Goal: Task Accomplishment & Management: Complete application form

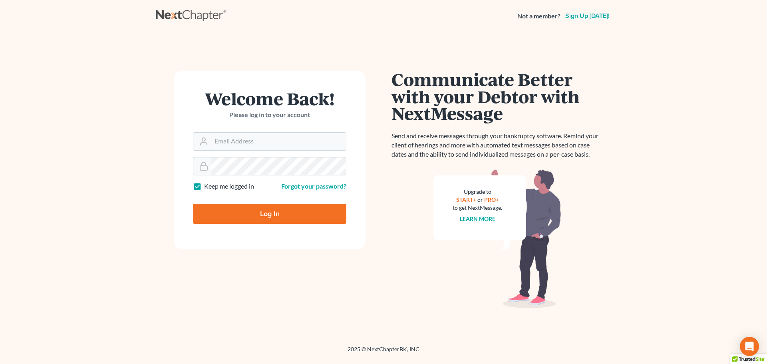
type input "[EMAIL_ADDRESS][DOMAIN_NAME]"
drag, startPoint x: 265, startPoint y: 203, endPoint x: 236, endPoint y: 209, distance: 29.7
click at [265, 203] on div "Log In" at bounding box center [269, 210] width 153 height 26
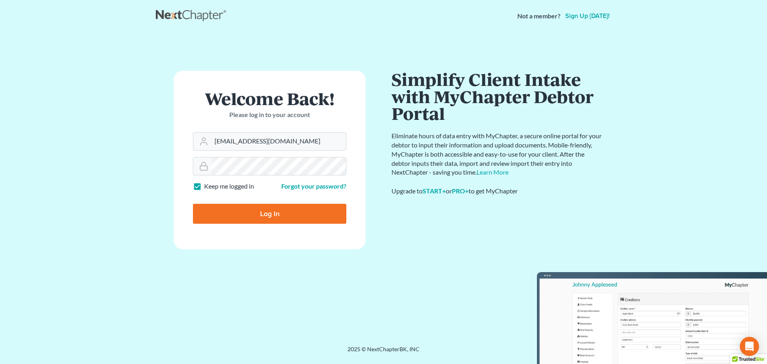
click at [251, 216] on input "Log In" at bounding box center [269, 214] width 153 height 20
type input "Thinking..."
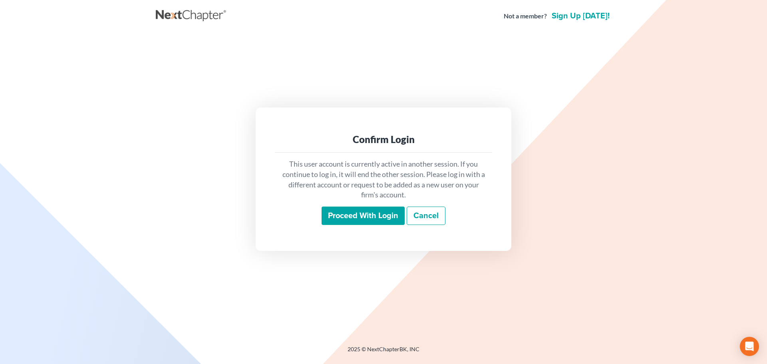
click at [369, 237] on div "Confirm Login This user account is currently active in another session. If you …" at bounding box center [384, 179] width 256 height 143
click at [348, 207] on input "Proceed with login" at bounding box center [363, 216] width 83 height 18
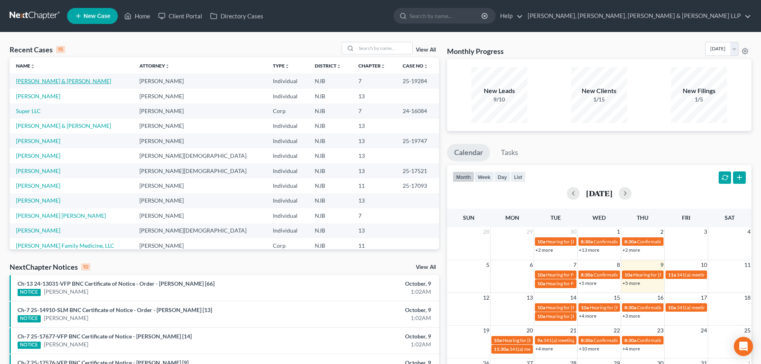
click at [40, 78] on link "[PERSON_NAME] & [PERSON_NAME]" at bounding box center [63, 81] width 95 height 7
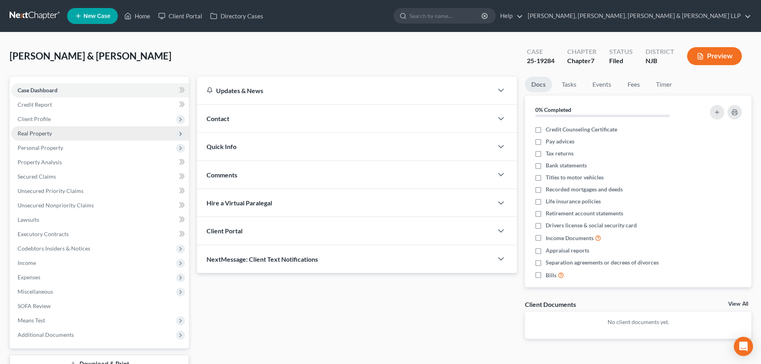
click at [65, 138] on span "Real Property" at bounding box center [100, 133] width 178 height 14
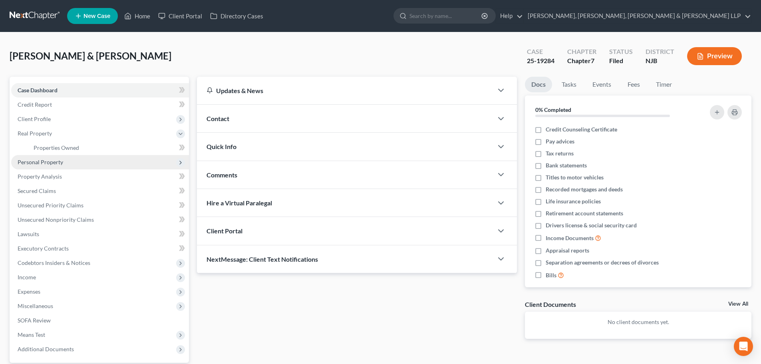
click at [57, 157] on span "Personal Property" at bounding box center [100, 162] width 178 height 14
click at [59, 161] on span "Vehicles Owned" at bounding box center [54, 162] width 40 height 7
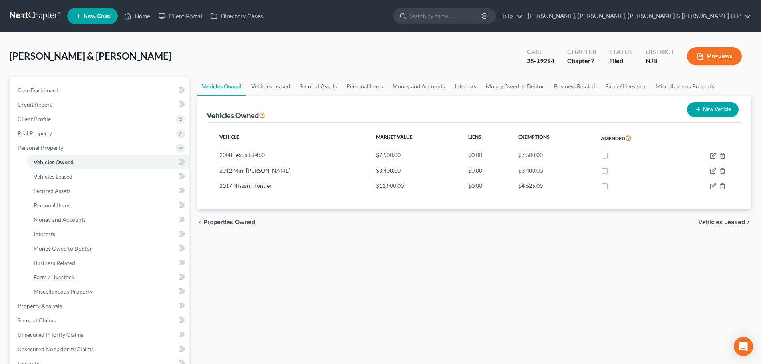
click at [316, 89] on link "Secured Assets" at bounding box center [318, 86] width 47 height 19
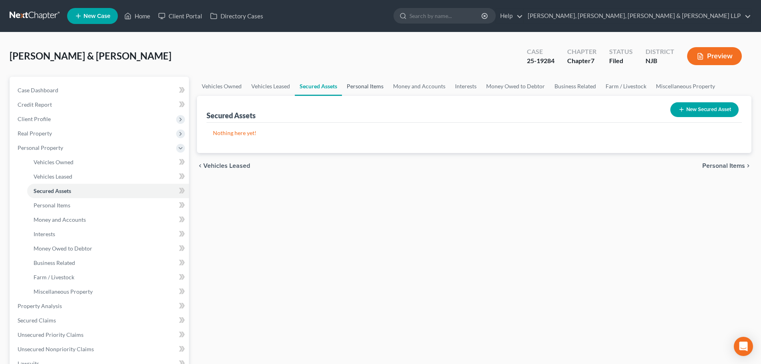
click at [365, 88] on link "Personal Items" at bounding box center [365, 86] width 46 height 19
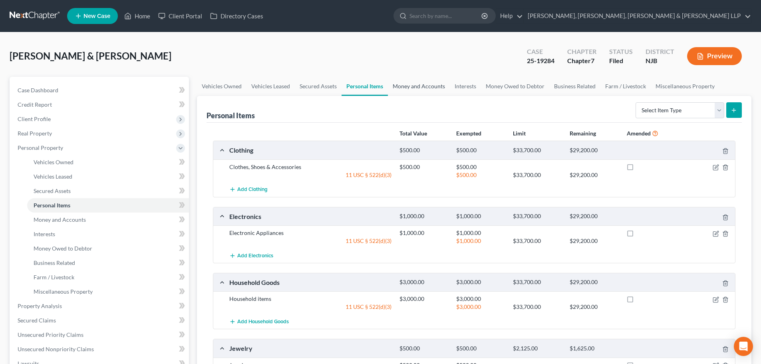
drag, startPoint x: 428, startPoint y: 87, endPoint x: 445, endPoint y: 94, distance: 18.3
click at [428, 86] on link "Money and Accounts" at bounding box center [419, 86] width 62 height 19
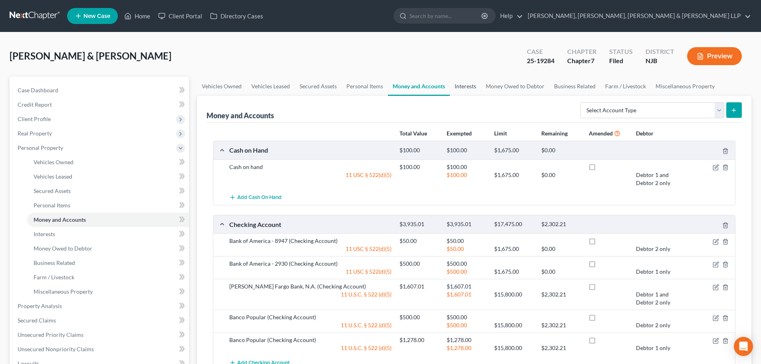
click at [462, 88] on link "Interests" at bounding box center [465, 86] width 31 height 19
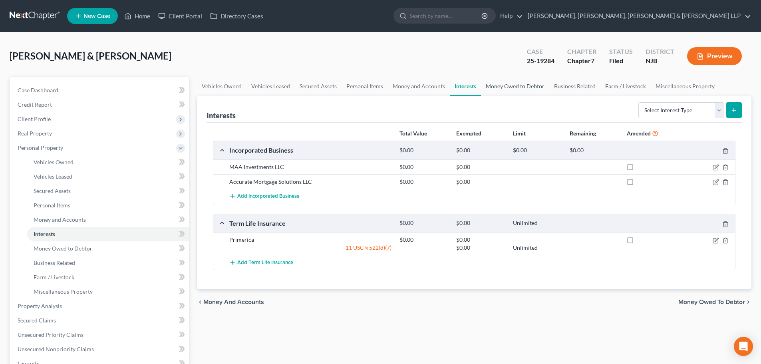
click at [498, 84] on link "Money Owed to Debtor" at bounding box center [515, 86] width 68 height 19
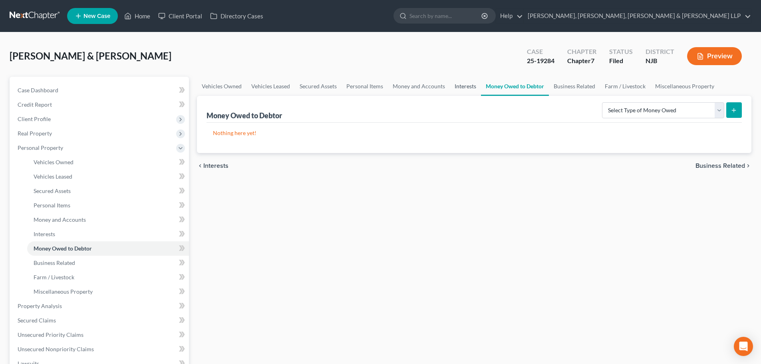
click at [457, 84] on link "Interests" at bounding box center [465, 86] width 31 height 19
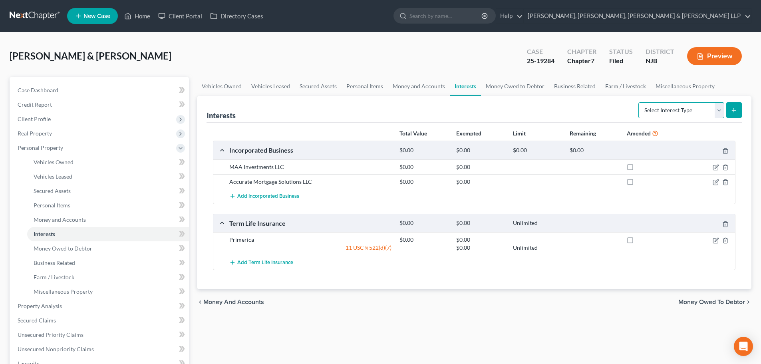
click at [671, 110] on select "Select Interest Type 401K Annuity Bond Education IRA Government Bond Government…" at bounding box center [682, 110] width 86 height 16
click at [514, 90] on link "Money Owed to Debtor" at bounding box center [515, 86] width 68 height 19
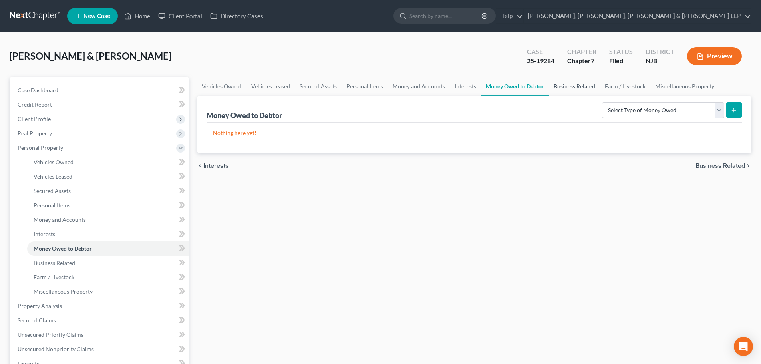
click at [559, 90] on link "Business Related" at bounding box center [574, 86] width 51 height 19
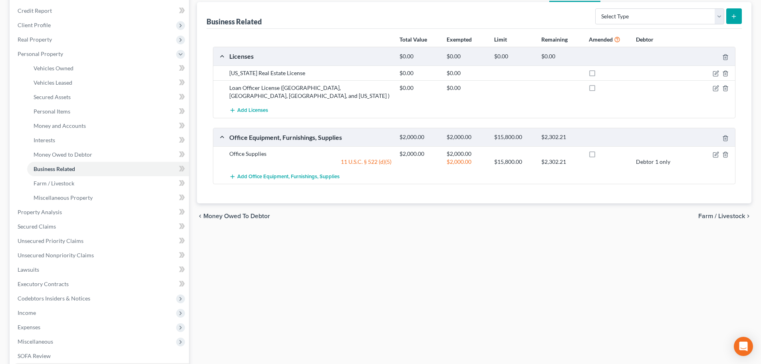
scroll to position [200, 0]
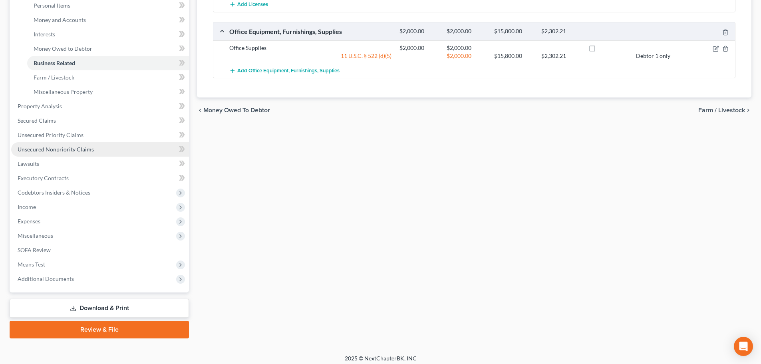
click at [102, 151] on link "Unsecured Nonpriority Claims" at bounding box center [100, 149] width 178 height 14
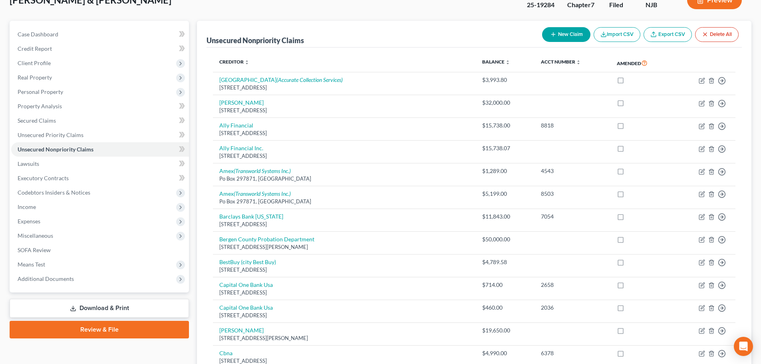
scroll to position [42, 0]
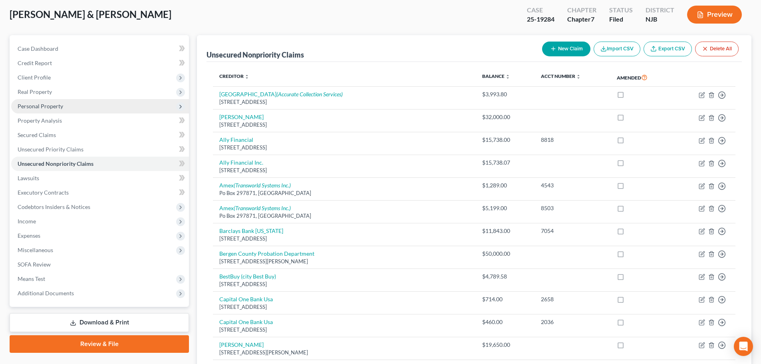
click at [104, 106] on span "Personal Property" at bounding box center [100, 106] width 178 height 14
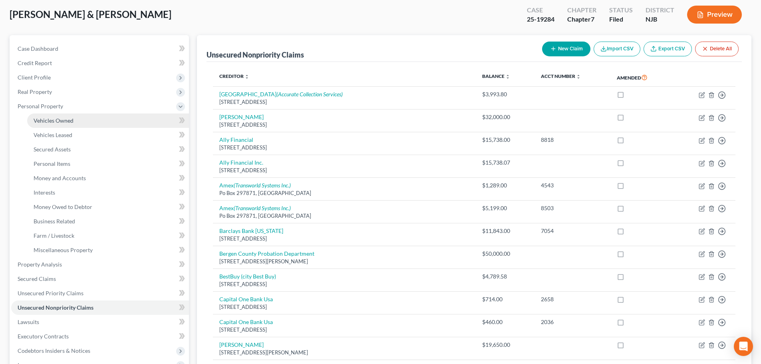
click at [94, 122] on link "Vehicles Owned" at bounding box center [108, 121] width 162 height 14
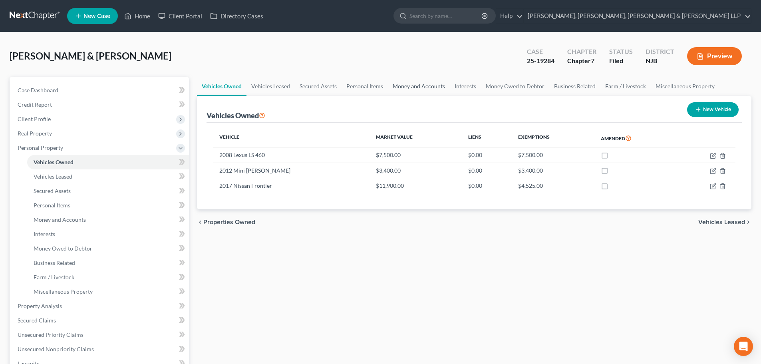
click at [408, 91] on link "Money and Accounts" at bounding box center [419, 86] width 62 height 19
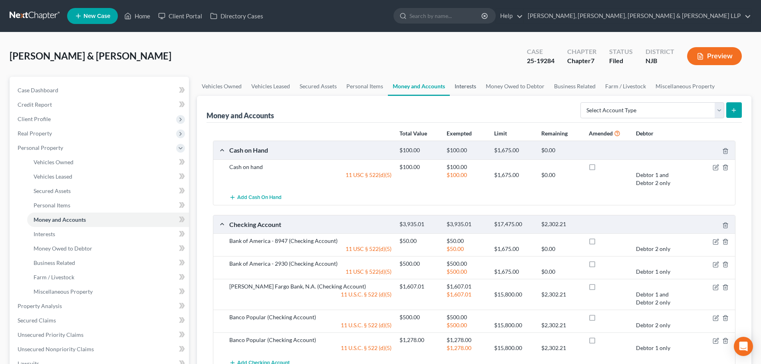
click at [463, 92] on link "Interests" at bounding box center [465, 86] width 31 height 19
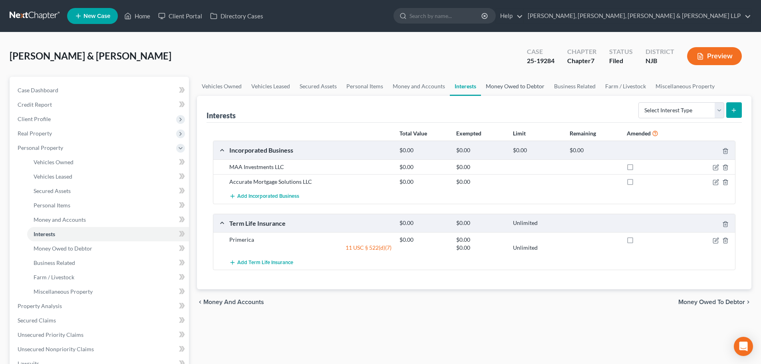
click at [510, 94] on link "Money Owed to Debtor" at bounding box center [515, 86] width 68 height 19
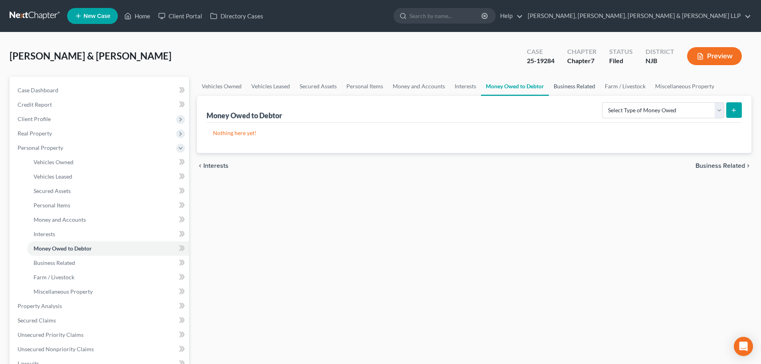
click at [578, 88] on link "Business Related" at bounding box center [574, 86] width 51 height 19
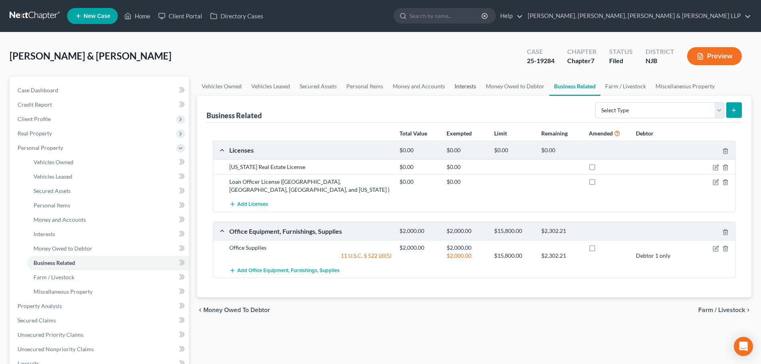
click at [476, 88] on link "Interests" at bounding box center [465, 86] width 31 height 19
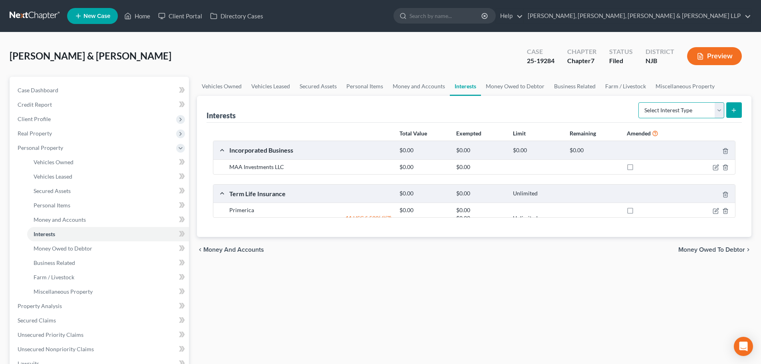
click at [653, 114] on select "Select Interest Type 401K Annuity Bond Education IRA Government Bond Government…" at bounding box center [682, 110] width 86 height 16
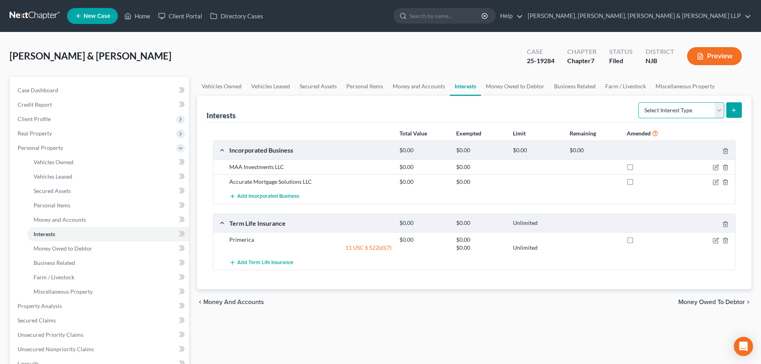
select select "stock"
click at [639, 102] on select "Select Interest Type 401K Annuity Bond Education IRA Government Bond Government…" at bounding box center [682, 110] width 86 height 16
click at [429, 87] on link "Money and Accounts" at bounding box center [419, 86] width 62 height 19
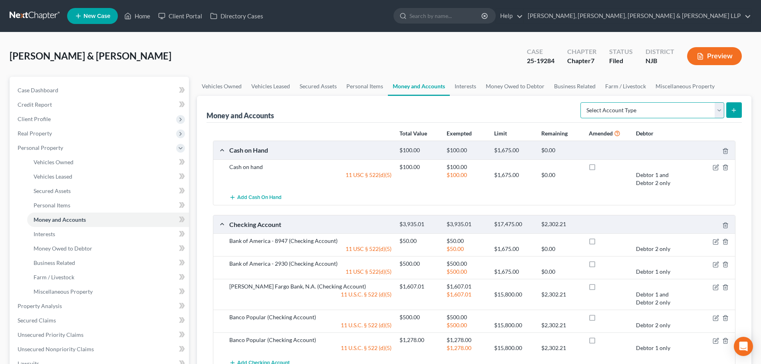
click at [643, 106] on select "Select Account Type Brokerage Cash on Hand Certificates of Deposit Checking Acc…" at bounding box center [653, 110] width 144 height 16
select select "brokerage"
click at [582, 102] on select "Select Account Type Brokerage Cash on Hand Certificates of Deposit Checking Acc…" at bounding box center [653, 110] width 144 height 16
click at [731, 113] on button "submit" at bounding box center [735, 110] width 16 height 16
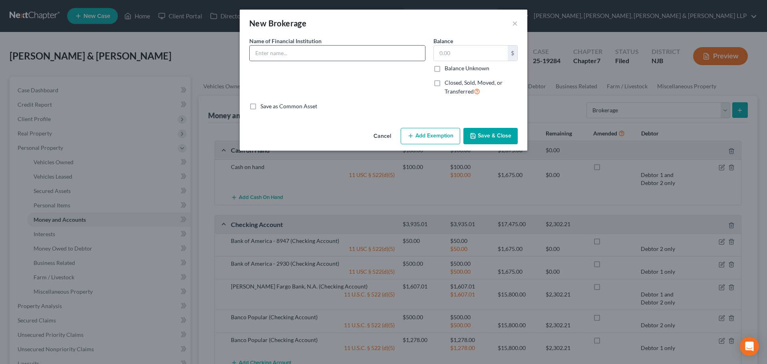
click at [297, 61] on div "Name of Financial Institution *" at bounding box center [337, 70] width 184 height 66
click at [297, 58] on input "text" at bounding box center [337, 53] width 175 height 15
type input "[PERSON_NAME] [PERSON_NAME]"
click at [463, 56] on input "text" at bounding box center [471, 53] width 74 height 15
type input "38.04"
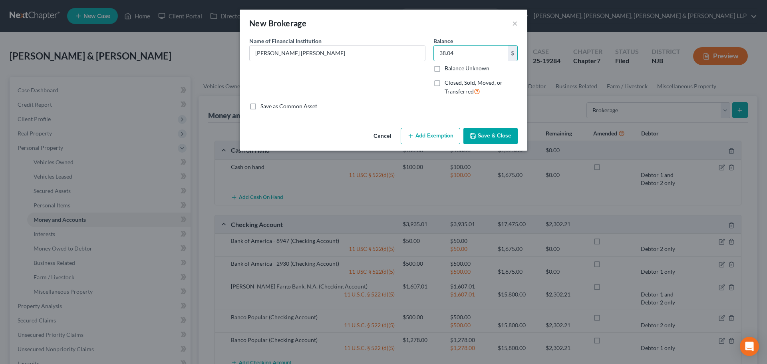
click at [493, 142] on button "Save & Close" at bounding box center [491, 136] width 54 height 17
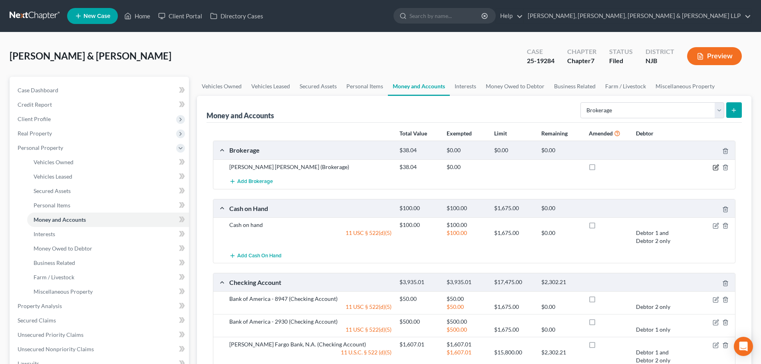
click at [717, 167] on icon "button" at bounding box center [716, 167] width 6 height 6
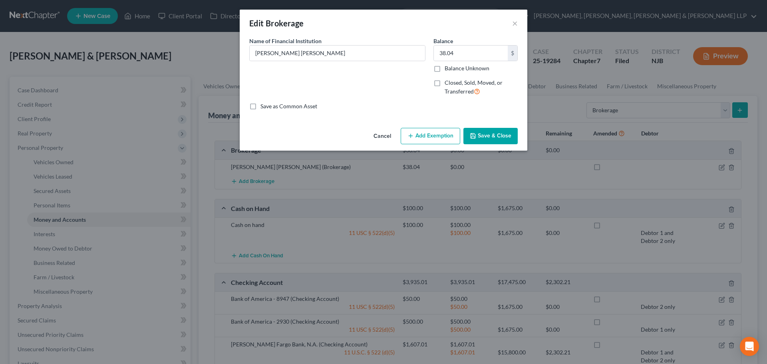
click at [440, 136] on button "Add Exemption" at bounding box center [431, 136] width 60 height 17
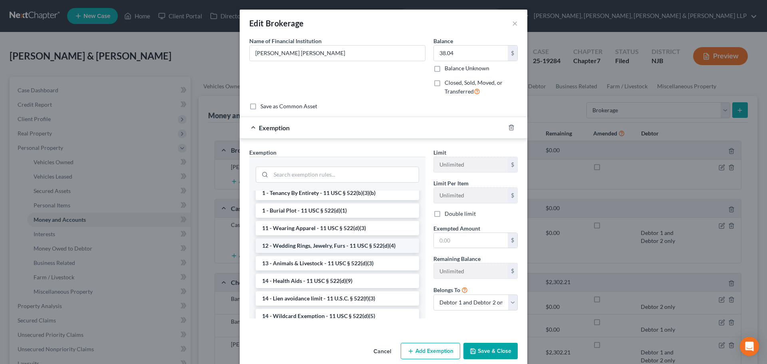
scroll to position [80, 0]
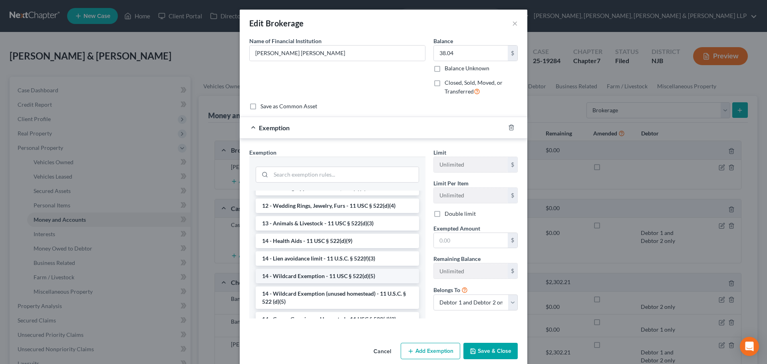
click at [358, 282] on li "14 - Wildcard Exemption - 11 USC § 522(d)(5)" at bounding box center [337, 276] width 163 height 14
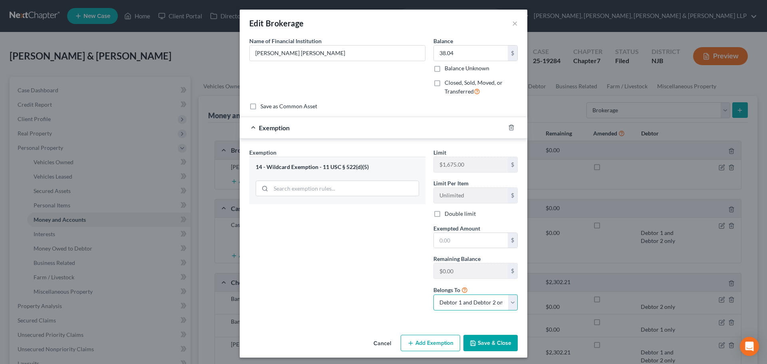
click at [460, 305] on select "Debtor 1 only Debtor 2 only Debtor 1 and Debtor 2 only" at bounding box center [476, 303] width 84 height 16
select select "0"
click at [434, 295] on select "Debtor 1 only Debtor 2 only Debtor 1 and Debtor 2 only" at bounding box center [476, 303] width 84 height 16
click at [467, 242] on input "text" at bounding box center [471, 240] width 74 height 15
type input "0"
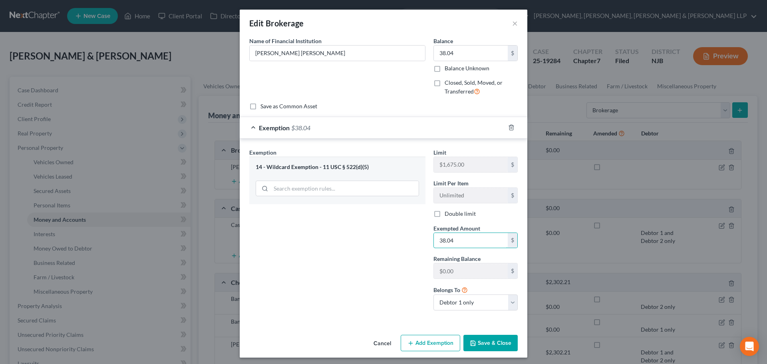
type input "38.04"
click at [503, 345] on button "Save & Close" at bounding box center [491, 343] width 54 height 17
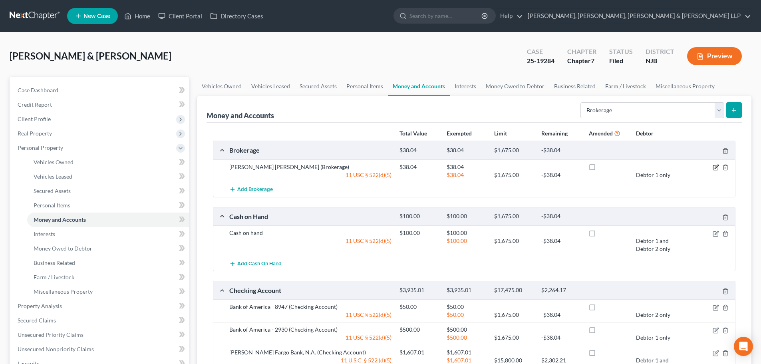
click at [715, 167] on icon "button" at bounding box center [716, 167] width 6 height 6
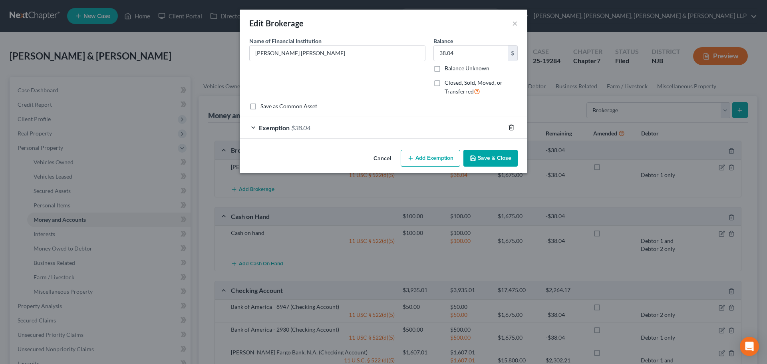
click at [510, 125] on icon "button" at bounding box center [512, 127] width 4 height 5
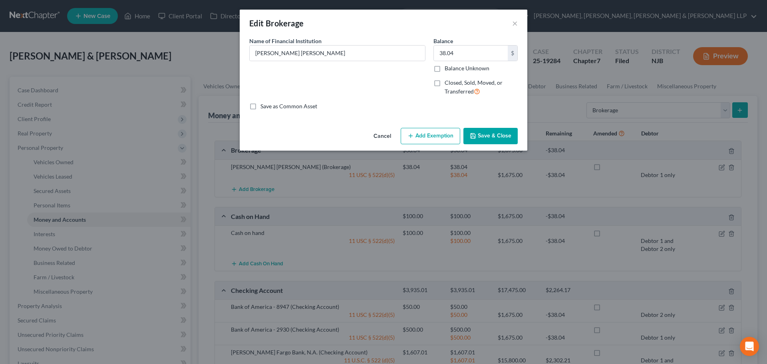
click at [426, 134] on button "Add Exemption" at bounding box center [431, 136] width 60 height 17
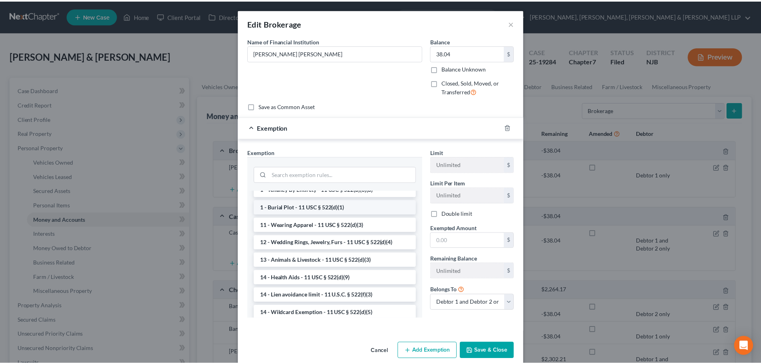
scroll to position [120, 0]
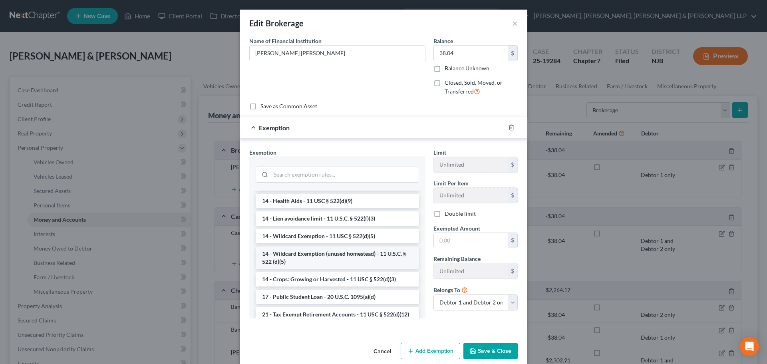
click at [351, 264] on li "14 - Wildcard Exemption (unused homestead) - 11 U.S.C. § 522 (d)(5)" at bounding box center [337, 258] width 163 height 22
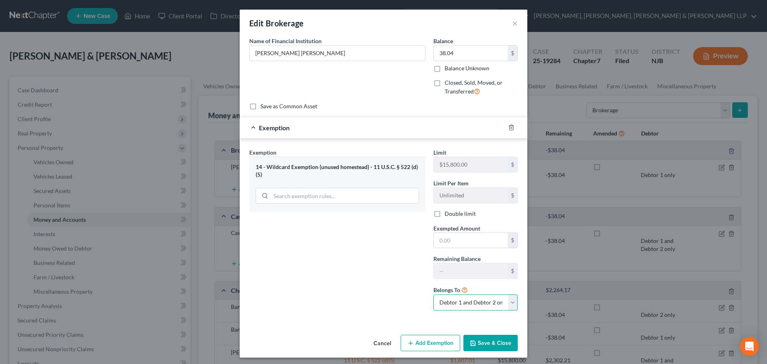
click at [463, 303] on select "Debtor 1 only Debtor 2 only Debtor 1 and Debtor 2 only" at bounding box center [476, 303] width 84 height 16
select select "0"
click at [434, 295] on select "Debtor 1 only Debtor 2 only Debtor 1 and Debtor 2 only" at bounding box center [476, 303] width 84 height 16
click at [454, 243] on input "text" at bounding box center [471, 240] width 74 height 15
type input "38.04"
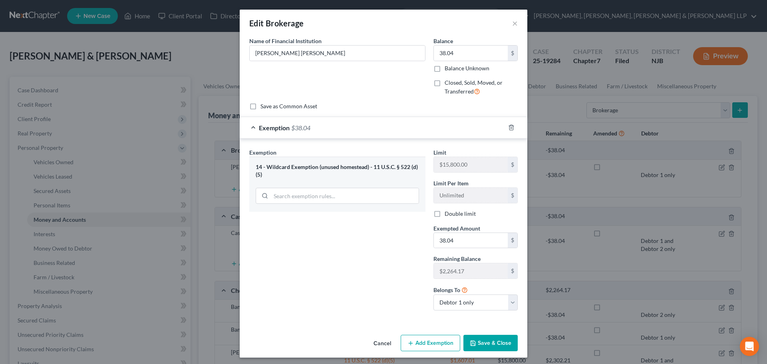
click at [486, 342] on button "Save & Close" at bounding box center [491, 343] width 54 height 17
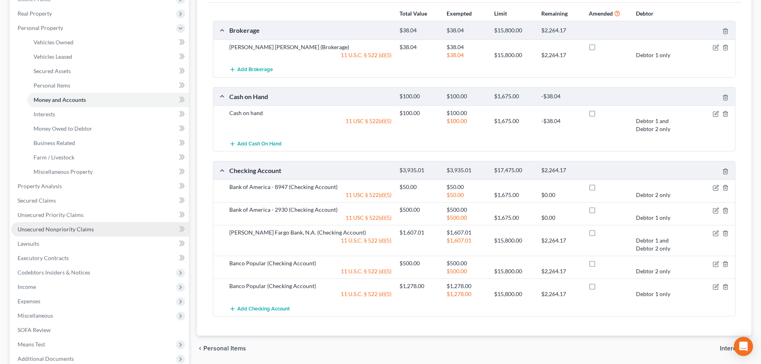
click at [56, 230] on span "Unsecured Nonpriority Claims" at bounding box center [56, 229] width 76 height 7
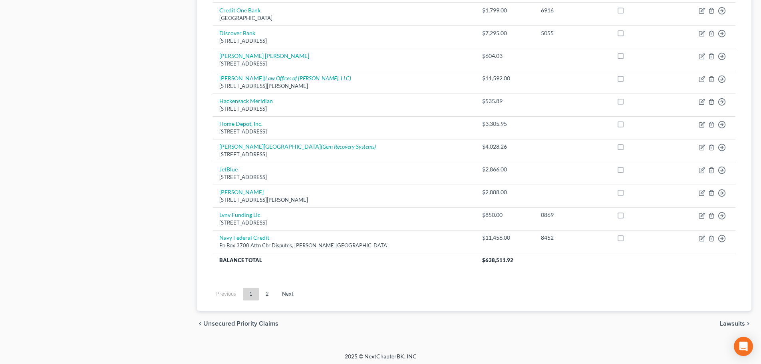
scroll to position [560, 0]
click at [273, 289] on link "2" at bounding box center [267, 293] width 16 height 13
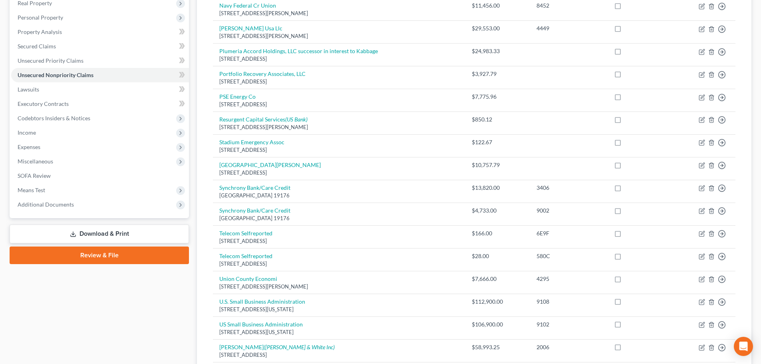
scroll to position [242, 0]
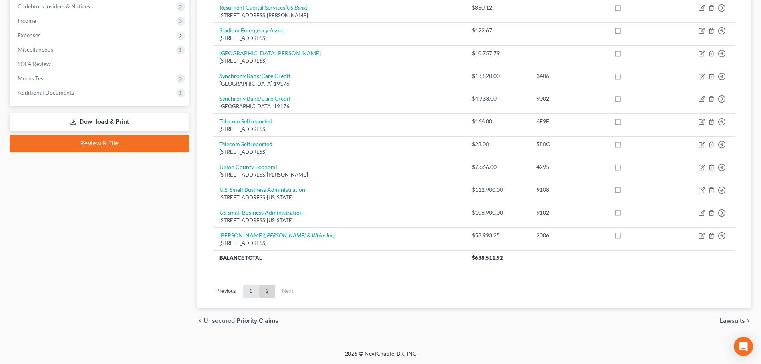
click at [250, 291] on link "1" at bounding box center [251, 291] width 16 height 13
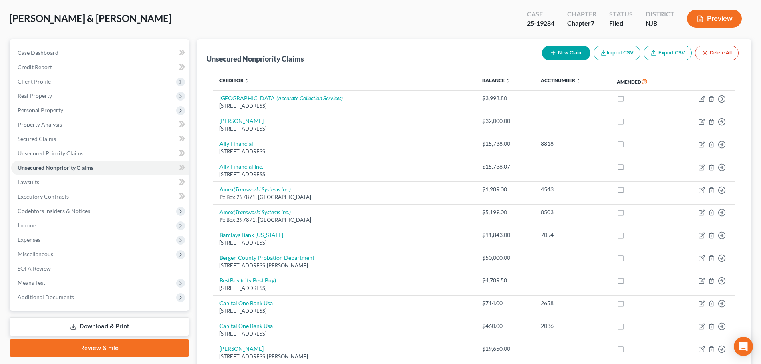
scroll to position [0, 0]
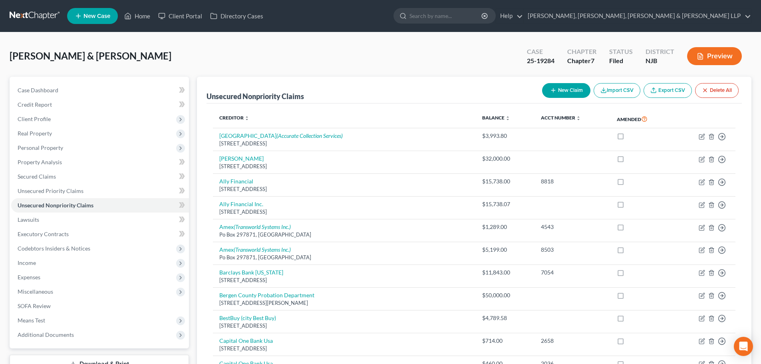
click at [554, 91] on icon "button" at bounding box center [553, 90] width 6 height 6
select select "2"
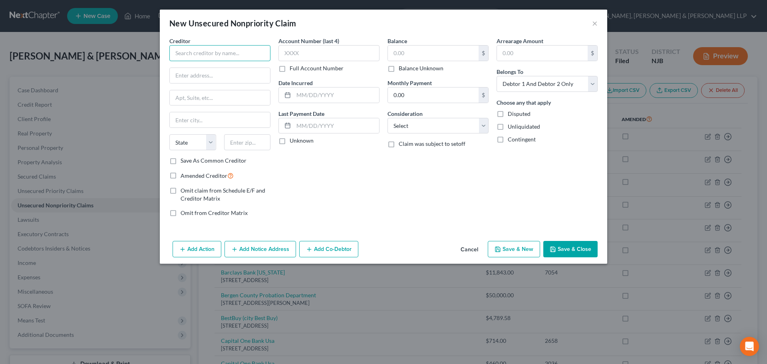
click at [188, 50] on input "text" at bounding box center [219, 53] width 101 height 16
paste input "[PERSON_NAME]"
click at [183, 53] on input "[PERSON_NAME]" at bounding box center [219, 53] width 101 height 16
click at [431, 126] on select "Select Cable / Satellite Services Collection Agency Credit Card Debt Debt Couns…" at bounding box center [438, 126] width 101 height 16
type input "[PERSON_NAME]"
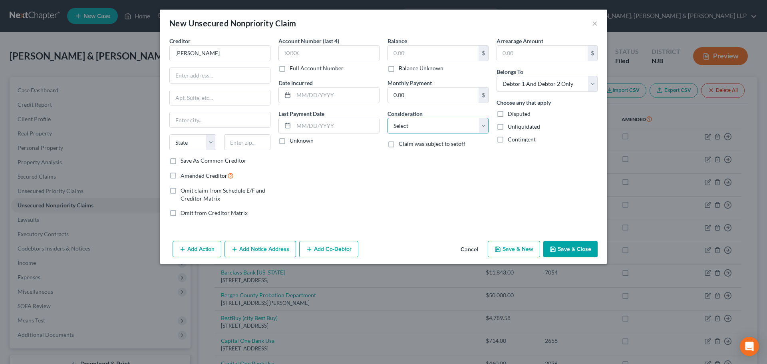
select select "10"
click at [388, 118] on select "Select Cable / Satellite Services Collection Agency Credit Card Debt Debt Couns…" at bounding box center [438, 126] width 101 height 16
click at [406, 71] on label "Balance Unknown" at bounding box center [421, 68] width 45 height 8
click at [406, 70] on input "Balance Unknown" at bounding box center [404, 66] width 5 height 5
checkbox input "true"
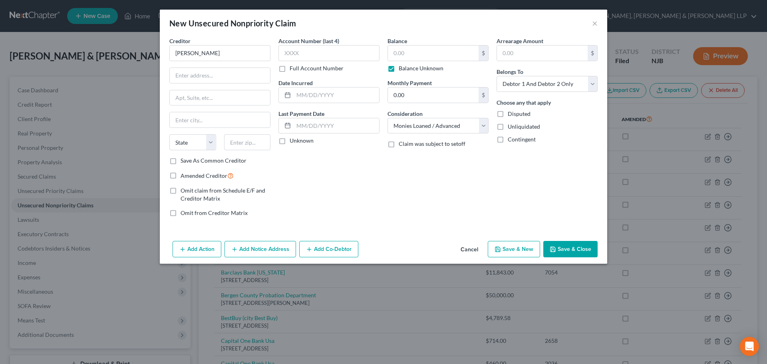
type input "0.00"
click at [575, 251] on button "Save & Close" at bounding box center [571, 249] width 54 height 17
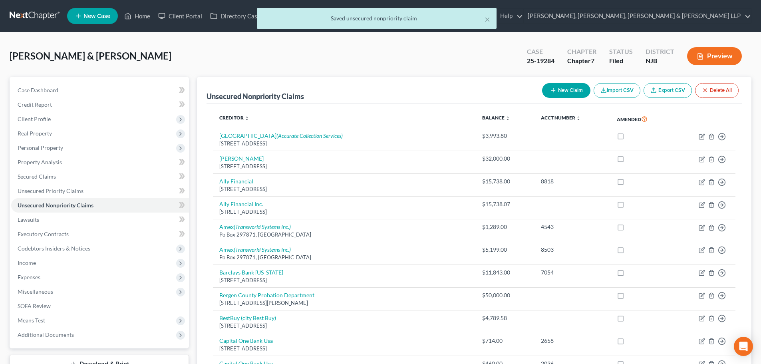
click at [570, 92] on button "New Claim" at bounding box center [566, 90] width 48 height 15
select select "2"
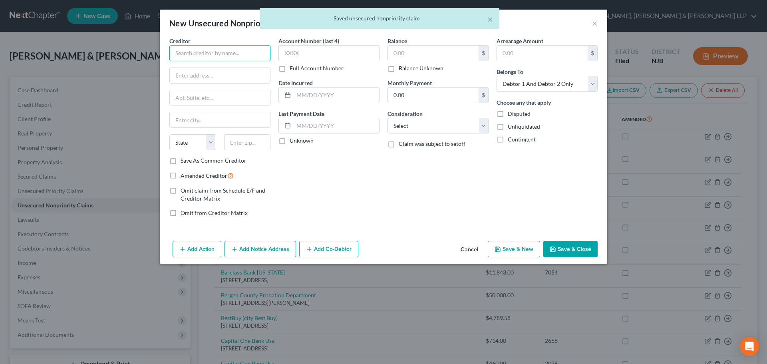
drag, startPoint x: 187, startPoint y: 54, endPoint x: 202, endPoint y: 58, distance: 14.9
click at [187, 54] on input "text" at bounding box center [219, 53] width 101 height 16
paste input "[DEMOGRAPHIC_DATA][PERSON_NAME]"
type input "[DEMOGRAPHIC_DATA][PERSON_NAME]"
click at [397, 131] on select "Select Cable / Satellite Services Collection Agency Credit Card Debt Debt Couns…" at bounding box center [438, 126] width 101 height 16
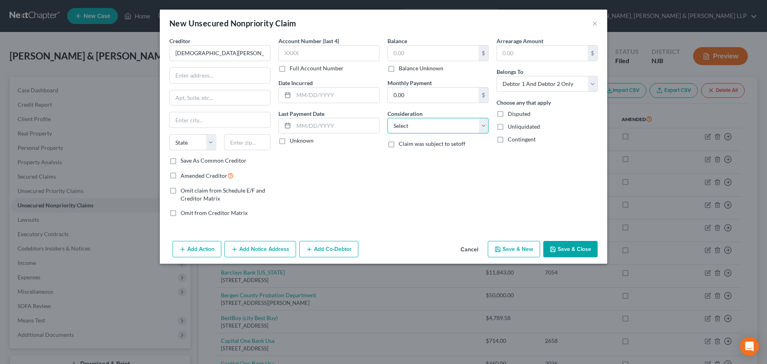
select select "10"
click at [388, 118] on select "Select Cable / Satellite Services Collection Agency Credit Card Debt Debt Couns…" at bounding box center [438, 126] width 101 height 16
click at [422, 66] on label "Balance Unknown" at bounding box center [421, 68] width 45 height 8
click at [407, 66] on input "Balance Unknown" at bounding box center [404, 66] width 5 height 5
checkbox input "true"
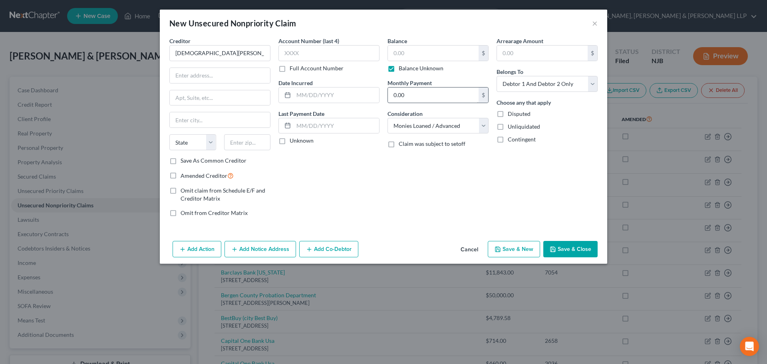
type input "0.00"
click at [563, 241] on button "Save & Close" at bounding box center [571, 249] width 54 height 17
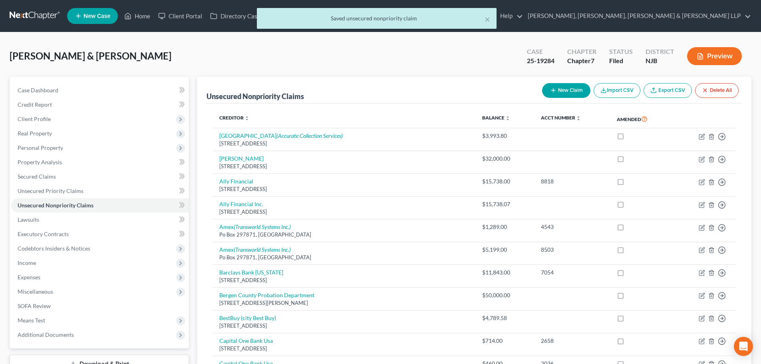
click at [571, 85] on button "New Claim" at bounding box center [566, 90] width 48 height 15
select select "2"
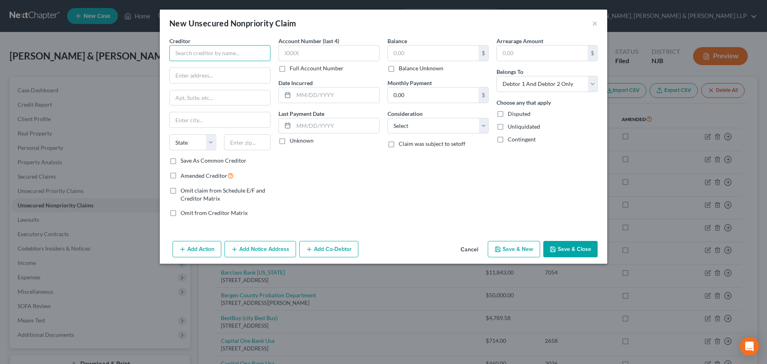
click at [230, 52] on input "text" at bounding box center [219, 53] width 101 height 16
paste input "[PERSON_NAME]"
click at [402, 127] on select "Select Cable / Satellite Services Collection Agency Credit Card Debt Debt Couns…" at bounding box center [438, 126] width 101 height 16
type input "[PERSON_NAME]"
select select "10"
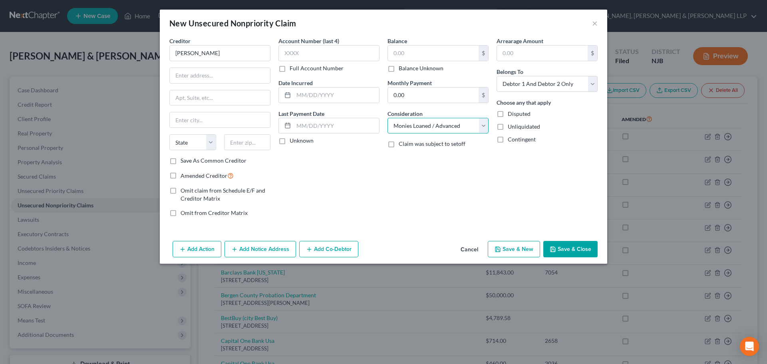
click at [388, 118] on select "Select Cable / Satellite Services Collection Agency Credit Card Debt Debt Couns…" at bounding box center [438, 126] width 101 height 16
click at [414, 71] on label "Balance Unknown" at bounding box center [421, 68] width 45 height 8
click at [407, 70] on input "Balance Unknown" at bounding box center [404, 66] width 5 height 5
checkbox input "true"
type input "0.00"
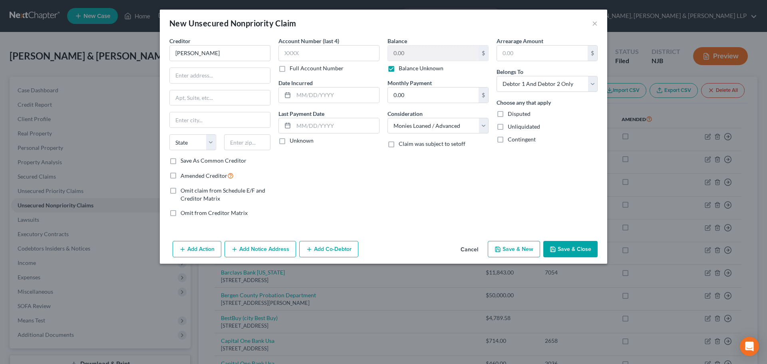
drag, startPoint x: 569, startPoint y: 252, endPoint x: 540, endPoint y: 250, distance: 29.2
click at [569, 251] on button "Save & Close" at bounding box center [571, 249] width 54 height 17
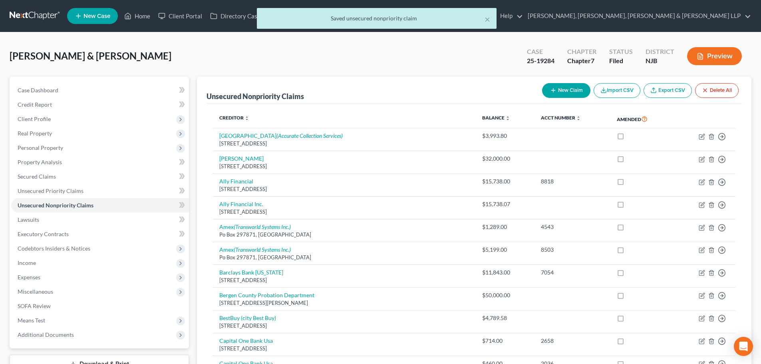
click at [567, 94] on button "New Claim" at bounding box center [566, 90] width 48 height 15
select select "2"
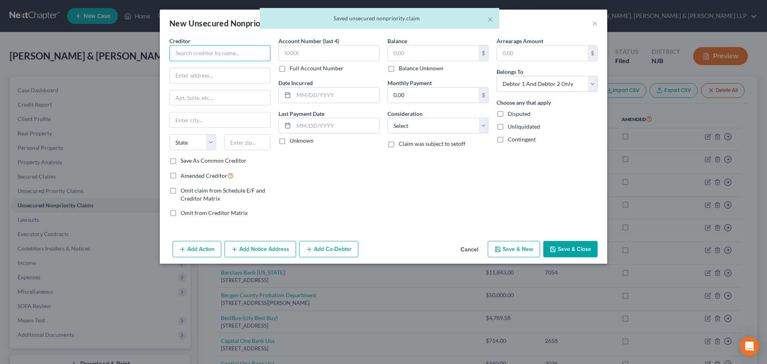
click at [246, 58] on input "text" at bounding box center [219, 53] width 101 height 16
paste input "[PERSON_NAME]"
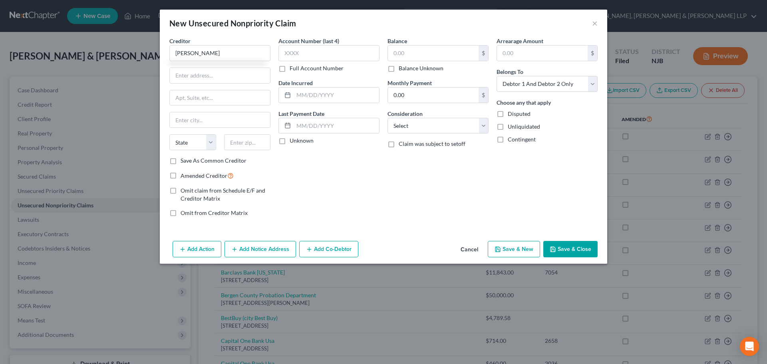
click at [439, 134] on div "Balance $ Balance Unknown Balance Undetermined $ Balance Unknown Monthly Paymen…" at bounding box center [438, 130] width 109 height 187
type input "[PERSON_NAME]"
click at [428, 127] on select "Select Cable / Satellite Services Collection Agency Credit Card Debt Debt Couns…" at bounding box center [438, 126] width 101 height 16
select select "10"
click at [388, 118] on select "Select Cable / Satellite Services Collection Agency Credit Card Debt Debt Couns…" at bounding box center [438, 126] width 101 height 16
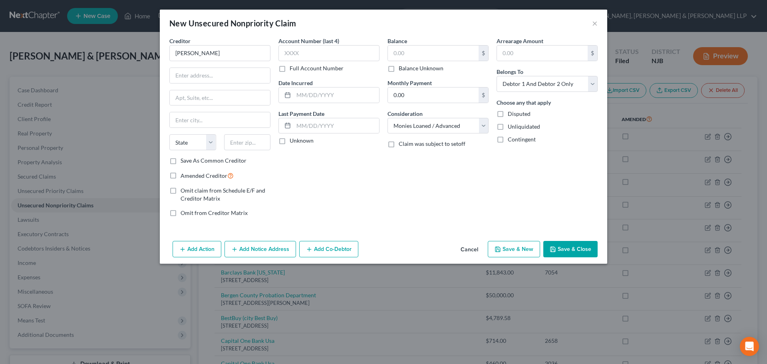
click at [582, 248] on button "Save & Close" at bounding box center [571, 249] width 54 height 17
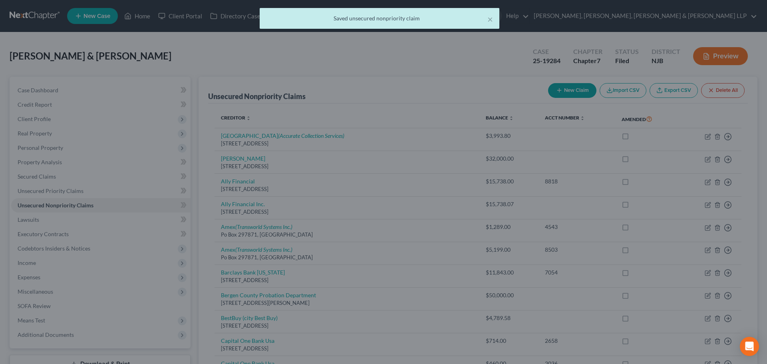
type input "0.00"
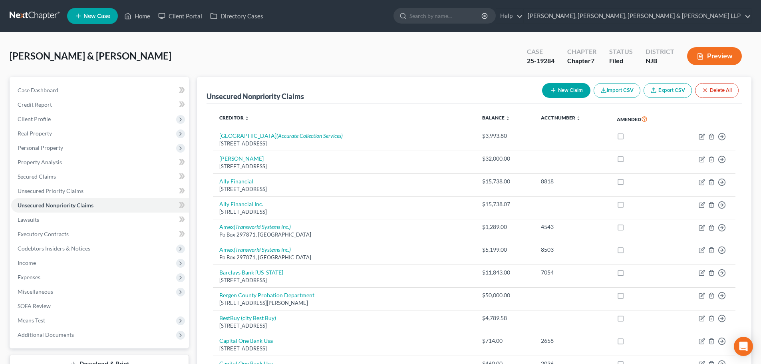
click at [558, 91] on button "New Claim" at bounding box center [566, 90] width 48 height 15
select select "2"
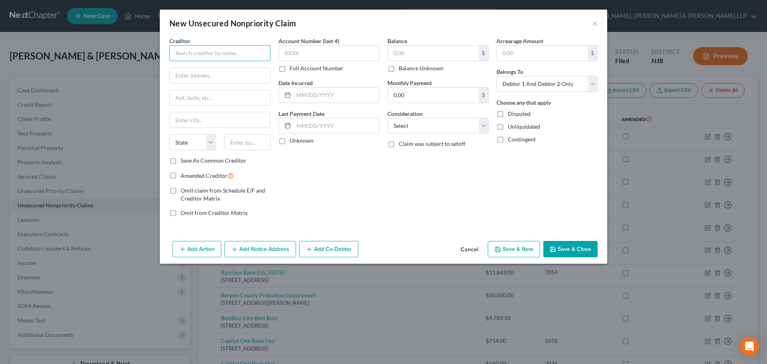
click at [237, 57] on input "text" at bounding box center [219, 53] width 101 height 16
paste input "Israel"
click at [404, 127] on select "Select Cable / Satellite Services Collection Agency Credit Card Debt Debt Couns…" at bounding box center [438, 126] width 101 height 16
type input "Israel"
select select "10"
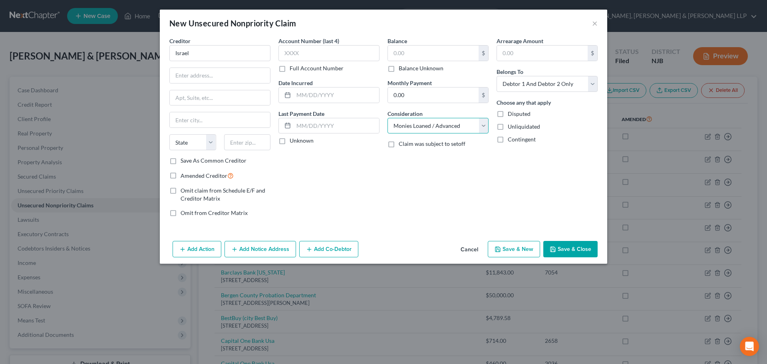
click at [388, 118] on select "Select Cable / Satellite Services Collection Agency Credit Card Debt Debt Couns…" at bounding box center [438, 126] width 101 height 16
click at [564, 247] on button "Save & Close" at bounding box center [571, 249] width 54 height 17
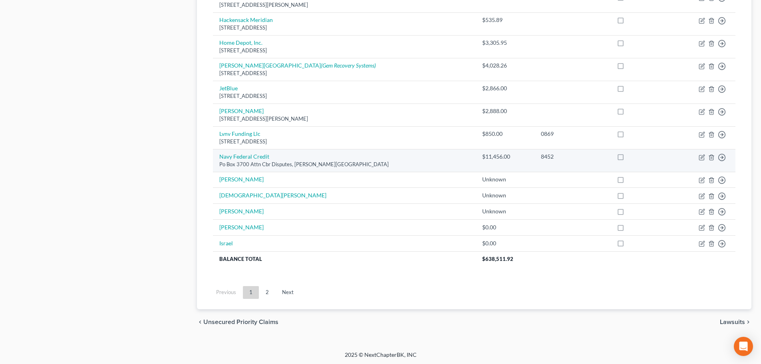
scroll to position [641, 0]
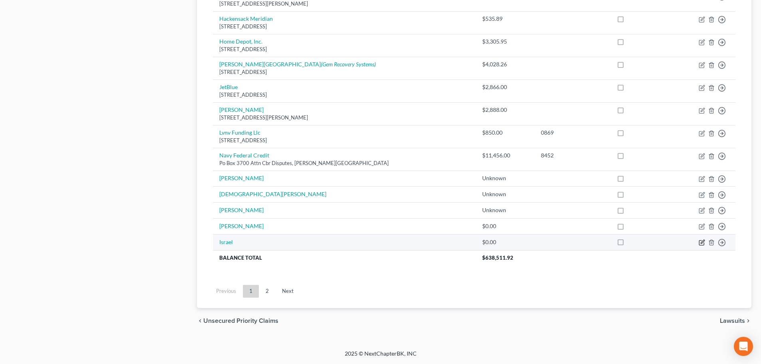
click at [701, 240] on icon "button" at bounding box center [702, 242] width 6 height 6
select select "10"
select select "2"
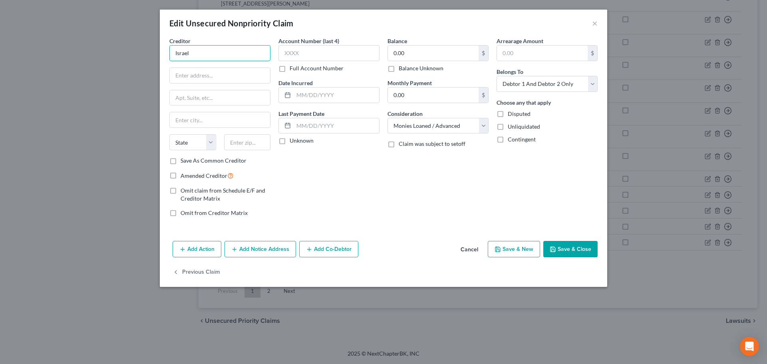
drag, startPoint x: 194, startPoint y: 53, endPoint x: 114, endPoint y: 54, distance: 79.5
click at [119, 53] on div "Edit Unsecured Nonpriority Claim × Creditor * [GEOGRAPHIC_DATA] State [US_STATE…" at bounding box center [383, 182] width 767 height 364
paste input "[PERSON_NAME]"
click at [405, 56] on input "0.00" at bounding box center [433, 53] width 91 height 15
type input "[PERSON_NAME]"
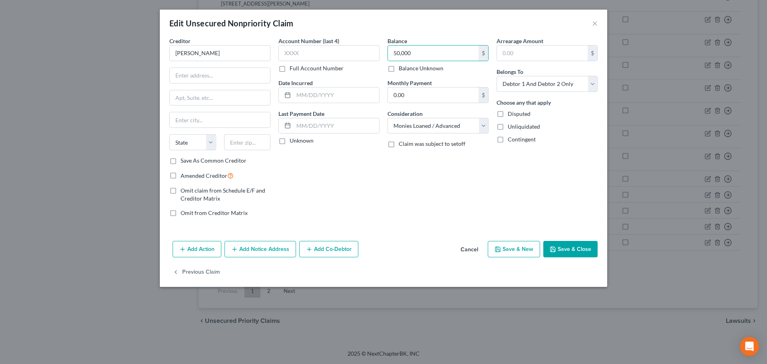
click at [568, 245] on button "Save & Close" at bounding box center [571, 249] width 54 height 17
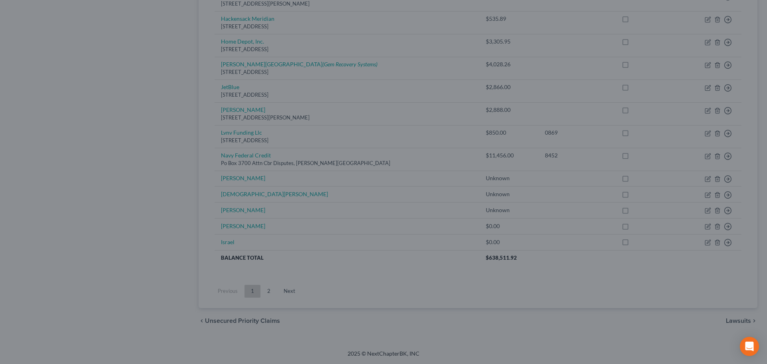
type input "50,000.00"
type input "0"
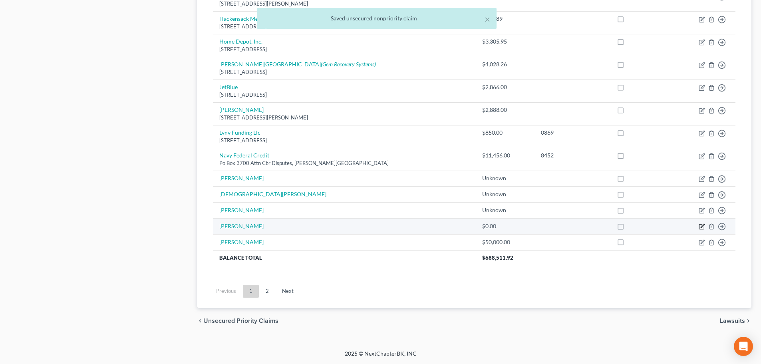
click at [702, 227] on icon "button" at bounding box center [703, 226] width 4 height 4
select select "10"
select select "2"
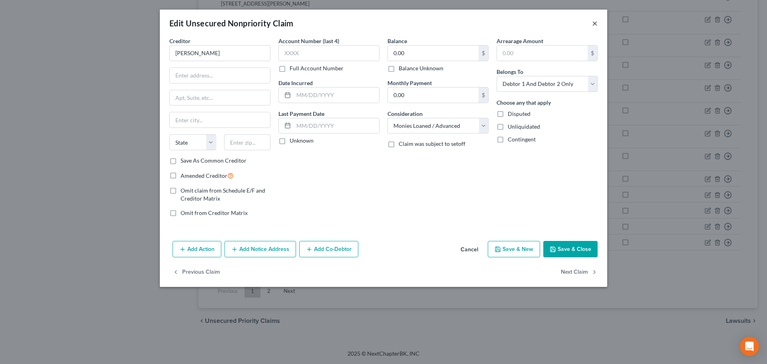
click at [594, 24] on button "×" at bounding box center [595, 23] width 6 height 10
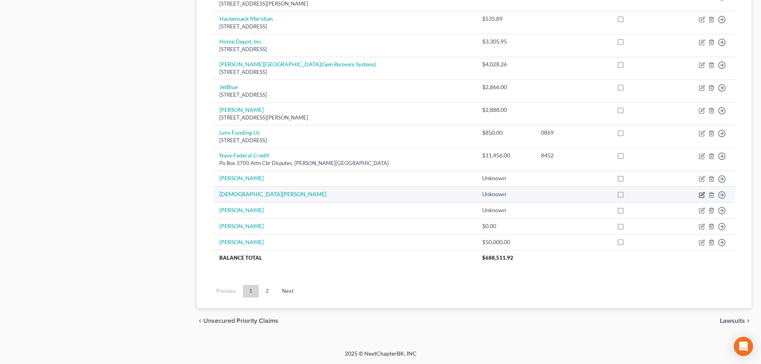
click at [703, 193] on icon "button" at bounding box center [703, 194] width 4 height 4
select select "10"
select select "2"
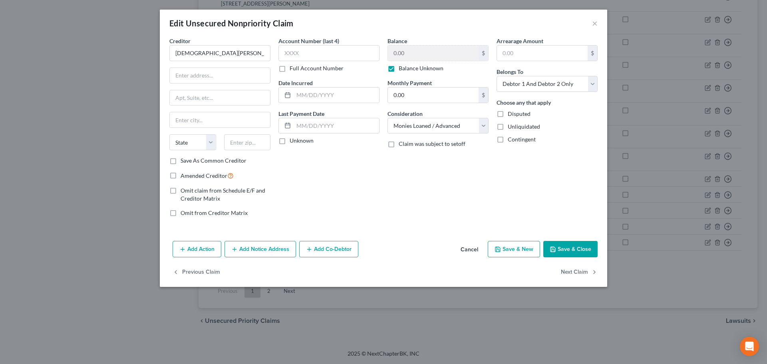
click at [399, 68] on label "Balance Unknown" at bounding box center [421, 68] width 45 height 8
click at [402, 68] on input "Balance Unknown" at bounding box center [404, 66] width 5 height 5
checkbox input "false"
click at [586, 249] on button "Save & Close" at bounding box center [571, 249] width 54 height 17
type input "60,000.00"
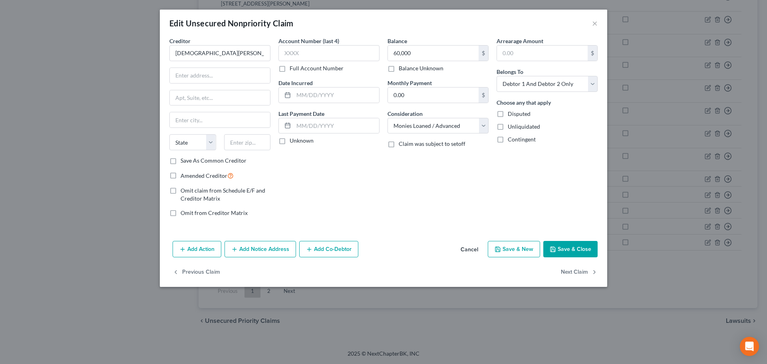
type input "0"
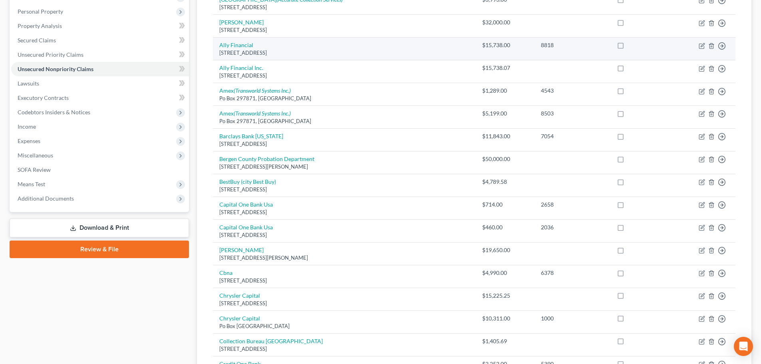
scroll to position [0, 0]
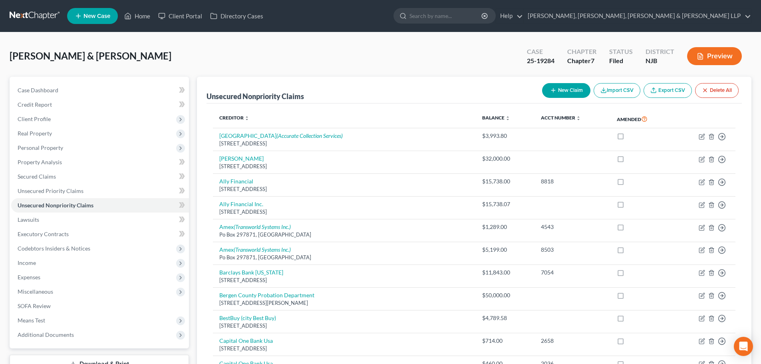
click at [570, 88] on button "New Claim" at bounding box center [566, 90] width 48 height 15
select select "2"
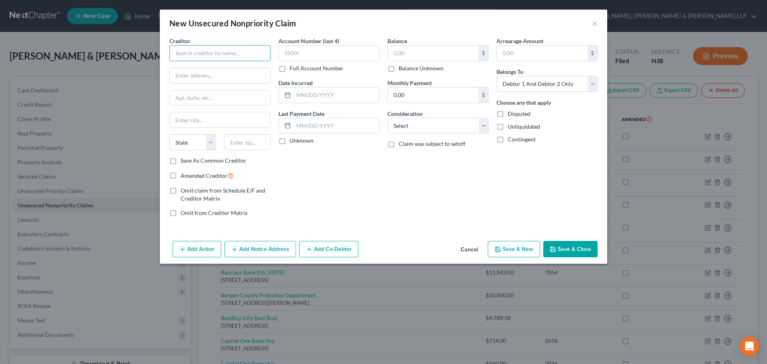
click at [239, 53] on input "text" at bounding box center [219, 53] width 101 height 16
paste input "[PERSON_NAME]"
click at [406, 53] on input "text" at bounding box center [433, 53] width 91 height 15
type input "[PERSON_NAME]"
type input "30,000"
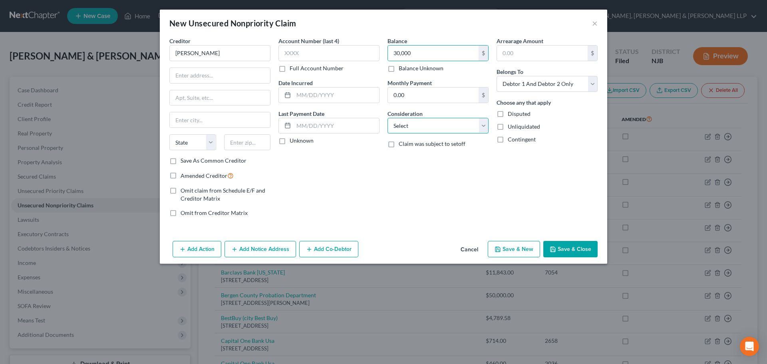
click at [408, 121] on select "Select Cable / Satellite Services Collection Agency Credit Card Debt Debt Couns…" at bounding box center [438, 126] width 101 height 16
select select "10"
click at [388, 118] on select "Select Cable / Satellite Services Collection Agency Credit Card Debt Debt Couns…" at bounding box center [438, 126] width 101 height 16
click at [569, 251] on button "Save & Close" at bounding box center [571, 249] width 54 height 17
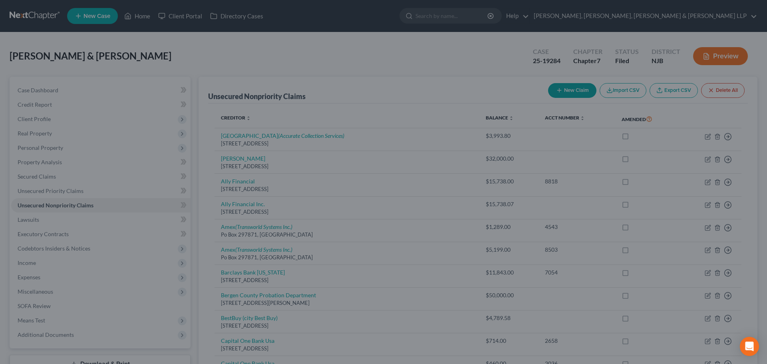
type input "30,000.00"
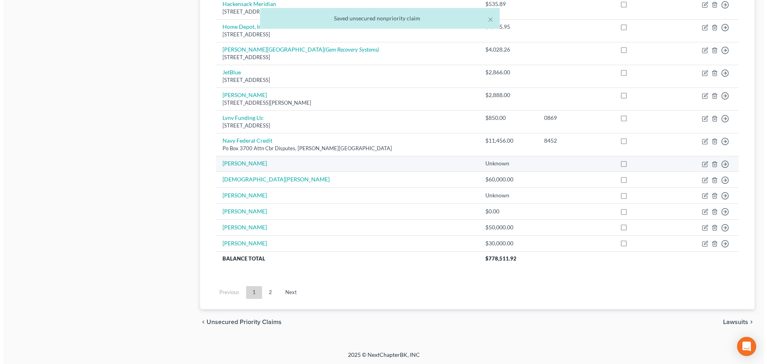
scroll to position [657, 0]
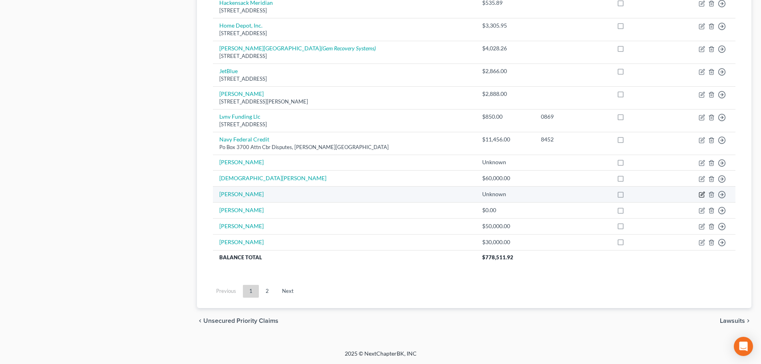
click at [705, 193] on icon "button" at bounding box center [703, 194] width 4 height 4
select select "10"
select select "2"
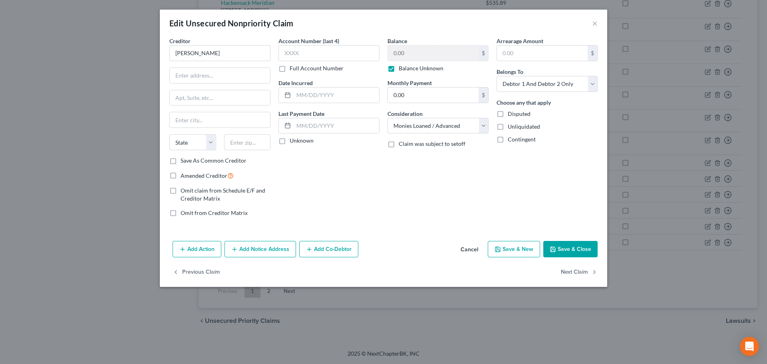
click at [410, 69] on label "Balance Unknown" at bounding box center [421, 68] width 45 height 8
click at [407, 69] on input "Balance Unknown" at bounding box center [404, 66] width 5 height 5
checkbox input "false"
click at [415, 57] on input "0.00" at bounding box center [433, 53] width 91 height 15
type input "100,000"
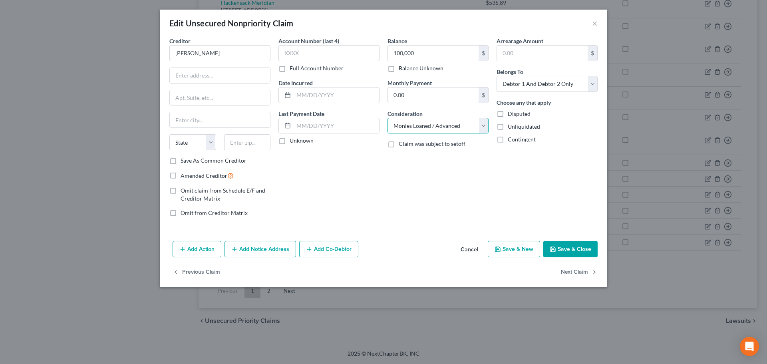
click at [440, 128] on select "Select Cable / Satellite Services Collection Agency Credit Card Debt Debt Couns…" at bounding box center [438, 126] width 101 height 16
select select "14"
click at [388, 118] on select "Select Cable / Satellite Services Collection Agency Credit Card Debt Debt Couns…" at bounding box center [438, 126] width 101 height 16
click at [415, 156] on input "text" at bounding box center [438, 156] width 100 height 15
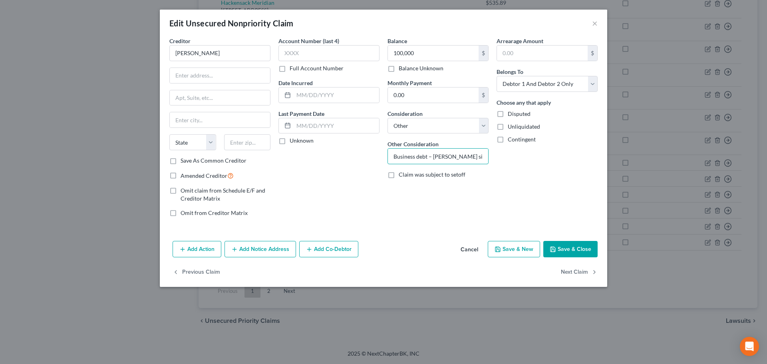
scroll to position [0, 31]
drag, startPoint x: 432, startPoint y: 159, endPoint x: 542, endPoint y: 158, distance: 110.7
click at [542, 158] on div "Creditor * [PERSON_NAME] State [US_STATE] AK AR AZ CA CO CT DE DC [GEOGRAPHIC_D…" at bounding box center [383, 130] width 436 height 187
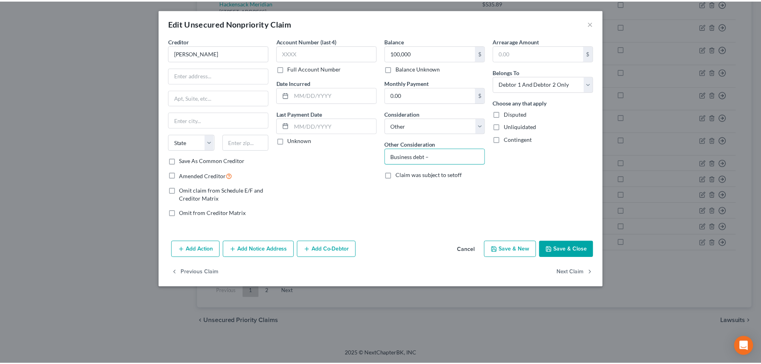
scroll to position [0, 0]
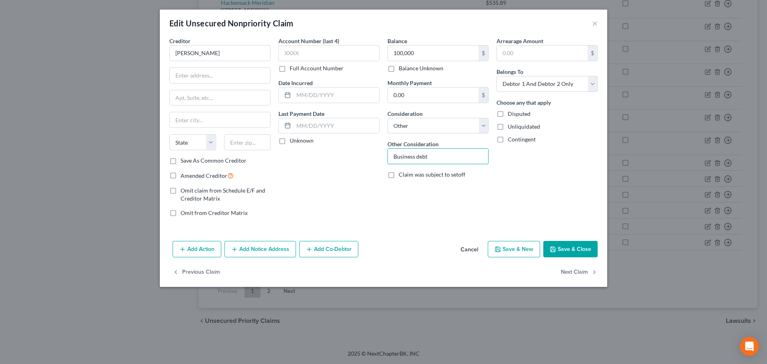
type input "Business debt"
click at [580, 244] on button "Save & Close" at bounding box center [571, 249] width 54 height 17
type input "100,000.00"
type input "0"
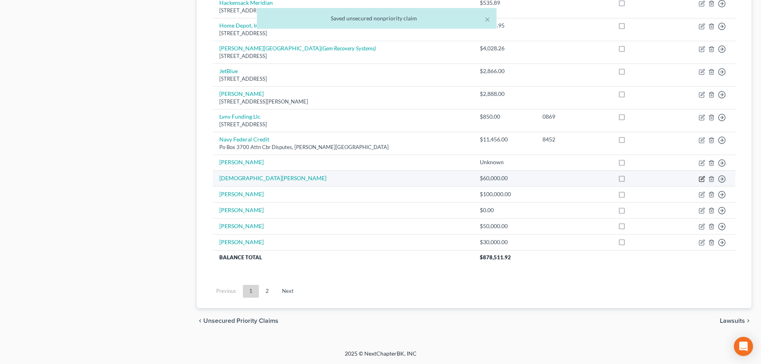
click at [701, 177] on icon "button" at bounding box center [702, 179] width 6 height 6
select select "10"
select select "2"
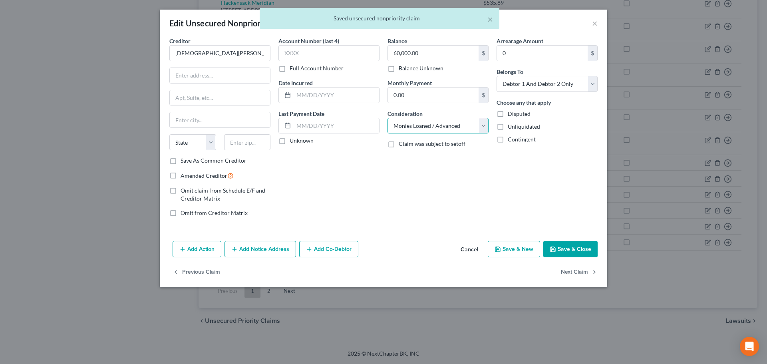
click at [468, 127] on select "Select Cable / Satellite Services Collection Agency Credit Card Debt Debt Couns…" at bounding box center [438, 126] width 101 height 16
select select "14"
click at [388, 118] on select "Select Cable / Satellite Services Collection Agency Credit Card Debt Debt Couns…" at bounding box center [438, 126] width 101 height 16
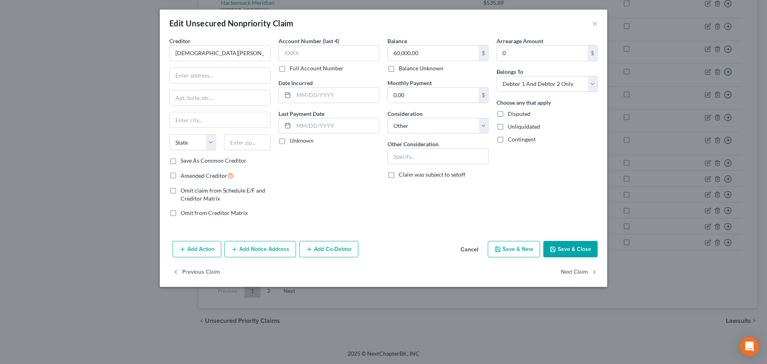
click at [417, 147] on label "Other Consideration" at bounding box center [413, 144] width 51 height 8
click at [417, 154] on input "text" at bounding box center [438, 156] width 100 height 15
type input "Business debt"
click at [563, 244] on button "Save & Close" at bounding box center [571, 249] width 54 height 17
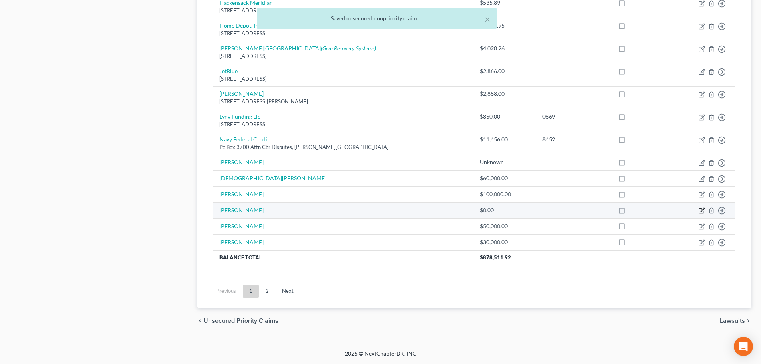
click at [700, 210] on icon "button" at bounding box center [702, 210] width 6 height 6
select select "10"
select select "2"
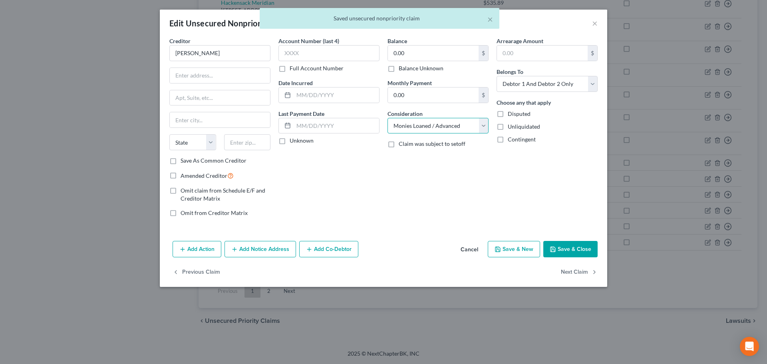
click at [440, 130] on select "Select Cable / Satellite Services Collection Agency Credit Card Debt Debt Couns…" at bounding box center [438, 126] width 101 height 16
select select "14"
click at [388, 118] on select "Select Cable / Satellite Services Collection Agency Credit Card Debt Debt Couns…" at bounding box center [438, 126] width 101 height 16
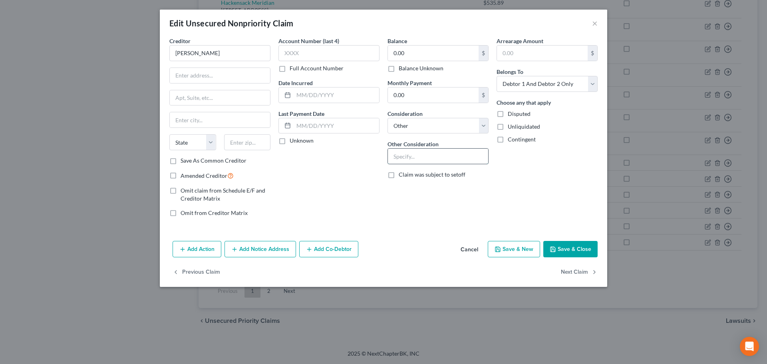
click at [420, 157] on input "text" at bounding box center [438, 156] width 100 height 15
type input "Business debt"
click at [571, 250] on button "Save & Close" at bounding box center [571, 249] width 54 height 17
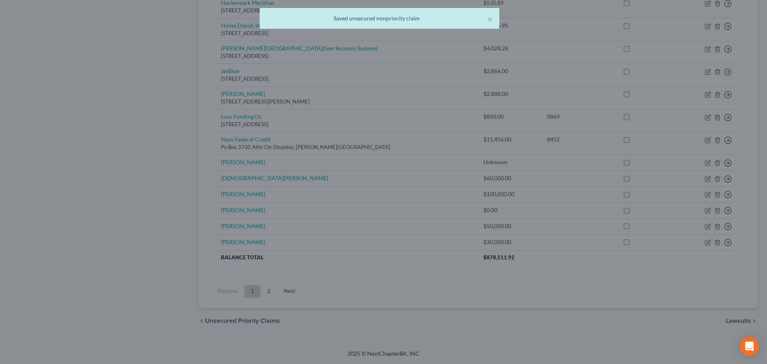
type input "0"
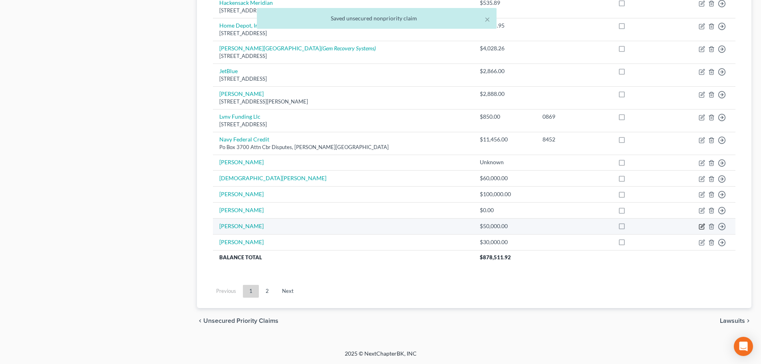
click at [701, 227] on icon "button" at bounding box center [702, 226] width 6 height 6
select select "10"
select select "2"
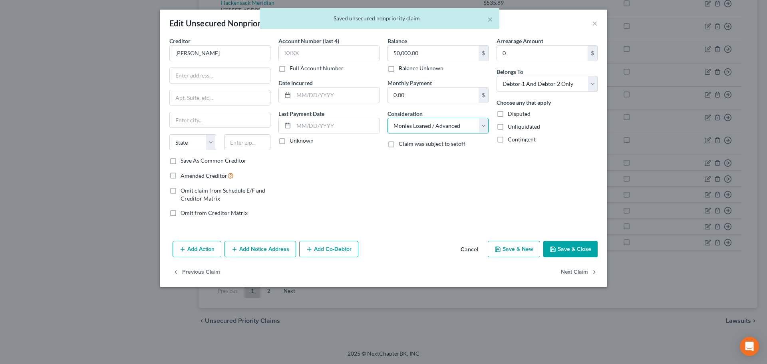
drag, startPoint x: 472, startPoint y: 128, endPoint x: 470, endPoint y: 133, distance: 4.8
click at [472, 128] on select "Select Cable / Satellite Services Collection Agency Credit Card Debt Debt Couns…" at bounding box center [438, 126] width 101 height 16
select select "14"
click at [388, 118] on select "Select Cable / Satellite Services Collection Agency Credit Card Debt Debt Couns…" at bounding box center [438, 126] width 101 height 16
click at [433, 148] on div at bounding box center [438, 156] width 101 height 16
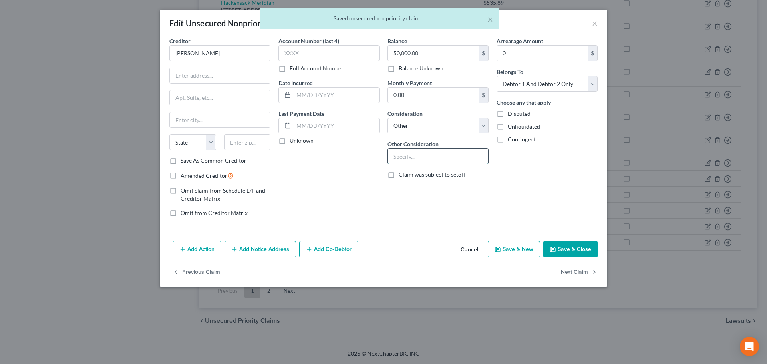
click at [431, 157] on input "text" at bounding box center [438, 156] width 100 height 15
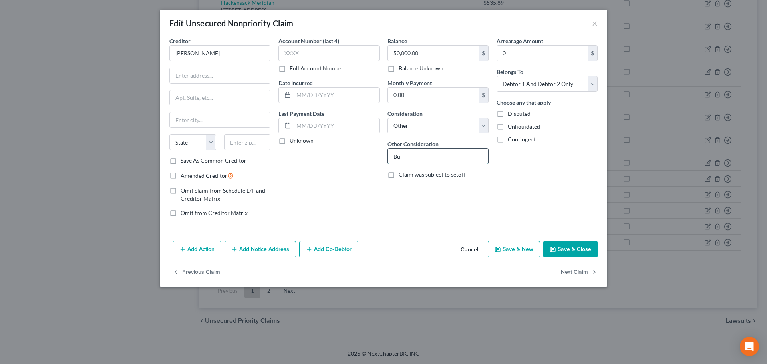
type input "Business debt"
click at [558, 241] on button "Save & Close" at bounding box center [571, 249] width 54 height 17
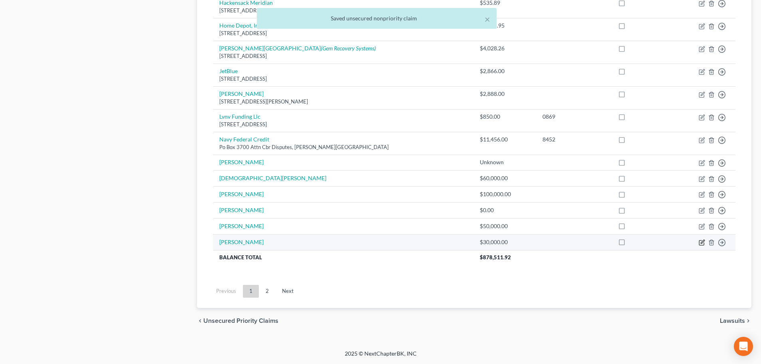
click at [703, 243] on icon "button" at bounding box center [702, 242] width 6 height 6
select select "10"
select select "2"
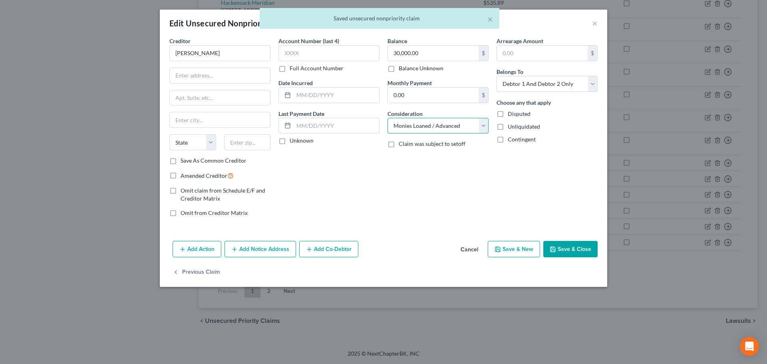
click at [424, 126] on select "Select Cable / Satellite Services Collection Agency Credit Card Debt Debt Couns…" at bounding box center [438, 126] width 101 height 16
select select "14"
click at [388, 118] on select "Select Cable / Satellite Services Collection Agency Credit Card Debt Debt Couns…" at bounding box center [438, 126] width 101 height 16
click at [418, 159] on input "text" at bounding box center [438, 156] width 100 height 15
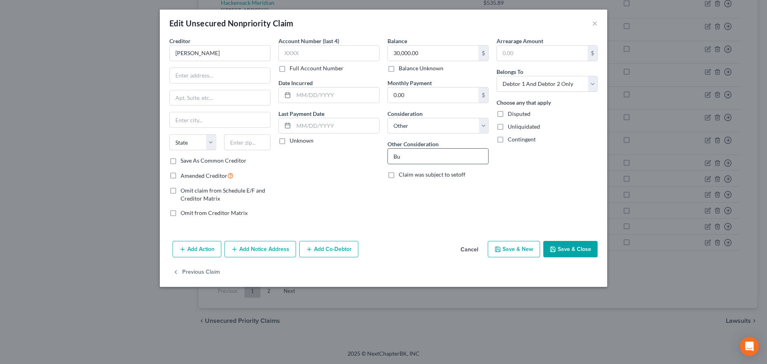
type input "Business debt"
click at [557, 251] on button "Save & Close" at bounding box center [571, 249] width 54 height 17
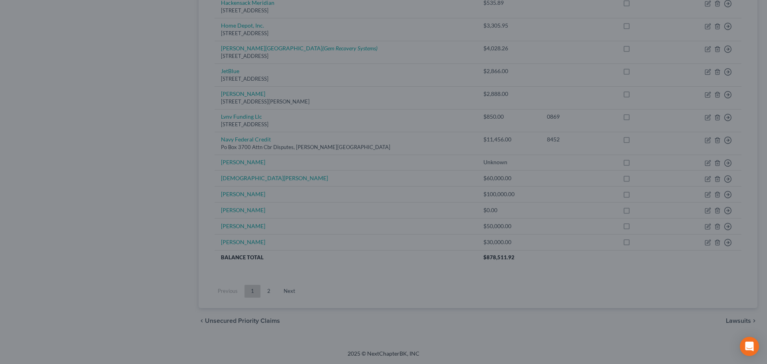
type input "0"
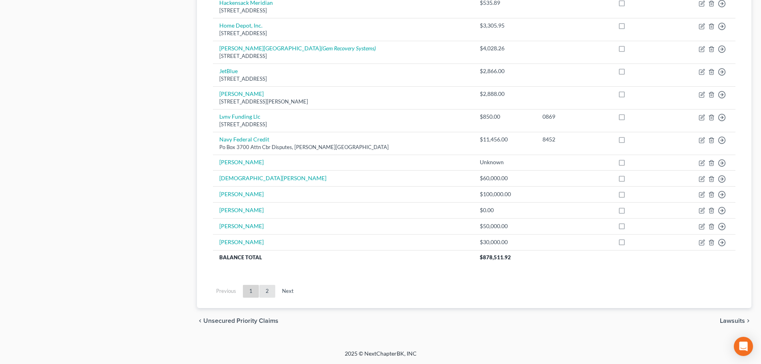
click at [265, 289] on link "2" at bounding box center [267, 291] width 16 height 13
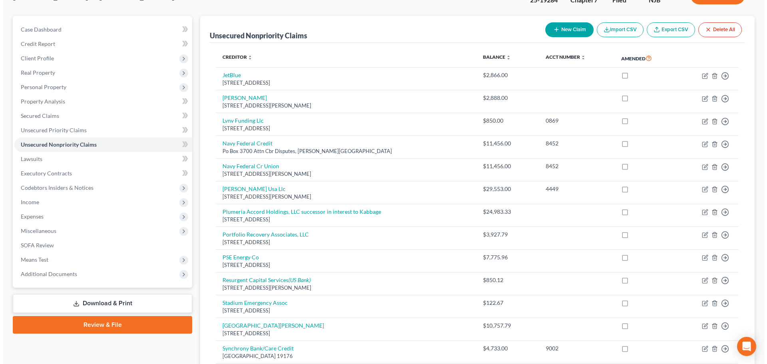
scroll to position [365, 0]
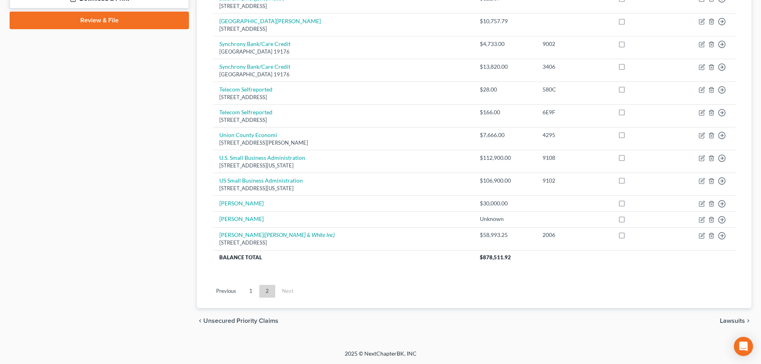
click at [254, 283] on ul "Previous 1 2 Next" at bounding box center [475, 291] width 536 height 21
click at [713, 219] on icon "button" at bounding box center [712, 220] width 6 height 6
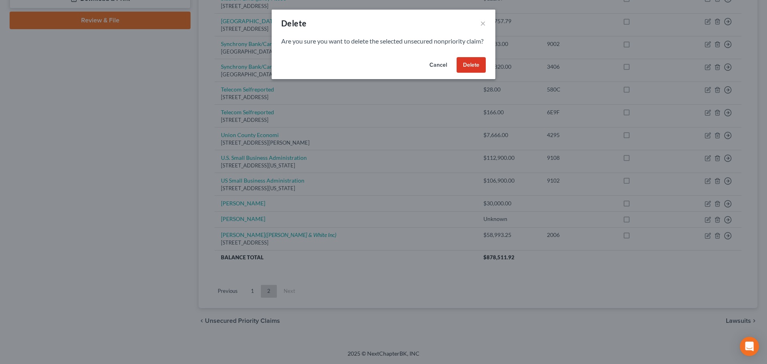
click at [466, 73] on button "Delete" at bounding box center [471, 65] width 29 height 16
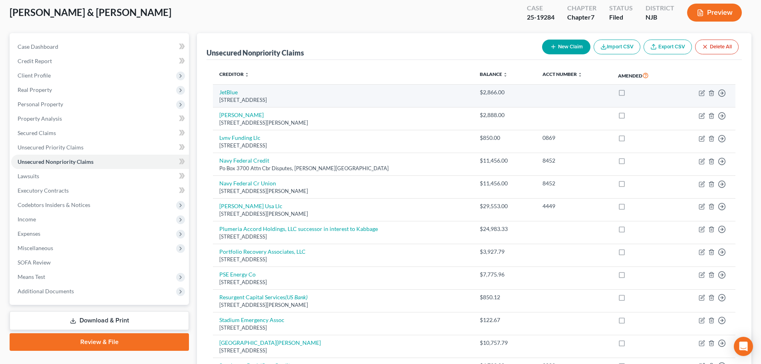
scroll to position [0, 0]
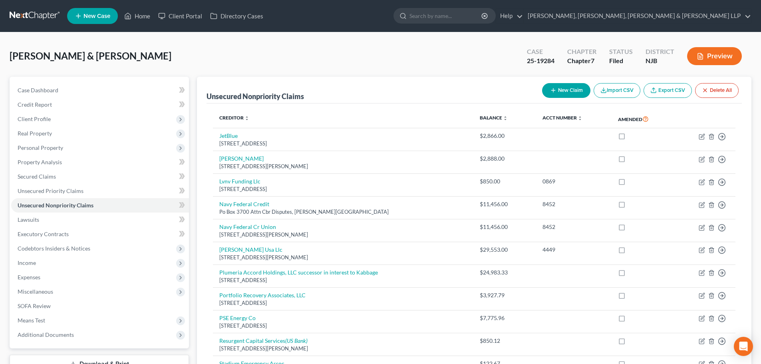
click at [568, 89] on button "New Claim" at bounding box center [566, 90] width 48 height 15
select select "2"
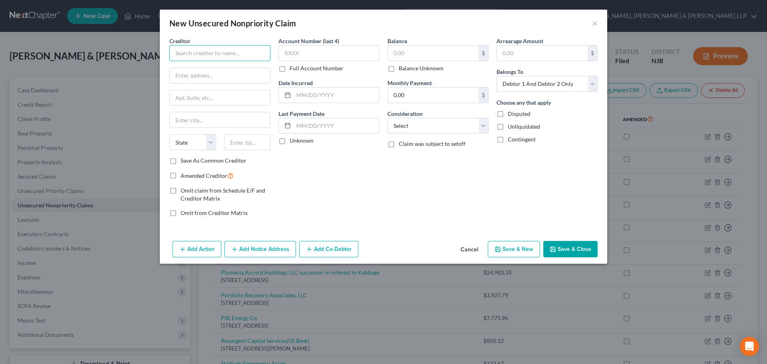
click at [239, 56] on input "text" at bounding box center [219, 53] width 101 height 16
paste input "[PERSON_NAME]"
click at [418, 124] on select "Select Cable / Satellite Services Collection Agency Credit Card Debt Debt Couns…" at bounding box center [438, 126] width 101 height 16
type input "[PERSON_NAME]"
select select "14"
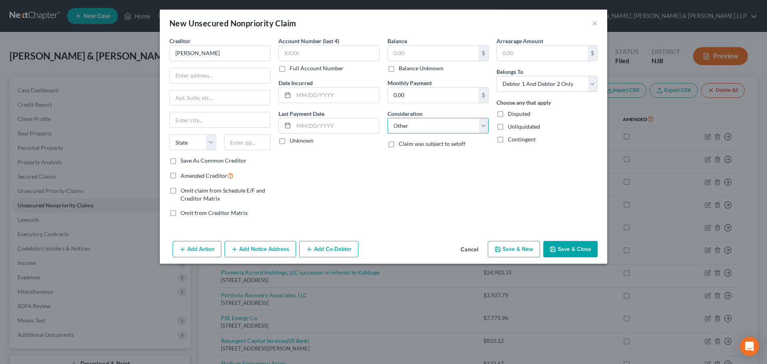
click at [388, 118] on select "Select Cable / Satellite Services Collection Agency Credit Card Debt Debt Couns…" at bounding box center [438, 126] width 101 height 16
click at [406, 58] on input "text" at bounding box center [433, 53] width 91 height 15
type input "100,000"
click at [406, 124] on select "Select Cable / Satellite Services Collection Agency Credit Card Debt Debt Couns…" at bounding box center [438, 126] width 101 height 16
click at [388, 118] on select "Select Cable / Satellite Services Collection Agency Credit Card Debt Debt Couns…" at bounding box center [438, 126] width 101 height 16
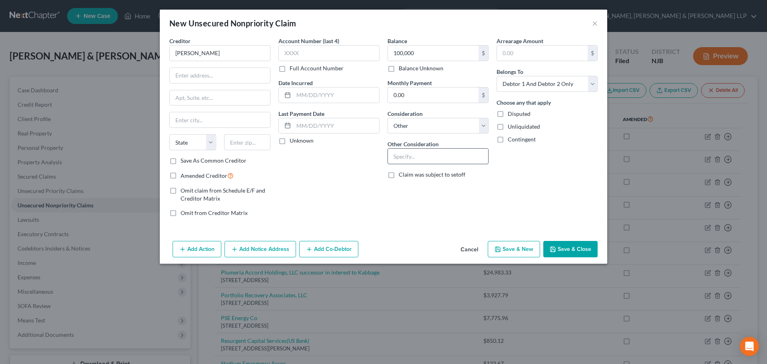
click at [409, 163] on input "text" at bounding box center [438, 156] width 100 height 15
type input "Business debt"
click at [578, 249] on button "Save & Close" at bounding box center [571, 249] width 54 height 17
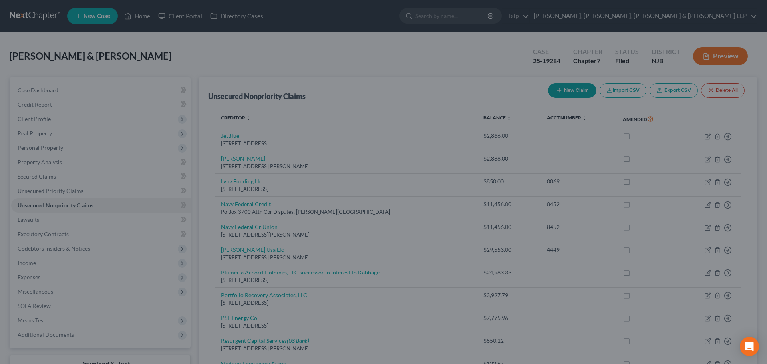
type input "100,000.00"
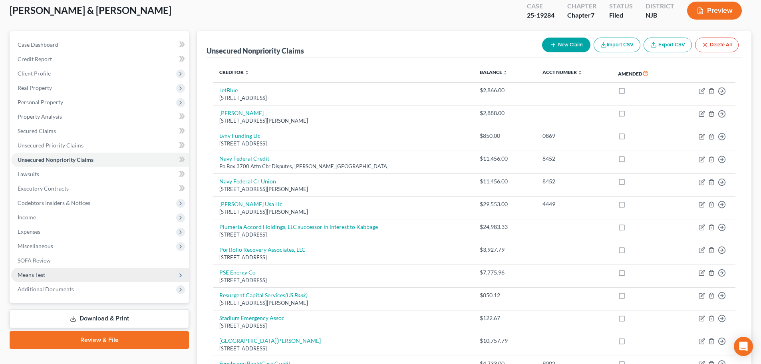
drag, startPoint x: 120, startPoint y: 321, endPoint x: 164, endPoint y: 280, distance: 60.5
click at [120, 321] on link "Download & Print" at bounding box center [99, 318] width 179 height 19
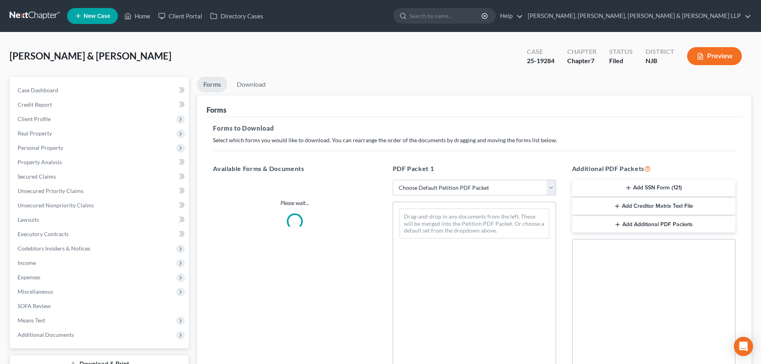
click at [437, 183] on select "Choose Default Petition PDF Packet Complete Bankruptcy Petition (all forms and …" at bounding box center [474, 188] width 163 height 16
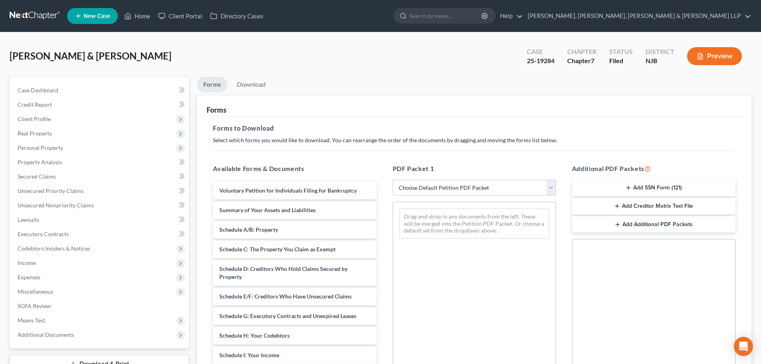
select select "2"
click at [393, 180] on select "Choose Default Petition PDF Packet Complete Bankruptcy Petition (all forms and …" at bounding box center [474, 188] width 163 height 16
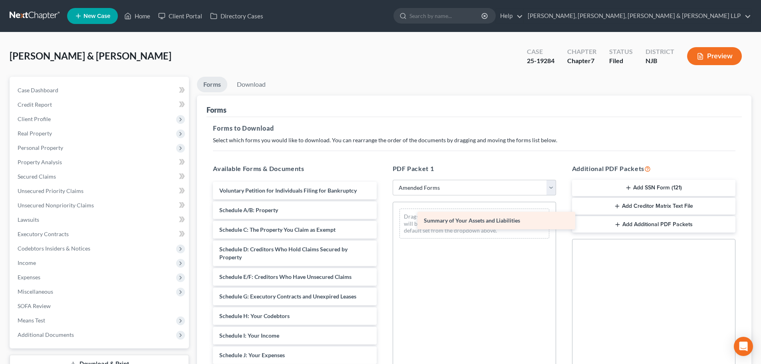
drag, startPoint x: 260, startPoint y: 211, endPoint x: 447, endPoint y: 211, distance: 186.7
click at [383, 213] on div "Summary of Your Assets and Liabilities Voluntary Petition for Individuals Filin…" at bounding box center [295, 363] width 176 height 363
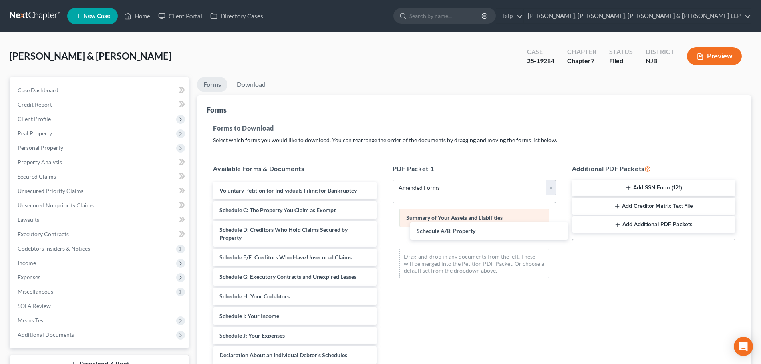
drag, startPoint x: 290, startPoint y: 209, endPoint x: 447, endPoint y: 226, distance: 157.6
click at [383, 229] on div "Schedule A/B: Property Voluntary Petition for Individuals Filing for Bankruptcy…" at bounding box center [295, 353] width 176 height 343
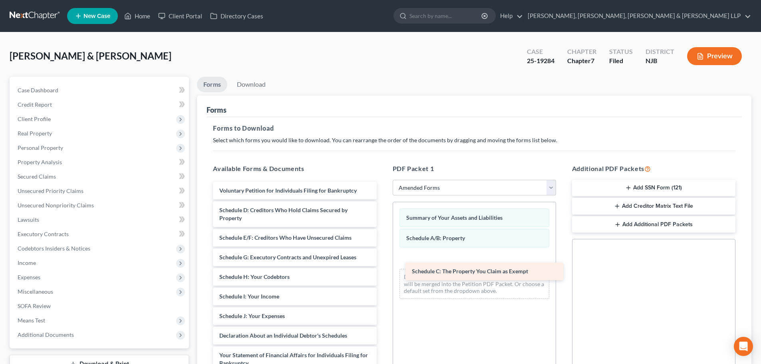
drag, startPoint x: 307, startPoint y: 213, endPoint x: 476, endPoint y: 259, distance: 174.6
click at [383, 260] on div "Schedule C: The Property You Claim as Exempt Voluntary Petition for Individuals…" at bounding box center [295, 344] width 176 height 324
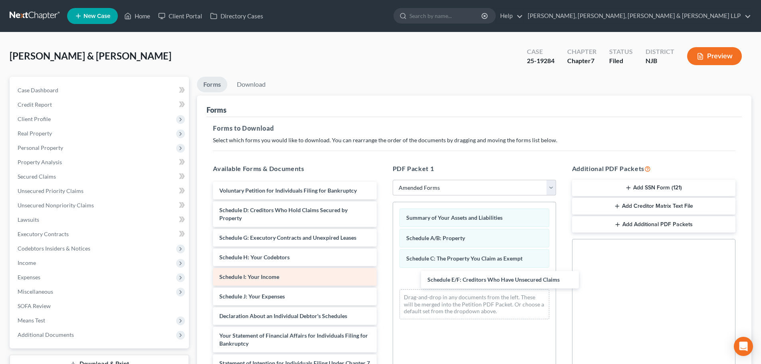
drag, startPoint x: 267, startPoint y: 241, endPoint x: 352, endPoint y: 285, distance: 95.1
click at [383, 281] on div "Schedule E/F: Creditors Who Have Unsecured Claims Voluntary Petition for Indivi…" at bounding box center [295, 334] width 176 height 304
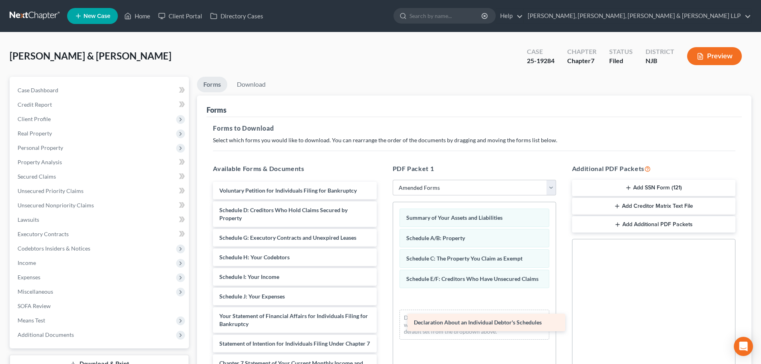
drag, startPoint x: 259, startPoint y: 316, endPoint x: 452, endPoint y: 299, distance: 193.7
click at [383, 301] on div "Declaration About an Individual Debtor's Schedules Voluntary Petition for Indiv…" at bounding box center [295, 324] width 176 height 285
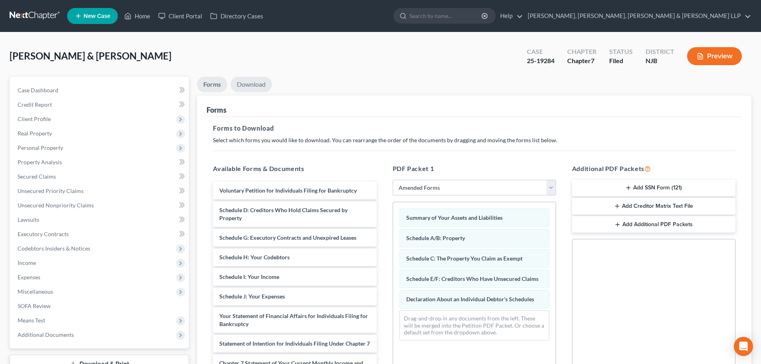
click at [253, 83] on link "Download" at bounding box center [252, 85] width 42 height 16
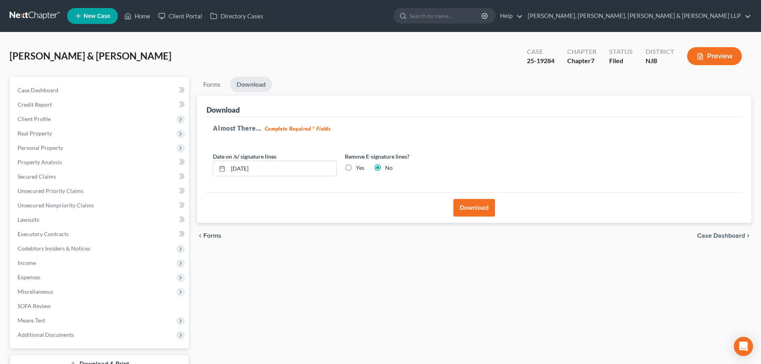
click at [361, 168] on label "Yes" at bounding box center [360, 168] width 8 height 8
click at [361, 168] on input "Yes" at bounding box center [361, 166] width 5 height 5
radio input "true"
radio input "false"
click at [486, 210] on button "Download" at bounding box center [475, 208] width 42 height 18
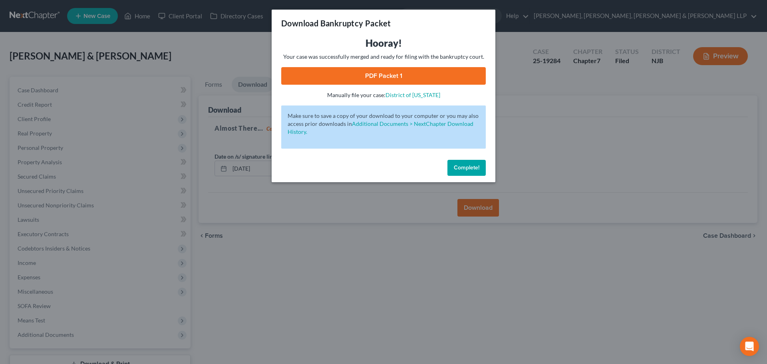
click at [348, 80] on link "PDF Packet 1" at bounding box center [383, 76] width 205 height 18
click at [186, 38] on div "Download Bankruptcy Packet Hooray! Your case was successfully merged and ready …" at bounding box center [383, 182] width 767 height 364
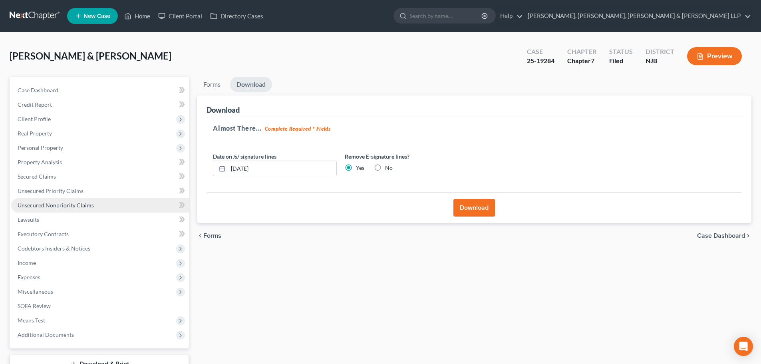
click at [71, 203] on span "Unsecured Nonpriority Claims" at bounding box center [56, 205] width 76 height 7
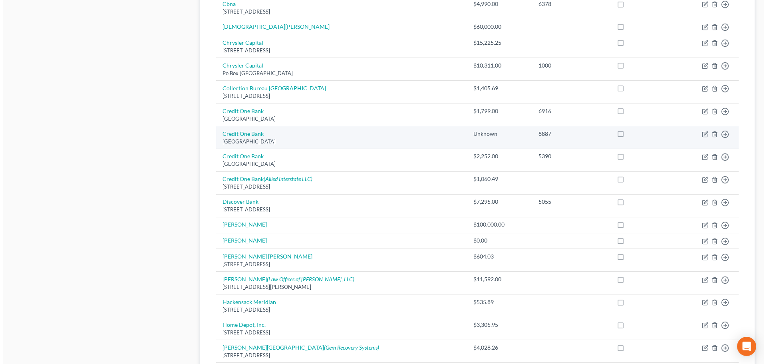
scroll to position [520, 0]
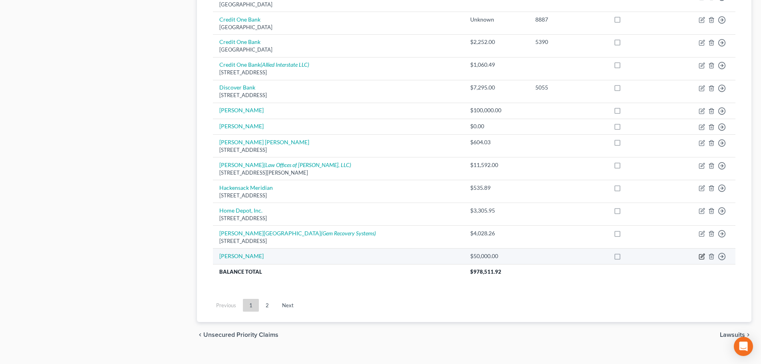
click at [701, 255] on icon "button" at bounding box center [702, 256] width 6 height 6
select select "14"
select select "2"
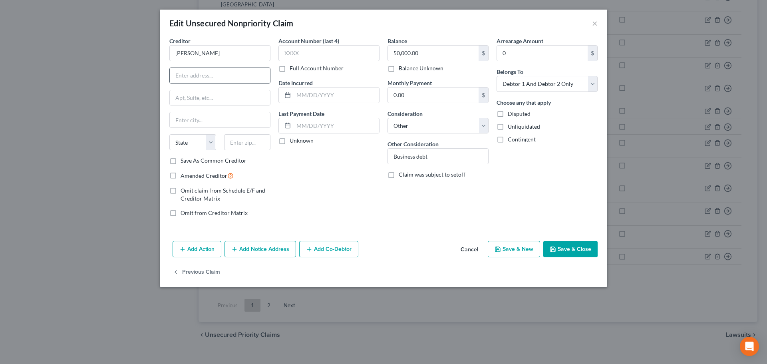
click at [235, 70] on input "text" at bounding box center [220, 75] width 100 height 15
paste input "[STREET_ADDRESS]."
drag, startPoint x: 250, startPoint y: 75, endPoint x: 293, endPoint y: 79, distance: 43.7
click at [293, 79] on div "Creditor * [GEOGRAPHIC_DATA][PERSON_NAME] [STREET_ADDRESS]. State [US_STATE] AK…" at bounding box center [383, 130] width 436 height 187
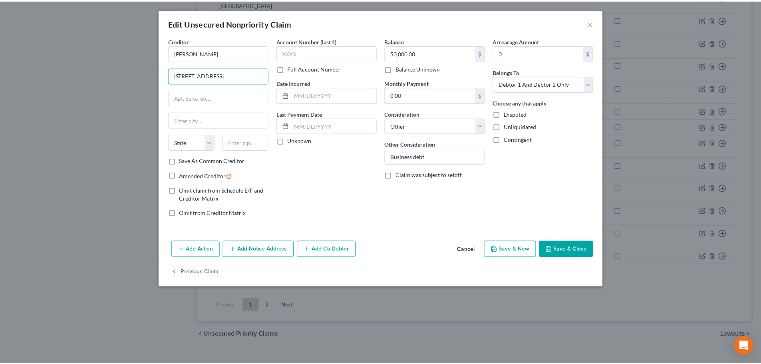
scroll to position [0, 0]
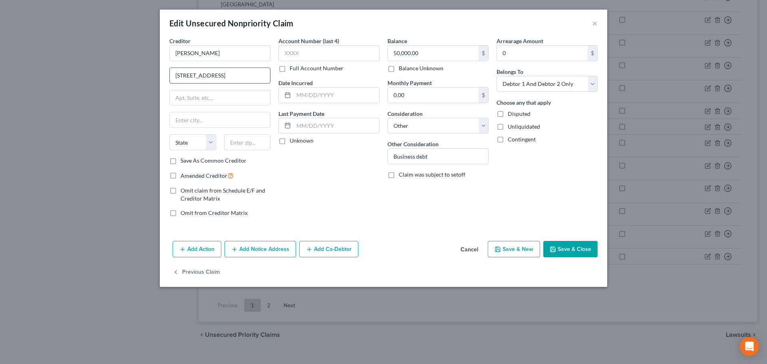
drag, startPoint x: 266, startPoint y: 75, endPoint x: 247, endPoint y: 77, distance: 18.5
click at [247, 77] on input "[STREET_ADDRESS]" at bounding box center [220, 75] width 100 height 15
type input "[STREET_ADDRESS]"
click at [242, 139] on input "text" at bounding box center [247, 142] width 47 height 16
paste input "07470"
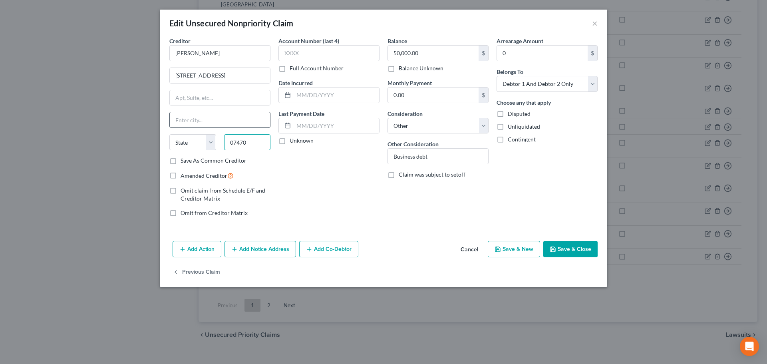
type input "07470"
type input "[PERSON_NAME]"
select select "33"
click at [234, 120] on input "[PERSON_NAME]" at bounding box center [220, 119] width 100 height 15
drag, startPoint x: 215, startPoint y: 76, endPoint x: 327, endPoint y: 84, distance: 111.8
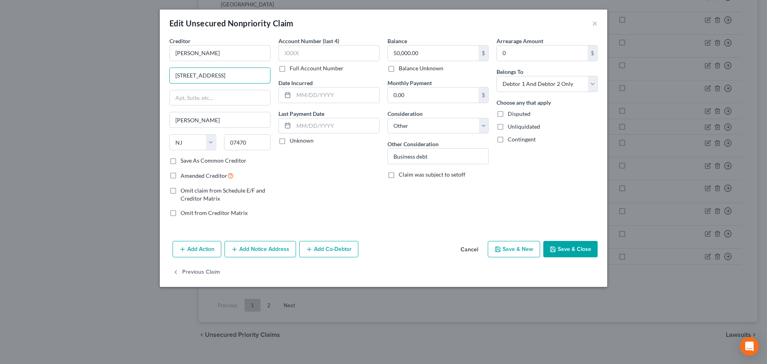
click at [327, 84] on div "Creditor * [GEOGRAPHIC_DATA][PERSON_NAME] [STREET_ADDRESS][GEOGRAPHIC_DATA][PER…" at bounding box center [383, 130] width 436 height 187
type input "[STREET_ADDRESS]"
click at [566, 249] on button "Save & Close" at bounding box center [571, 249] width 54 height 17
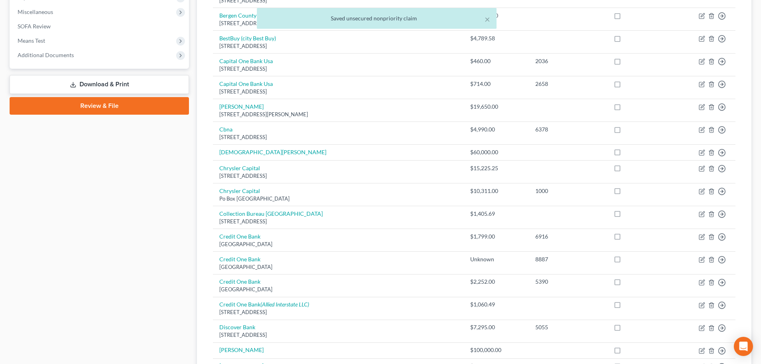
click at [119, 89] on link "Download & Print" at bounding box center [99, 84] width 179 height 19
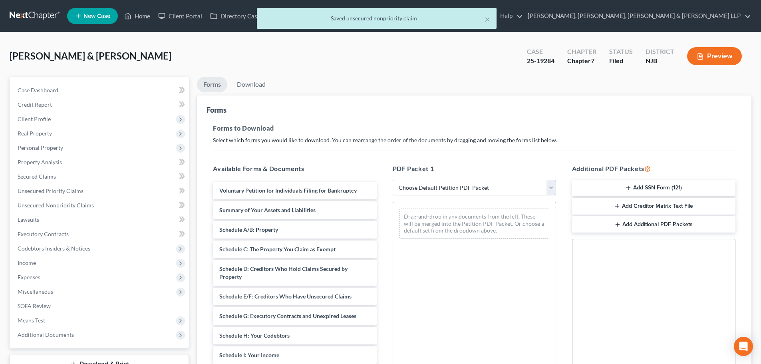
click at [418, 185] on select "Choose Default Petition PDF Packet Complete Bankruptcy Petition (all forms and …" at bounding box center [474, 188] width 163 height 16
select select "2"
click at [393, 180] on select "Choose Default Petition PDF Packet Complete Bankruptcy Petition (all forms and …" at bounding box center [474, 188] width 163 height 16
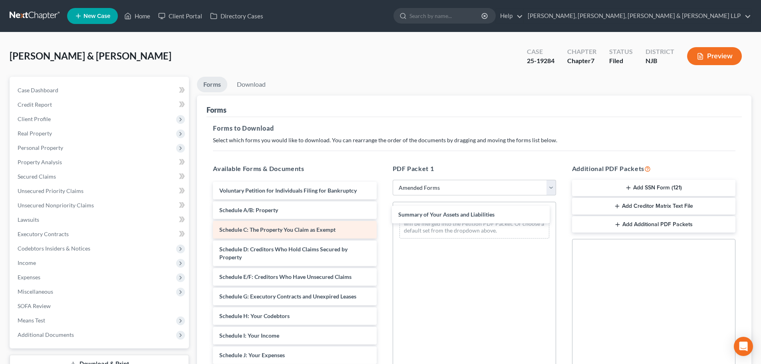
drag, startPoint x: 268, startPoint y: 207, endPoint x: 359, endPoint y: 223, distance: 92.4
click at [383, 211] on div "Summary of Your Assets and Liabilities Voluntary Petition for Individuals Filin…" at bounding box center [295, 363] width 176 height 363
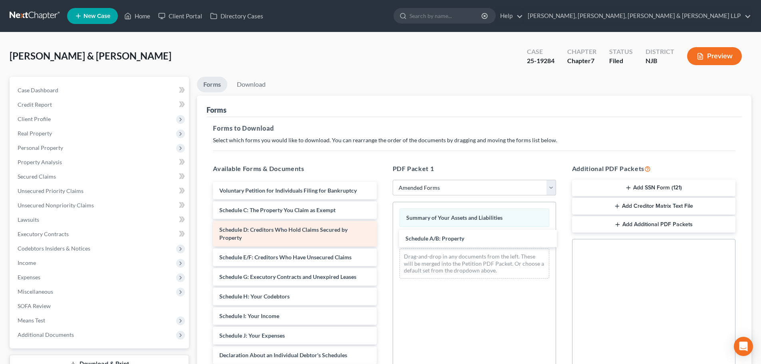
drag, startPoint x: 271, startPoint y: 217, endPoint x: 357, endPoint y: 233, distance: 88.2
click at [383, 242] on div "Schedule A/B: Property Voluntary Petition for Individuals Filing for Bankruptcy…" at bounding box center [295, 353] width 176 height 343
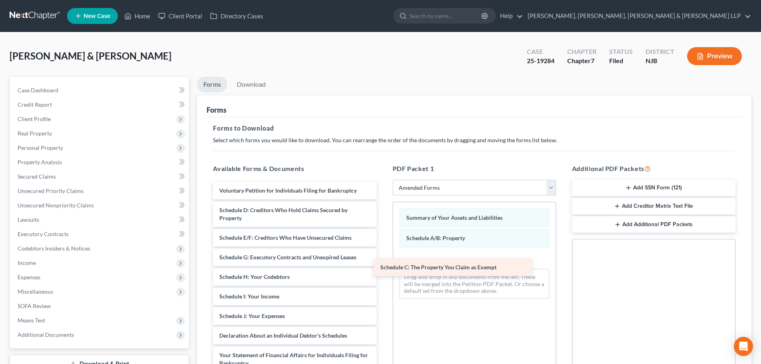
drag, startPoint x: 293, startPoint y: 214, endPoint x: 455, endPoint y: 261, distance: 169.0
click at [383, 261] on div "Schedule C: The Property You Claim as Exempt Voluntary Petition for Individuals…" at bounding box center [295, 344] width 176 height 324
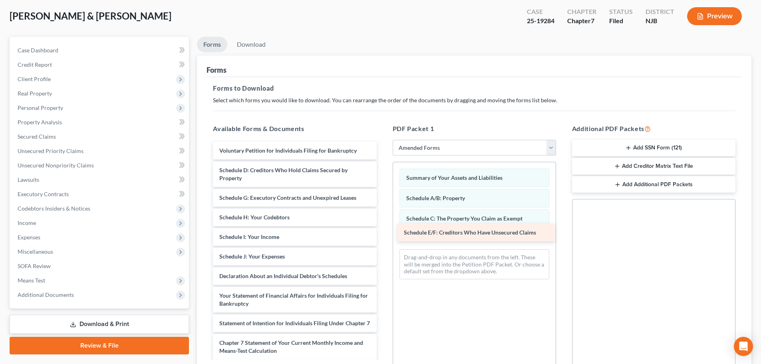
drag, startPoint x: 272, startPoint y: 199, endPoint x: 452, endPoint y: 233, distance: 183.8
click at [383, 233] on div "Schedule E/F: Creditors Who Have Unsecured Claims Voluntary Petition for Indivi…" at bounding box center [295, 294] width 176 height 304
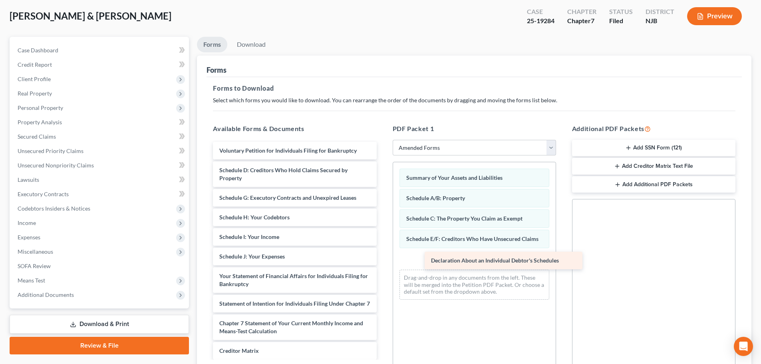
drag, startPoint x: 270, startPoint y: 277, endPoint x: 481, endPoint y: 260, distance: 211.3
click at [383, 260] on div "Declaration About an Individual Debtor's Schedules Voluntary Petition for Indiv…" at bounding box center [295, 284] width 176 height 285
click at [254, 44] on link "Download" at bounding box center [252, 45] width 42 height 16
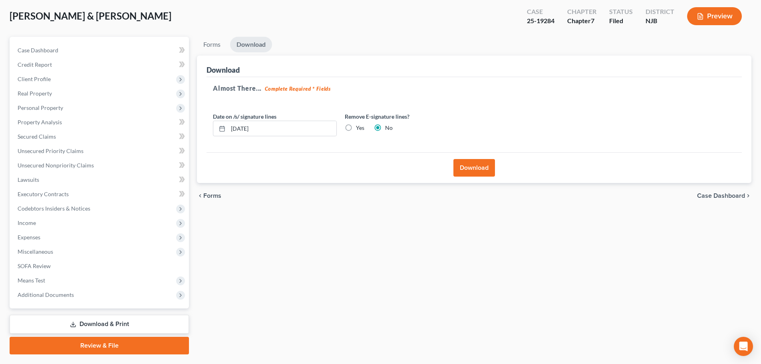
click at [362, 129] on label "Yes" at bounding box center [360, 128] width 8 height 8
click at [362, 129] on input "Yes" at bounding box center [361, 126] width 5 height 5
radio input "true"
radio input "false"
click at [479, 174] on button "Download" at bounding box center [475, 168] width 42 height 18
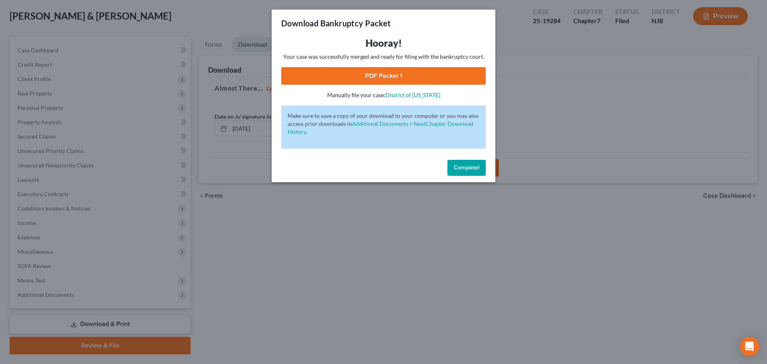
click at [440, 74] on link "PDF Packet 1" at bounding box center [383, 76] width 205 height 18
drag, startPoint x: 248, startPoint y: 221, endPoint x: 222, endPoint y: 216, distance: 26.1
click at [247, 221] on div "Download Bankruptcy Packet Hooray! Your case was successfully merged and ready …" at bounding box center [383, 182] width 767 height 364
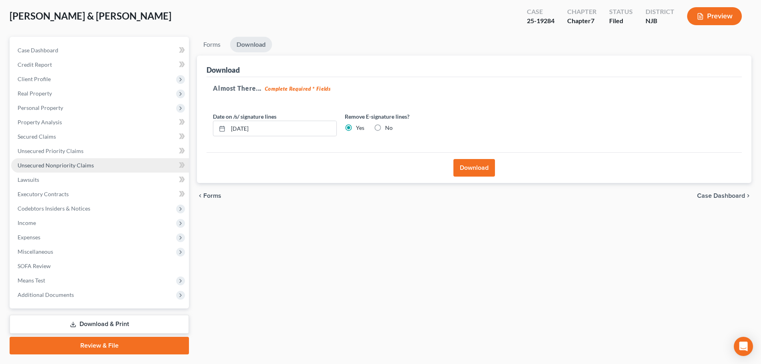
click at [50, 169] on link "Unsecured Nonpriority Claims" at bounding box center [100, 165] width 178 height 14
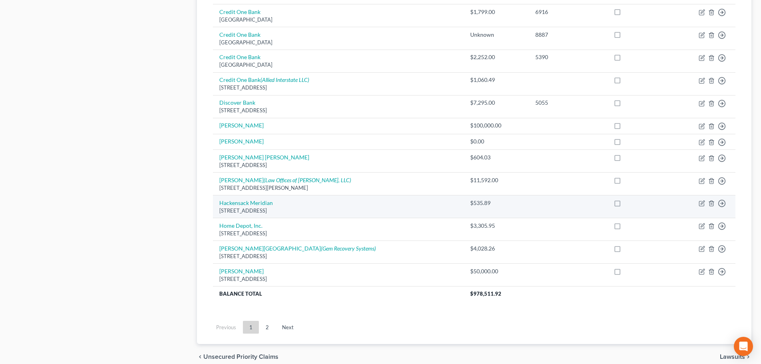
scroll to position [540, 0]
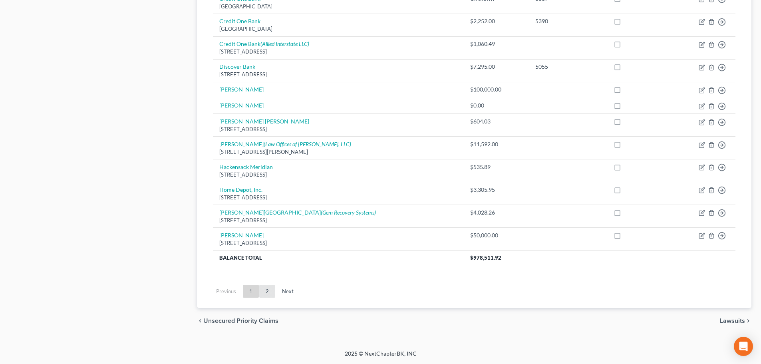
click at [273, 290] on link "2" at bounding box center [267, 291] width 16 height 13
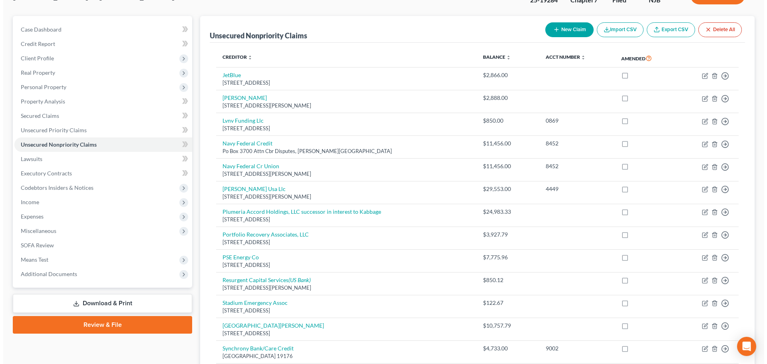
scroll to position [365, 0]
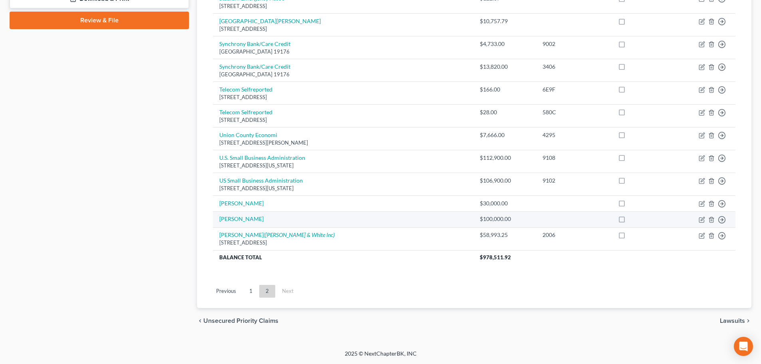
click at [699, 219] on td "Move to D Move to E Move to G Move to Notice Only" at bounding box center [705, 219] width 62 height 16
click at [703, 218] on icon "button" at bounding box center [703, 219] width 4 height 4
select select "14"
select select "2"
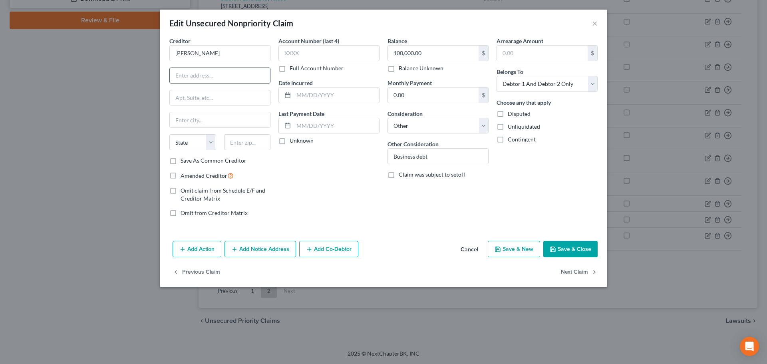
drag, startPoint x: 204, startPoint y: 67, endPoint x: 199, endPoint y: 75, distance: 9.0
click at [203, 68] on div at bounding box center [219, 76] width 101 height 16
click at [198, 76] on input "text" at bounding box center [220, 75] width 100 height 15
paste input "[STREET_ADDRESS][PERSON_NAME]"
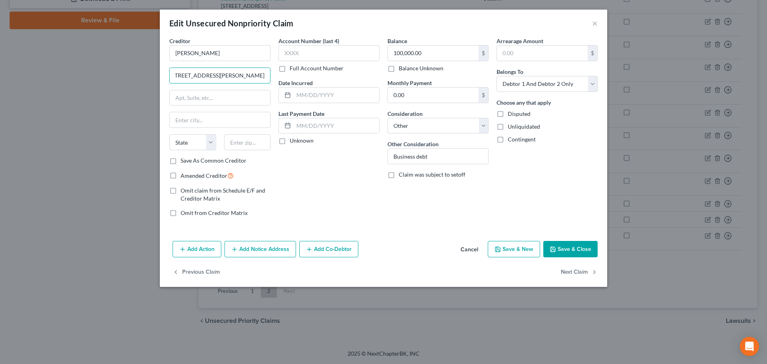
drag, startPoint x: 214, startPoint y: 76, endPoint x: 331, endPoint y: 79, distance: 117.1
click at [331, 79] on div "Creditor * [PERSON_NAME] [STREET_ADDRESS][PERSON_NAME] [GEOGRAPHIC_DATA] [US_ST…" at bounding box center [383, 130] width 436 height 187
drag, startPoint x: 247, startPoint y: 75, endPoint x: 284, endPoint y: 75, distance: 36.4
click at [284, 75] on div "Creditor * [PERSON_NAME] [STREET_ADDRESS][GEOGRAPHIC_DATA][PERSON_NAME][US_STAT…" at bounding box center [383, 130] width 436 height 187
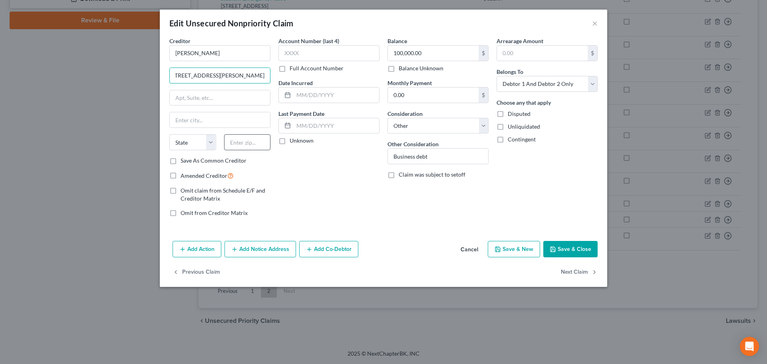
type input "[STREET_ADDRESS][PERSON_NAME]"
click at [244, 136] on input "text" at bounding box center [247, 142] width 47 height 16
paste input "07305"
type input "07305"
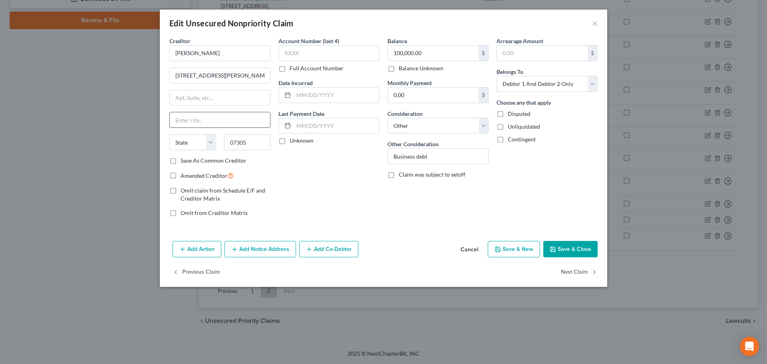
type input "[GEOGRAPHIC_DATA]"
select select "33"
click at [241, 124] on input "[GEOGRAPHIC_DATA]" at bounding box center [220, 119] width 100 height 15
drag, startPoint x: 229, startPoint y: 75, endPoint x: 347, endPoint y: 83, distance: 117.4
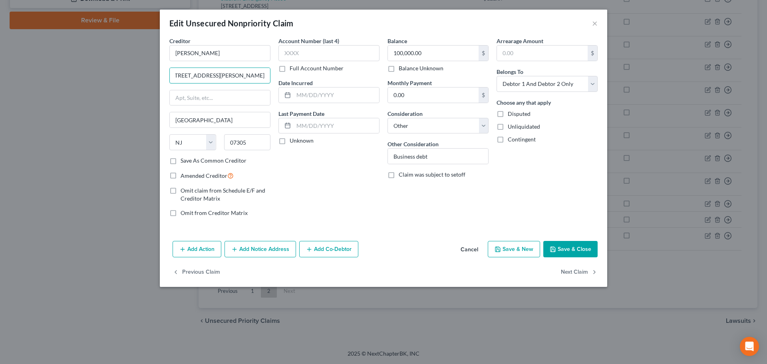
click at [347, 83] on div "Creditor * [PERSON_NAME] [STREET_ADDRESS][PERSON_NAME] [GEOGRAPHIC_DATA] [US_ST…" at bounding box center [383, 130] width 436 height 187
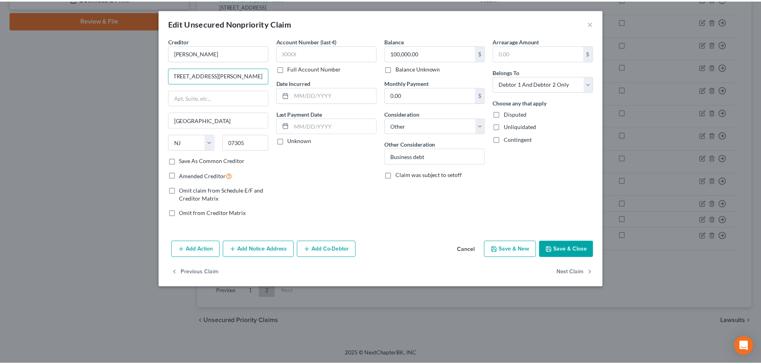
scroll to position [0, 0]
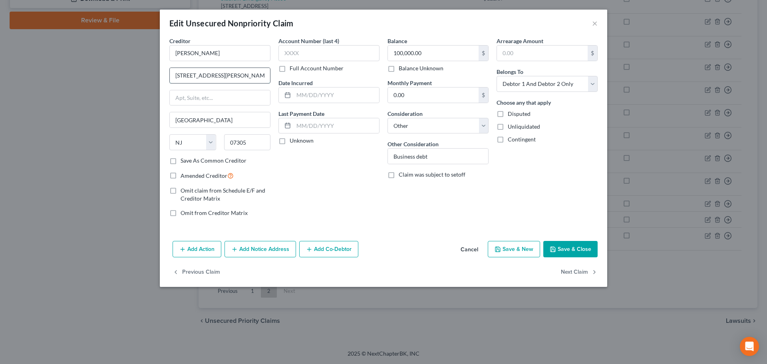
click at [211, 76] on input "[STREET_ADDRESS][PERSON_NAME]" at bounding box center [220, 75] width 100 height 15
type input "[STREET_ADDRESS][PERSON_NAME]"
click at [565, 248] on button "Save & Close" at bounding box center [571, 249] width 54 height 17
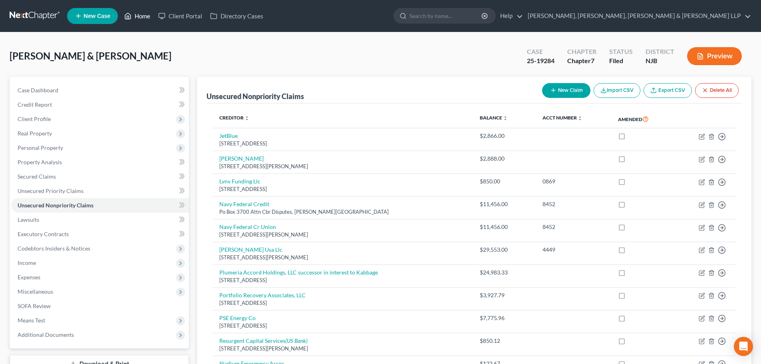
click at [134, 15] on link "Home" at bounding box center [137, 16] width 34 height 14
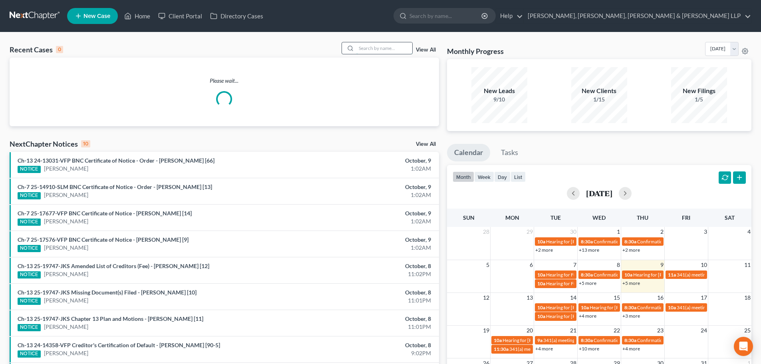
click at [374, 44] on input "search" at bounding box center [385, 48] width 56 height 12
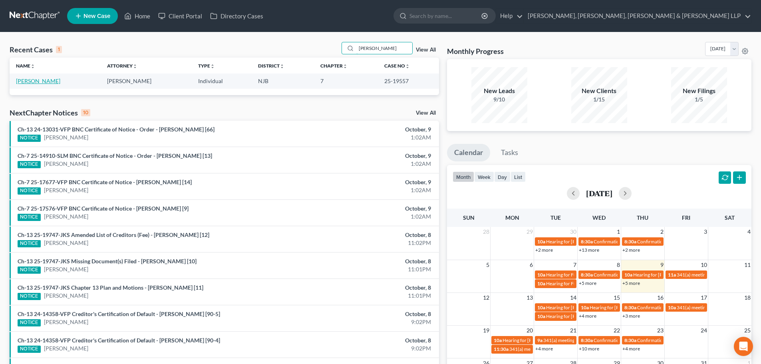
type input "[PERSON_NAME]"
click at [31, 84] on link "[PERSON_NAME]" at bounding box center [38, 81] width 44 height 7
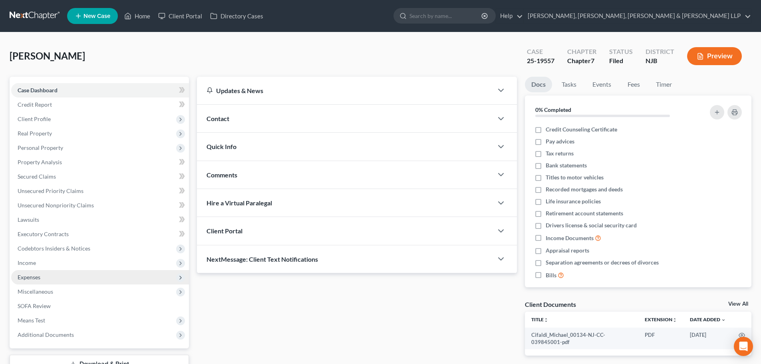
click at [54, 261] on span "Income" at bounding box center [100, 263] width 178 height 14
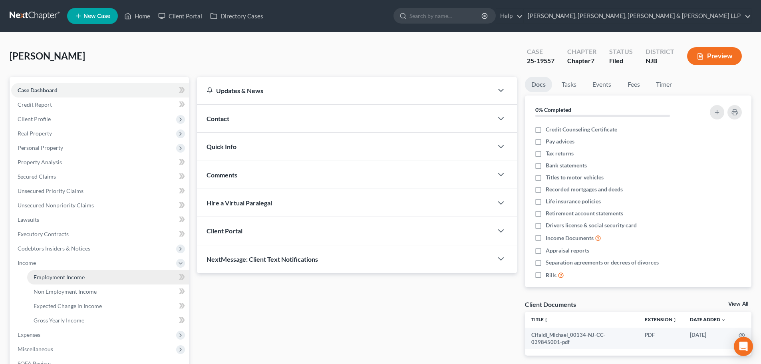
drag, startPoint x: 55, startPoint y: 275, endPoint x: 131, endPoint y: 247, distance: 80.3
click at [55, 275] on span "Employment Income" at bounding box center [59, 277] width 51 height 7
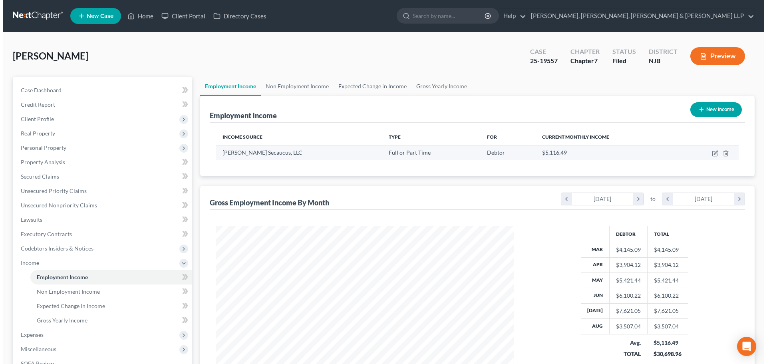
scroll to position [149, 314]
click at [713, 153] on icon "button" at bounding box center [713, 153] width 4 height 4
select select "0"
select select "33"
select select "2"
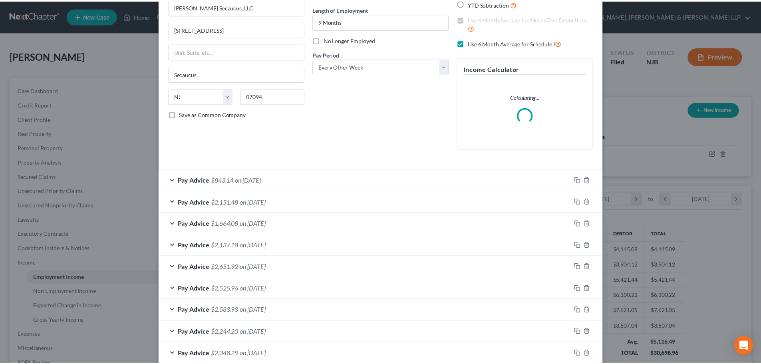
scroll to position [200, 0]
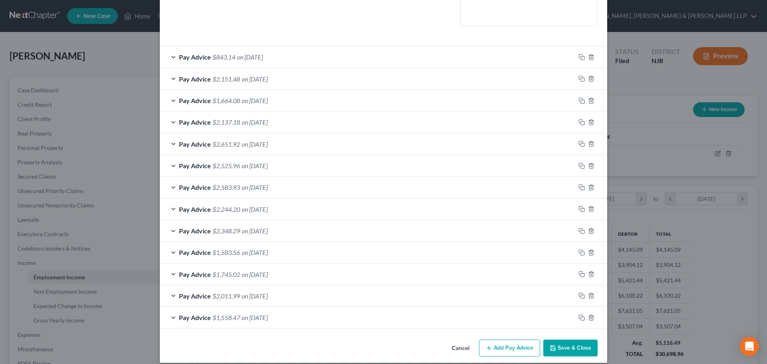
click at [565, 345] on button "Save & Close" at bounding box center [571, 348] width 54 height 17
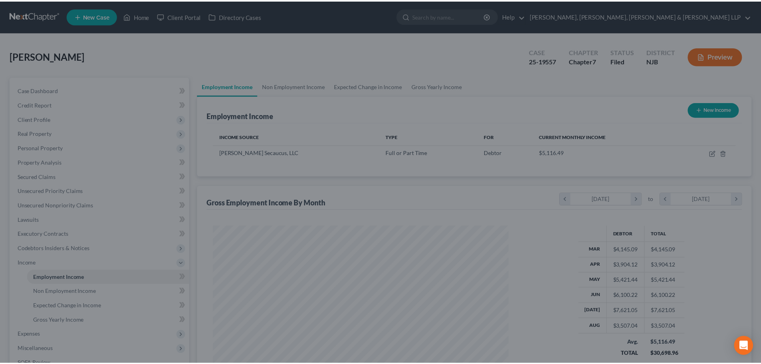
scroll to position [399529, 399364]
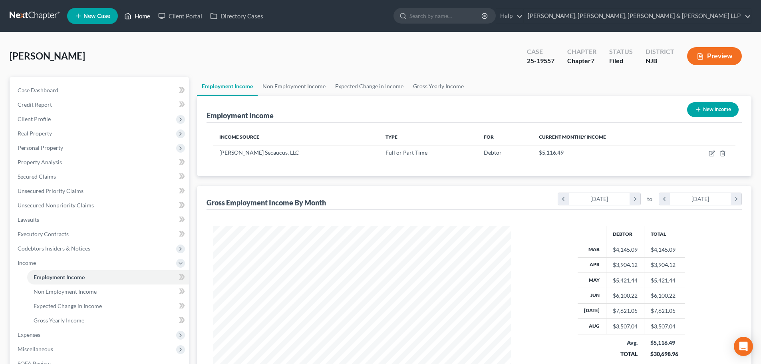
click at [137, 15] on link "Home" at bounding box center [137, 16] width 34 height 14
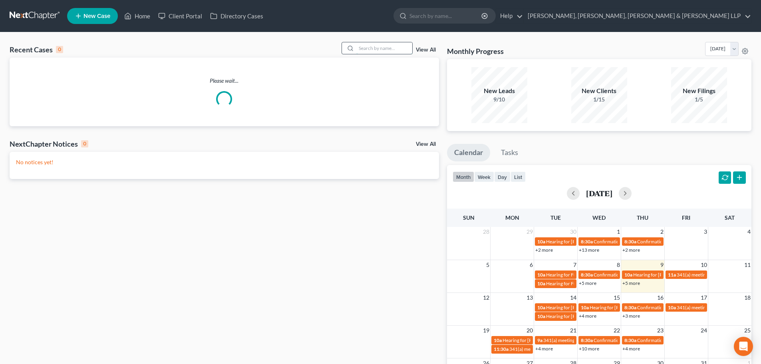
click at [364, 48] on input "search" at bounding box center [385, 48] width 56 height 12
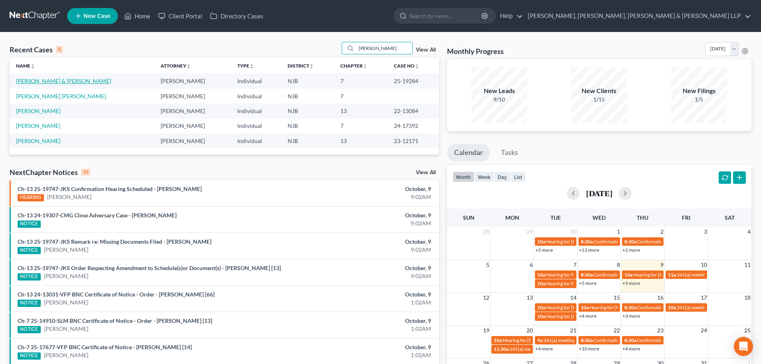
type input "[PERSON_NAME]"
click at [57, 82] on link "[PERSON_NAME] & [PERSON_NAME]" at bounding box center [63, 81] width 95 height 7
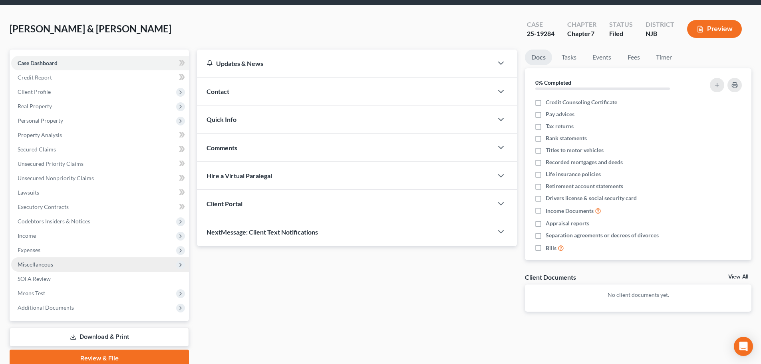
scroll to position [61, 0]
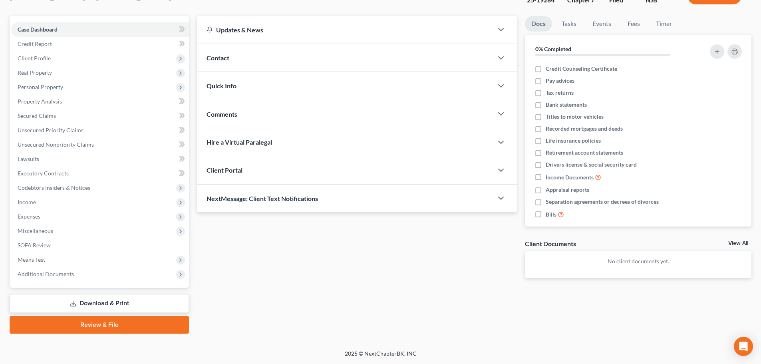
click at [106, 300] on link "Download & Print" at bounding box center [99, 303] width 179 height 19
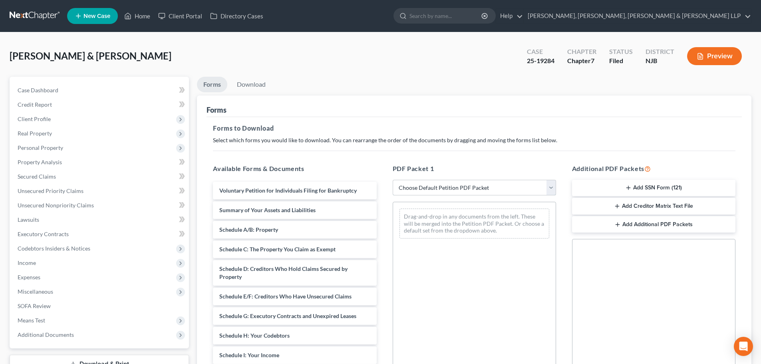
click at [408, 190] on select "Choose Default Petition PDF Packet Complete Bankruptcy Petition (all forms and …" at bounding box center [474, 188] width 163 height 16
select select "2"
click at [393, 180] on select "Choose Default Petition PDF Packet Complete Bankruptcy Petition (all forms and …" at bounding box center [474, 188] width 163 height 16
click at [147, 16] on link "Home" at bounding box center [137, 16] width 34 height 14
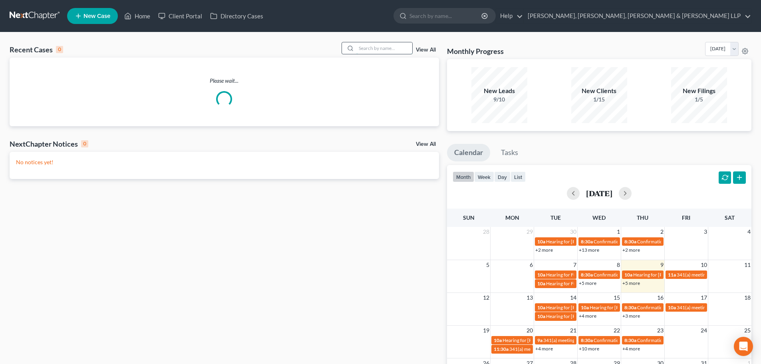
click at [383, 51] on input "search" at bounding box center [385, 48] width 56 height 12
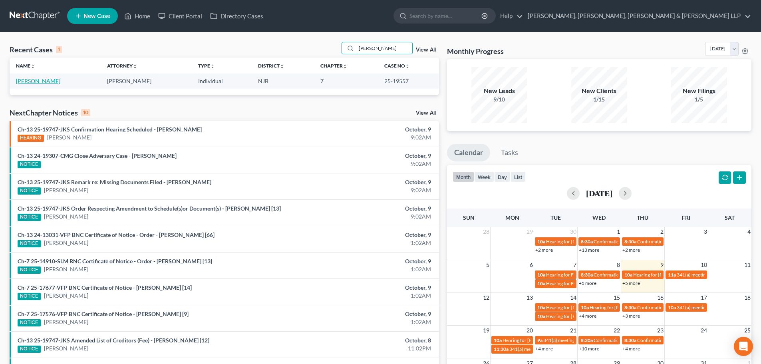
type input "[PERSON_NAME]"
click at [53, 83] on link "[PERSON_NAME]" at bounding box center [38, 81] width 44 height 7
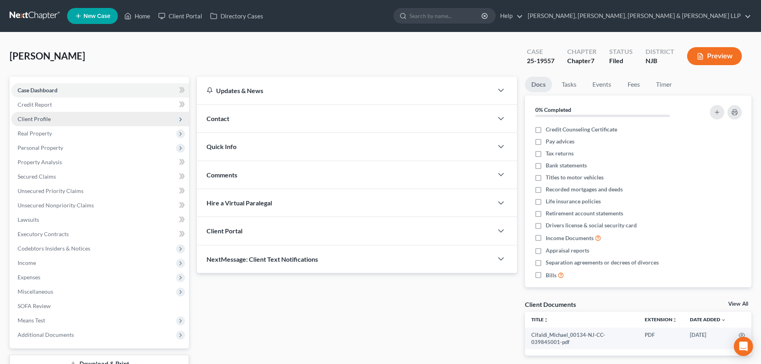
click at [54, 123] on span "Client Profile" at bounding box center [100, 119] width 178 height 14
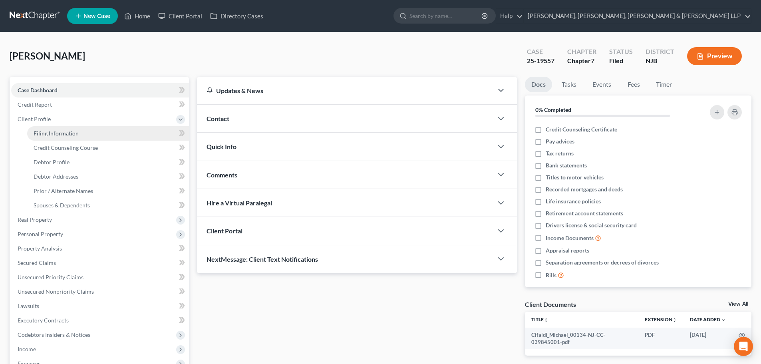
click at [60, 133] on span "Filing Information" at bounding box center [56, 133] width 45 height 7
select select "1"
select select "0"
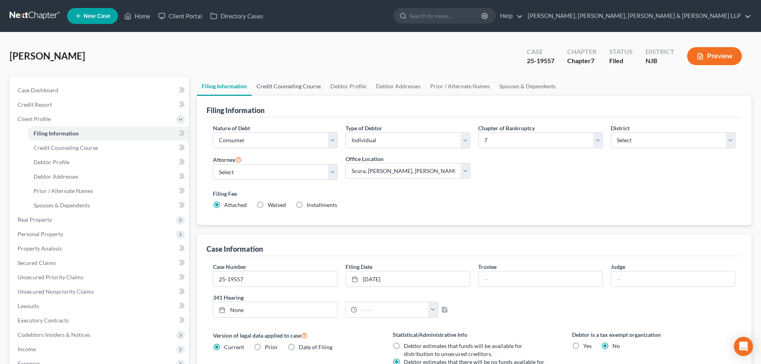
click at [291, 85] on link "Credit Counseling Course" at bounding box center [289, 86] width 74 height 19
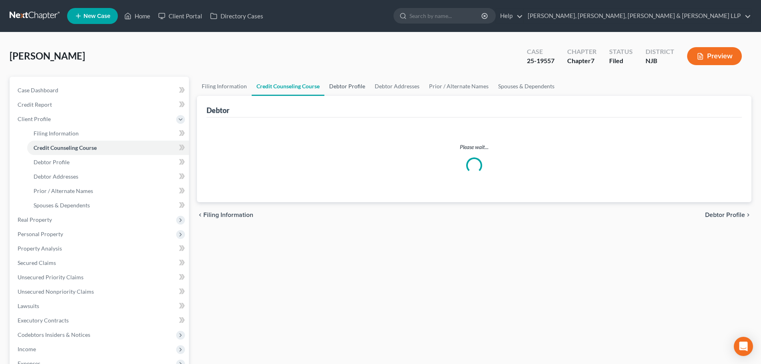
click at [357, 88] on link "Debtor Profile" at bounding box center [348, 86] width 46 height 19
select select "0"
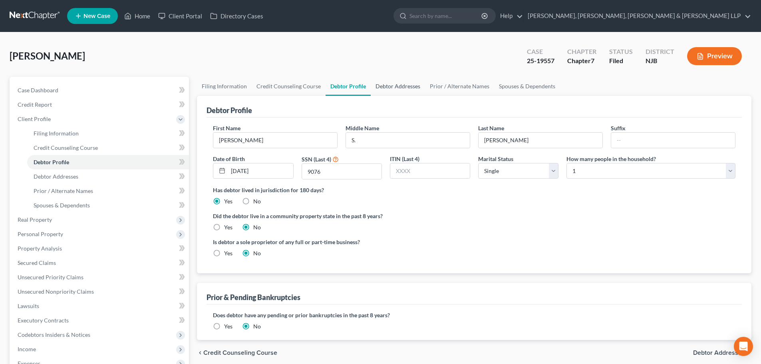
click at [383, 84] on link "Debtor Addresses" at bounding box center [398, 86] width 54 height 19
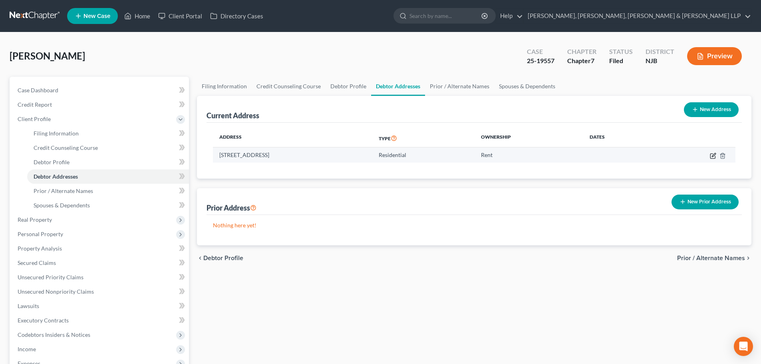
click at [711, 155] on icon "button" at bounding box center [713, 156] width 6 height 6
select select "33"
select select "8"
select select "0"
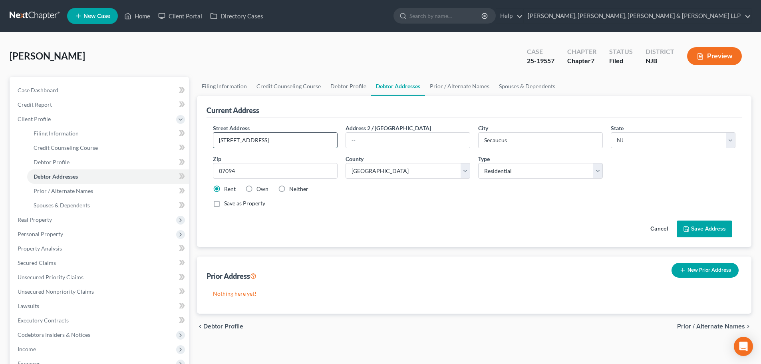
click at [320, 144] on input "[STREET_ADDRESS]" at bounding box center [275, 140] width 124 height 15
type input "[STREET_ADDRESS]"
click at [716, 229] on button "Save Address" at bounding box center [705, 229] width 56 height 17
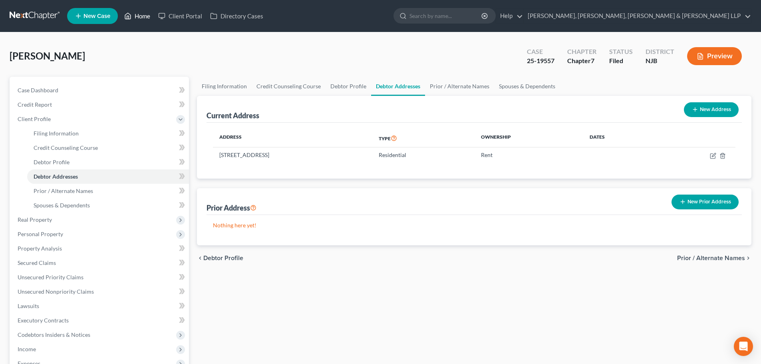
click at [141, 18] on link "Home" at bounding box center [137, 16] width 34 height 14
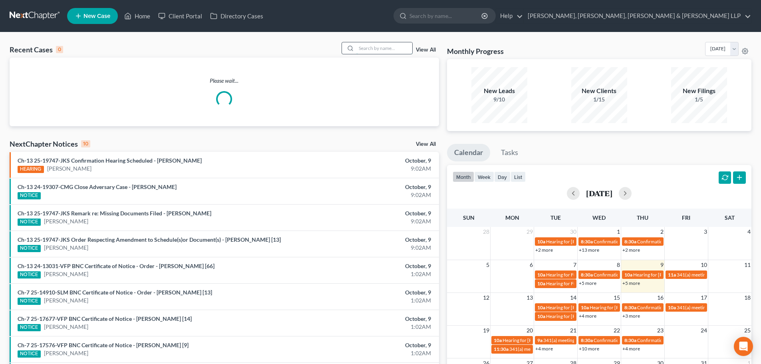
click at [361, 49] on input "search" at bounding box center [385, 48] width 56 height 12
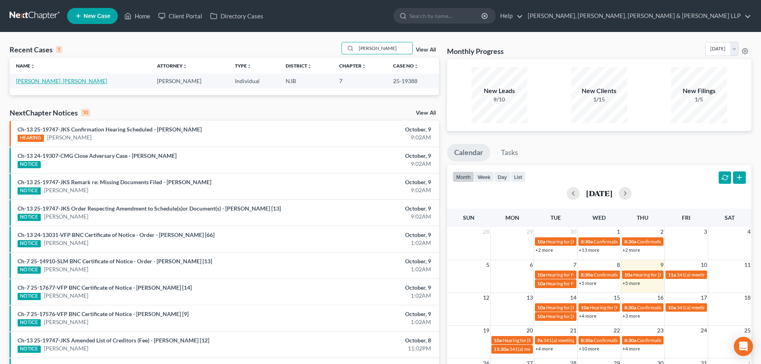
type input "[PERSON_NAME]"
click at [34, 80] on link "[PERSON_NAME], [PERSON_NAME]" at bounding box center [61, 81] width 91 height 7
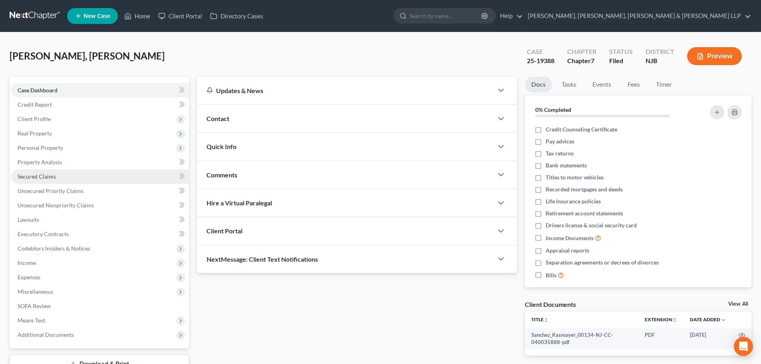
click at [53, 180] on link "Secured Claims" at bounding box center [100, 176] width 178 height 14
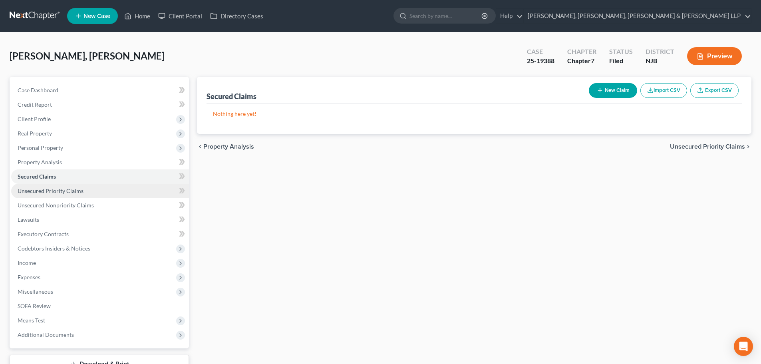
click at [71, 187] on link "Unsecured Priority Claims" at bounding box center [100, 191] width 178 height 14
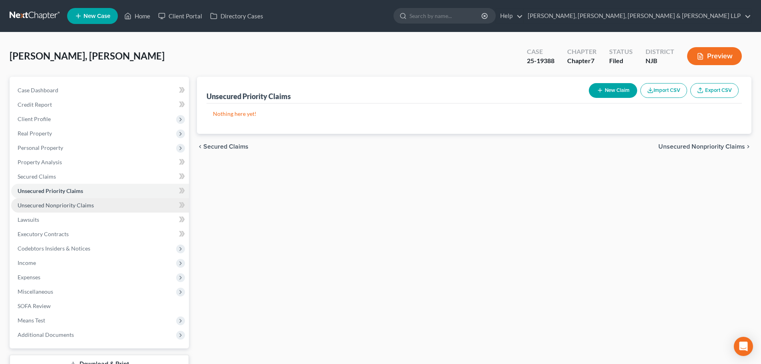
click at [70, 206] on span "Unsecured Nonpriority Claims" at bounding box center [56, 205] width 76 height 7
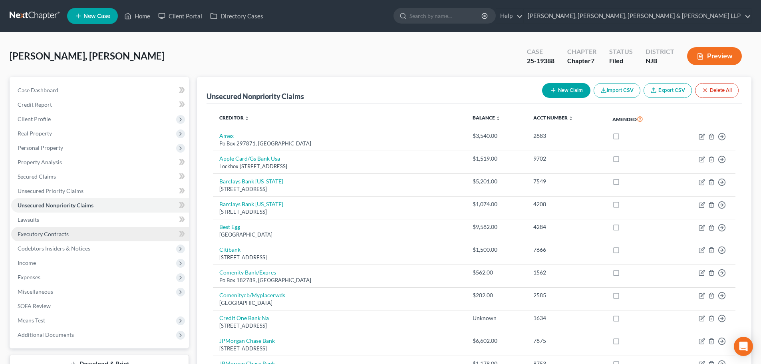
click at [62, 236] on span "Executory Contracts" at bounding box center [43, 234] width 51 height 7
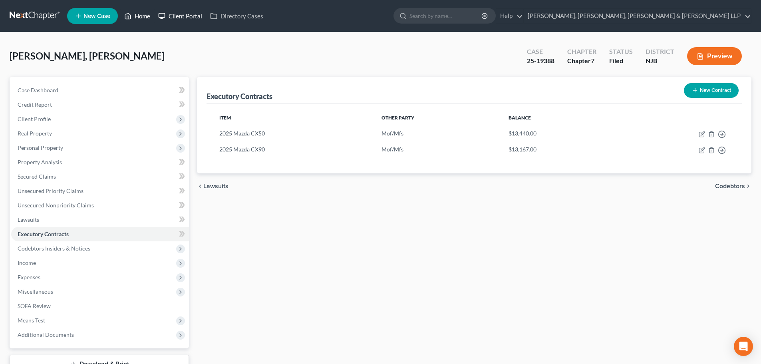
click at [143, 13] on link "Home" at bounding box center [137, 16] width 34 height 14
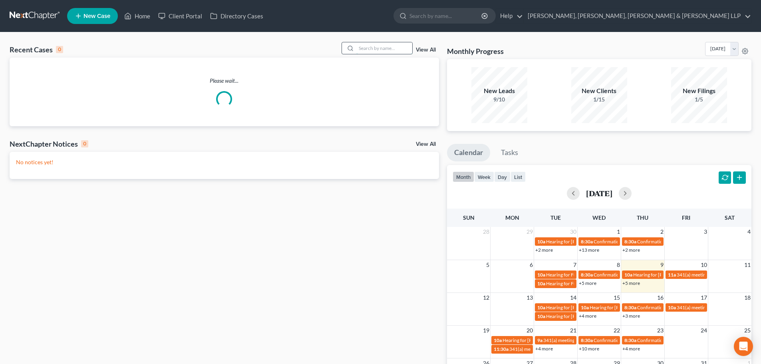
click at [365, 49] on input "search" at bounding box center [385, 48] width 56 height 12
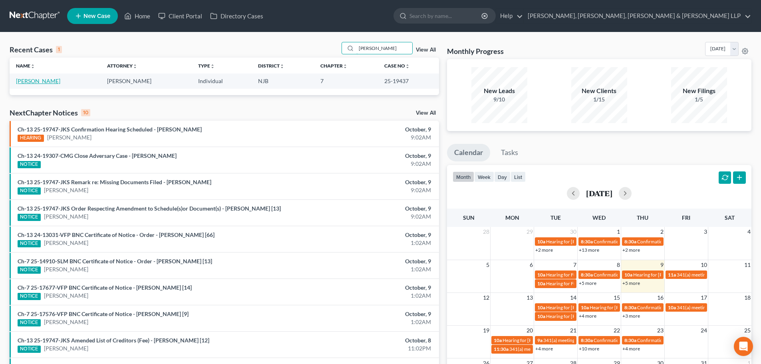
type input "[PERSON_NAME]"
click at [51, 83] on link "[PERSON_NAME]" at bounding box center [38, 81] width 44 height 7
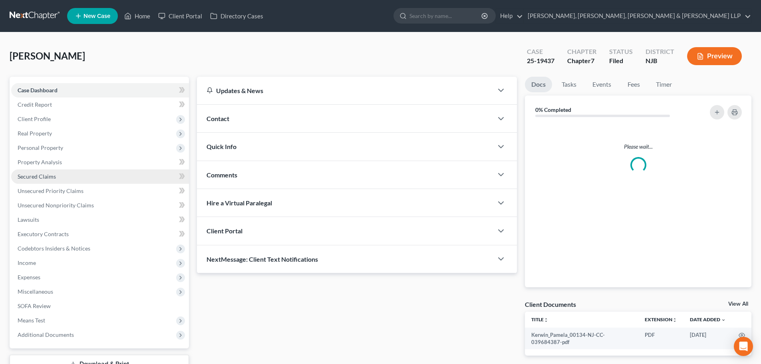
click at [62, 175] on link "Secured Claims" at bounding box center [100, 176] width 178 height 14
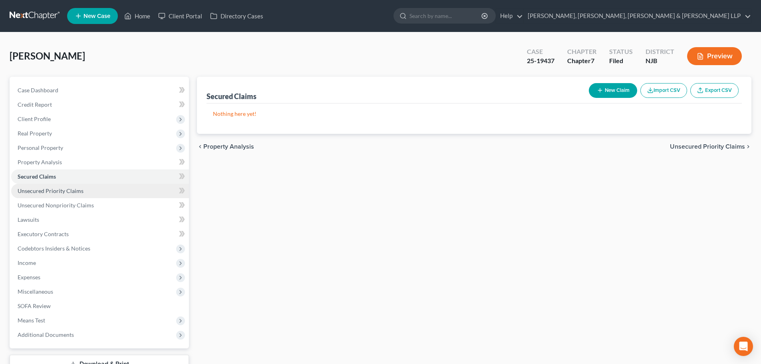
click at [62, 190] on span "Unsecured Priority Claims" at bounding box center [51, 190] width 66 height 7
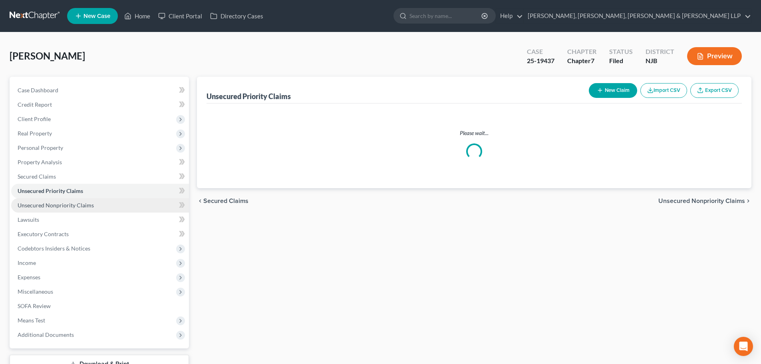
click at [69, 201] on link "Unsecured Nonpriority Claims" at bounding box center [100, 205] width 178 height 14
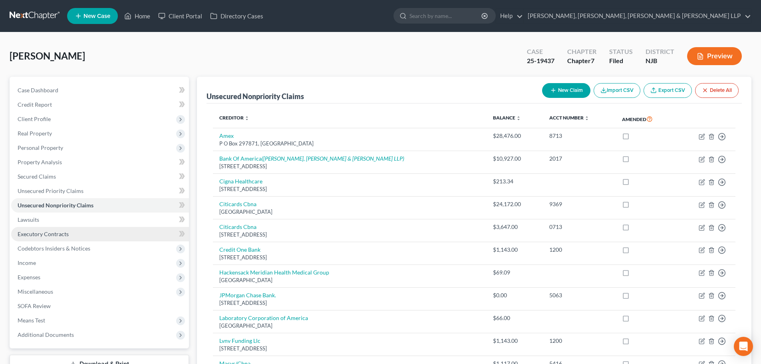
click at [62, 237] on link "Executory Contracts" at bounding box center [100, 234] width 178 height 14
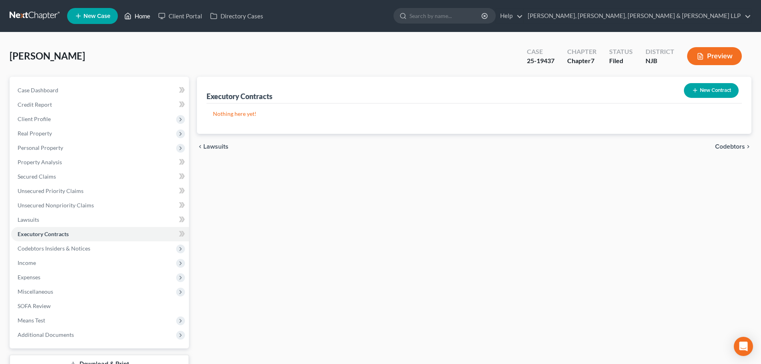
click at [146, 15] on link "Home" at bounding box center [137, 16] width 34 height 14
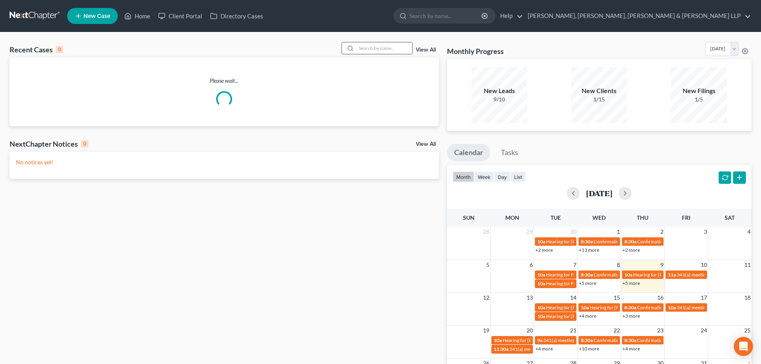
click at [373, 49] on input "search" at bounding box center [385, 48] width 56 height 12
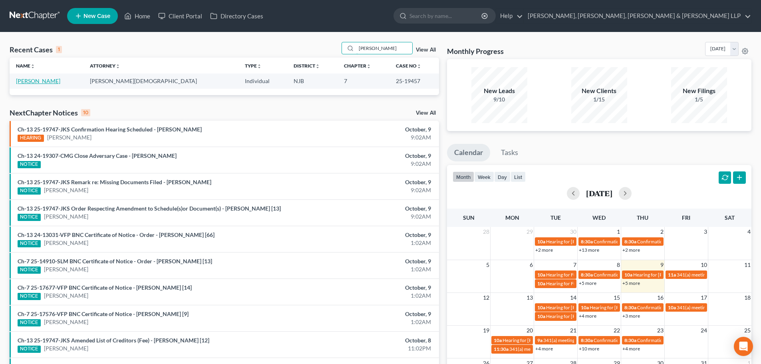
type input "[PERSON_NAME]"
click at [39, 84] on link "[PERSON_NAME]" at bounding box center [38, 81] width 44 height 7
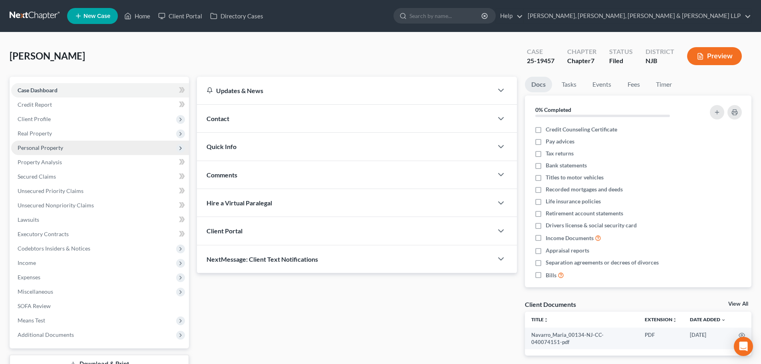
click at [70, 149] on span "Personal Property" at bounding box center [100, 148] width 178 height 14
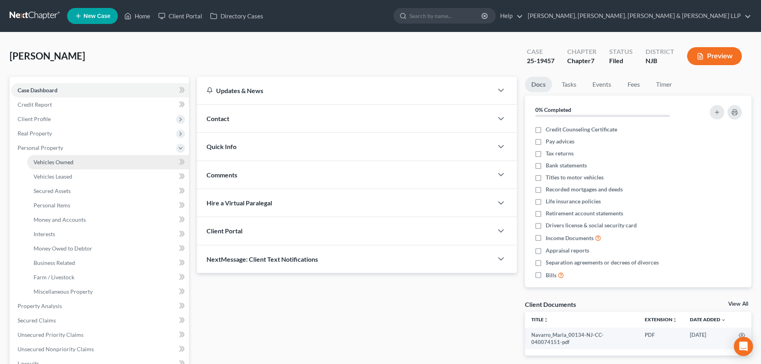
click at [75, 159] on link "Vehicles Owned" at bounding box center [108, 162] width 162 height 14
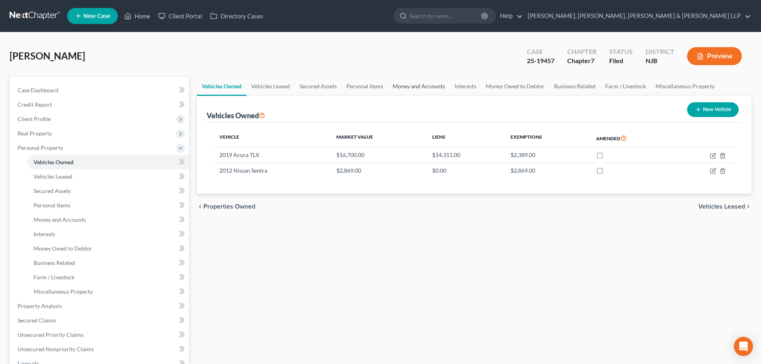
click at [430, 88] on link "Money and Accounts" at bounding box center [419, 86] width 62 height 19
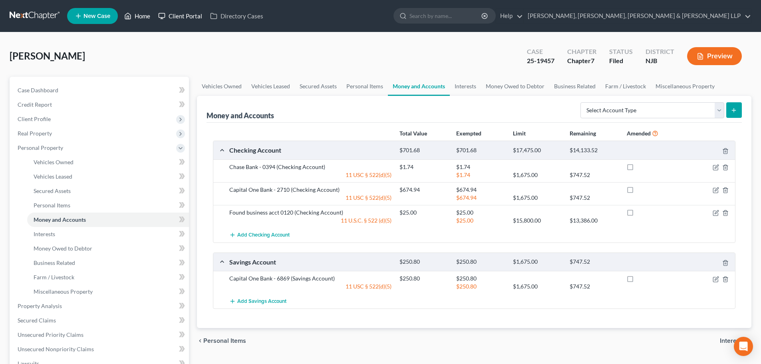
drag, startPoint x: 145, startPoint y: 19, endPoint x: 165, endPoint y: 19, distance: 20.0
click at [145, 19] on link "Home" at bounding box center [137, 16] width 34 height 14
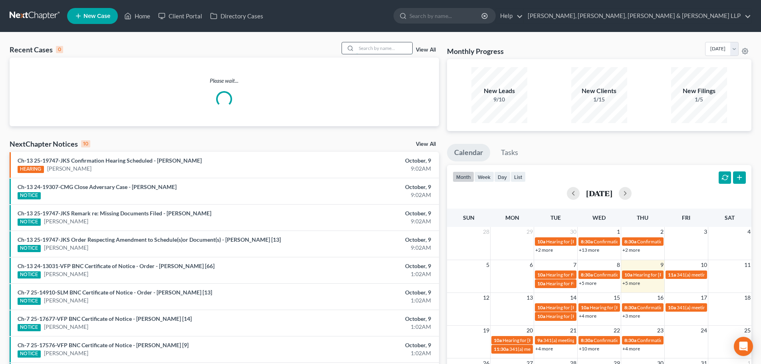
click at [372, 46] on input "search" at bounding box center [385, 48] width 56 height 12
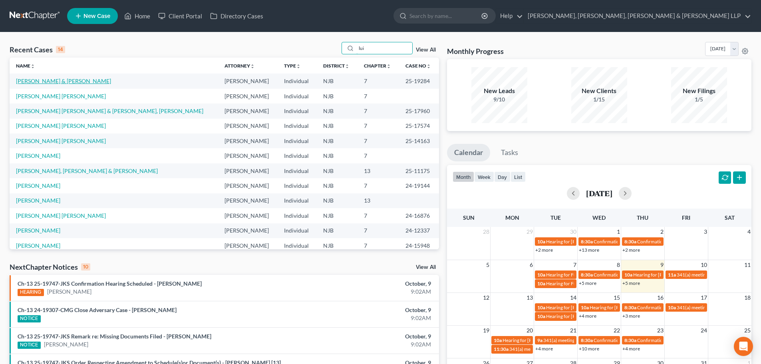
type input "lui"
click at [64, 79] on link "[PERSON_NAME] & [PERSON_NAME]" at bounding box center [63, 81] width 95 height 7
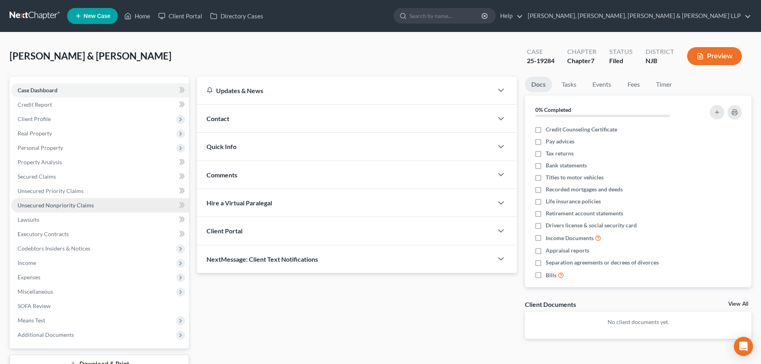
click at [60, 204] on span "Unsecured Nonpriority Claims" at bounding box center [56, 205] width 76 height 7
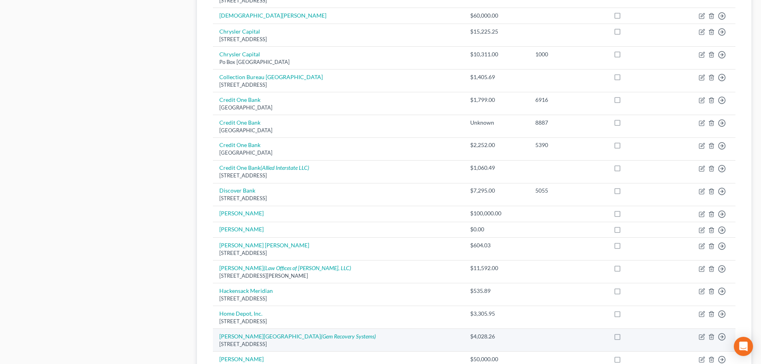
scroll to position [480, 0]
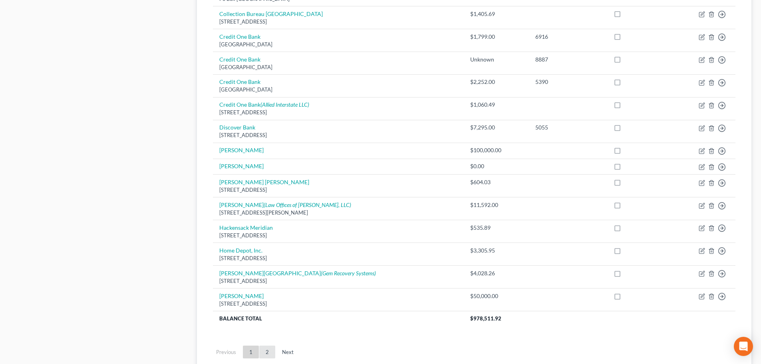
click at [271, 350] on link "2" at bounding box center [267, 352] width 16 height 13
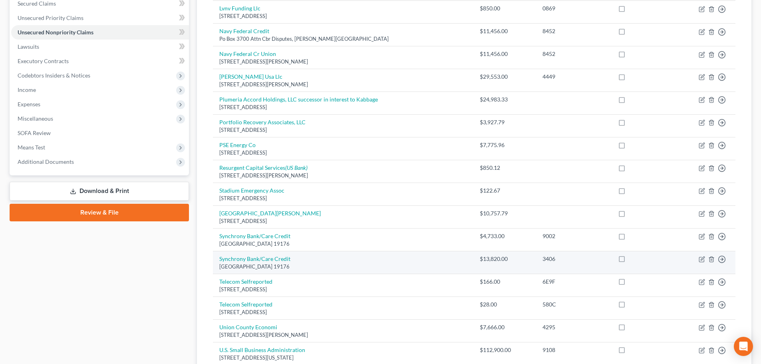
scroll to position [52, 0]
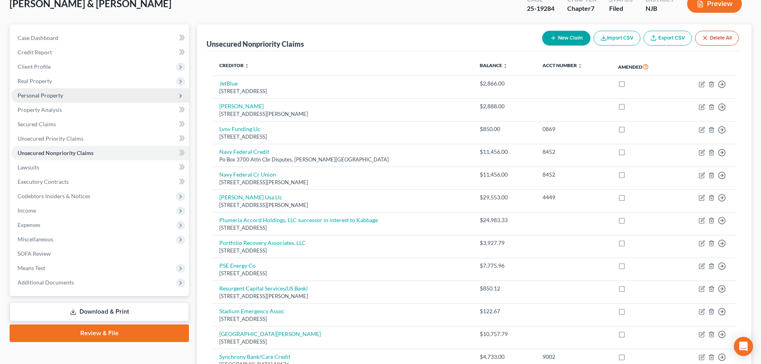
click at [65, 97] on span "Personal Property" at bounding box center [100, 95] width 178 height 14
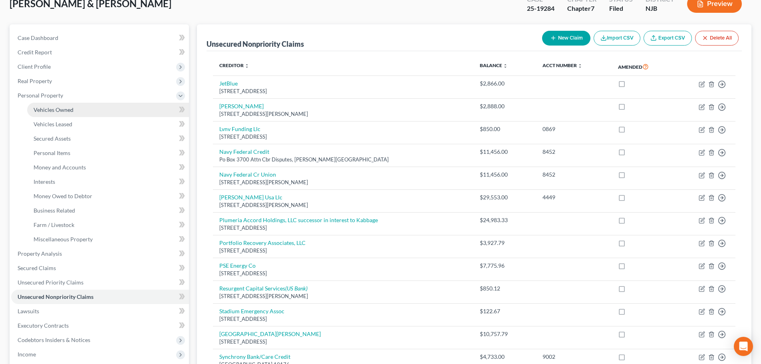
click at [68, 111] on span "Vehicles Owned" at bounding box center [54, 109] width 40 height 7
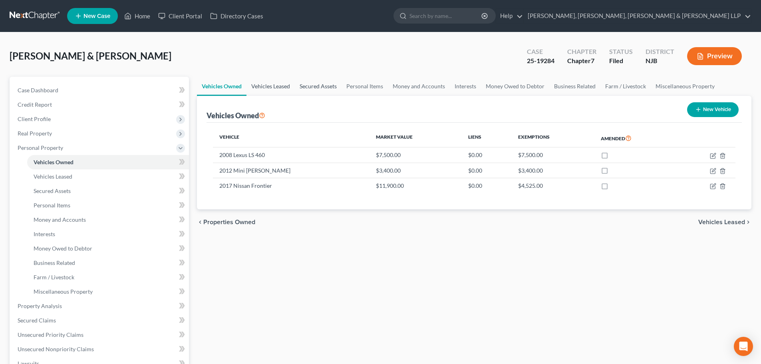
drag, startPoint x: 281, startPoint y: 84, endPoint x: 302, endPoint y: 84, distance: 20.8
click at [281, 84] on link "Vehicles Leased" at bounding box center [271, 86] width 48 height 19
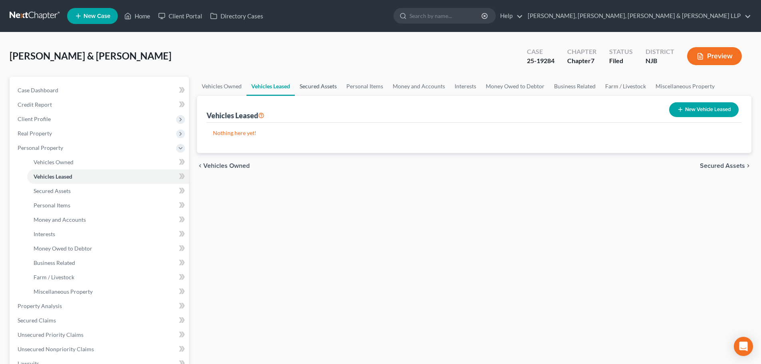
click at [309, 84] on link "Secured Assets" at bounding box center [318, 86] width 47 height 19
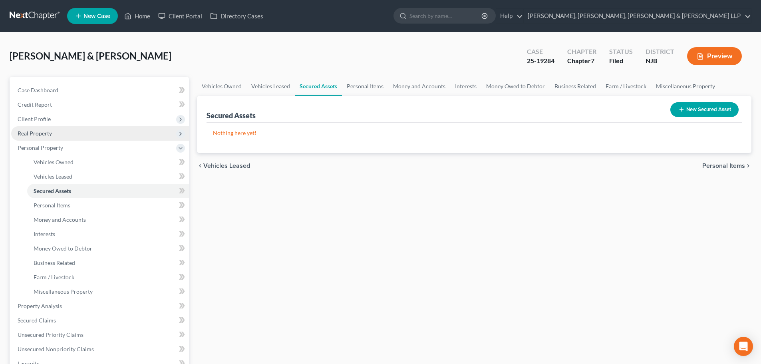
click at [42, 122] on span "Client Profile" at bounding box center [34, 119] width 33 height 7
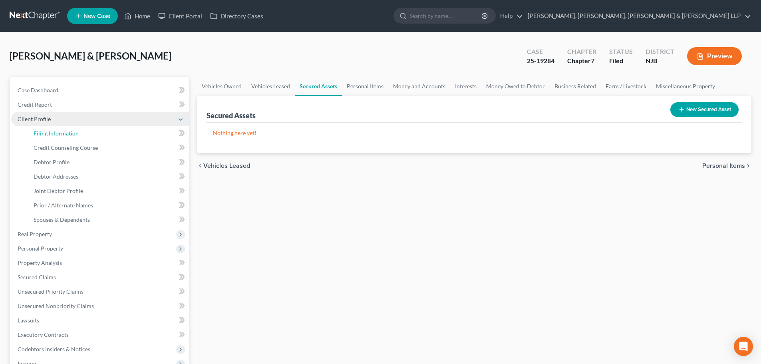
click at [48, 135] on span "Filing Information" at bounding box center [56, 133] width 45 height 7
select select "1"
select select "0"
select select "51"
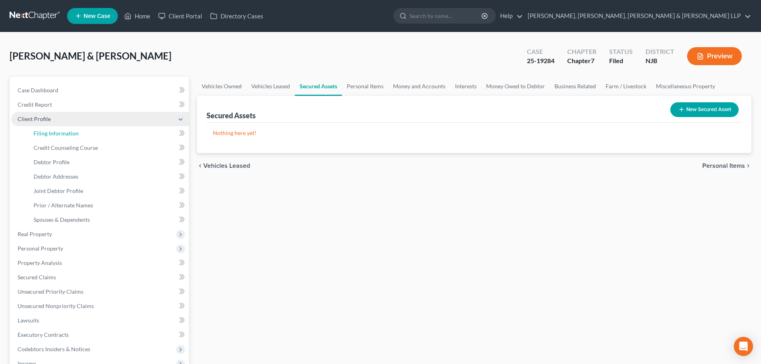
select select "8"
select select "0"
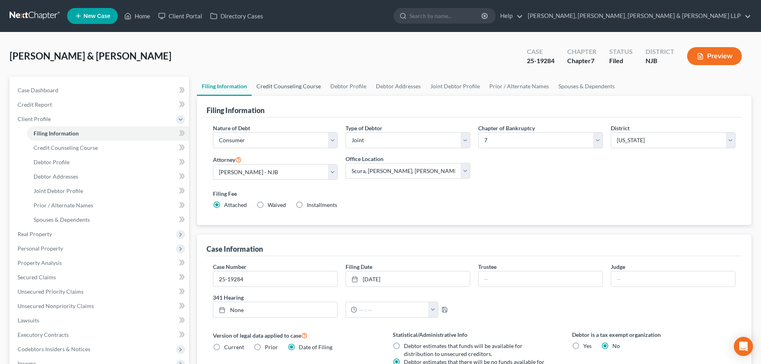
click at [280, 91] on link "Credit Counseling Course" at bounding box center [289, 86] width 74 height 19
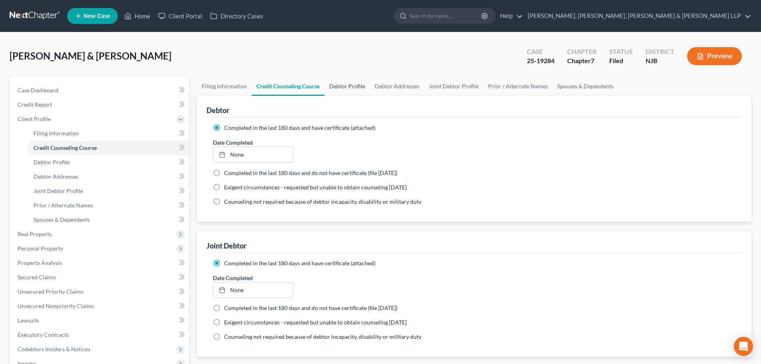
click at [326, 89] on link "Debtor Profile" at bounding box center [348, 86] width 46 height 19
select select "1"
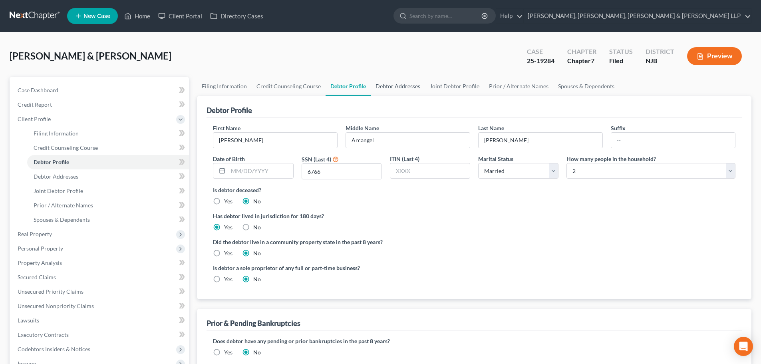
click at [385, 88] on link "Debtor Addresses" at bounding box center [398, 86] width 54 height 19
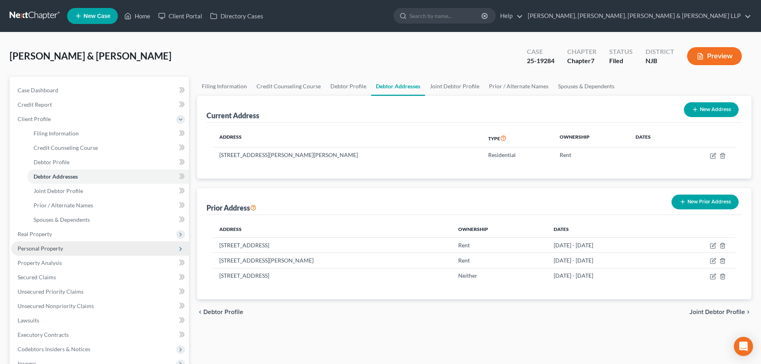
click at [90, 254] on span "Personal Property" at bounding box center [100, 248] width 178 height 14
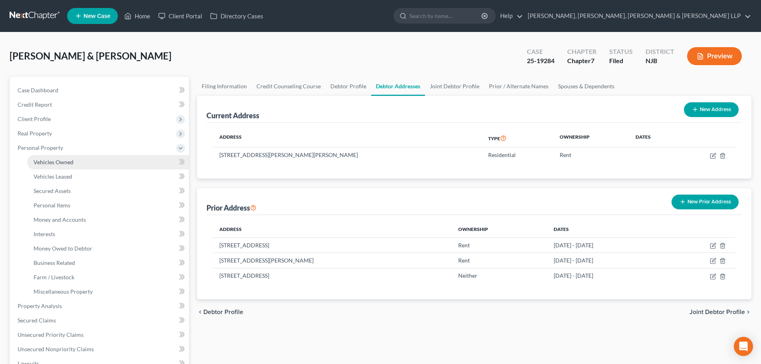
click at [62, 163] on span "Vehicles Owned" at bounding box center [54, 162] width 40 height 7
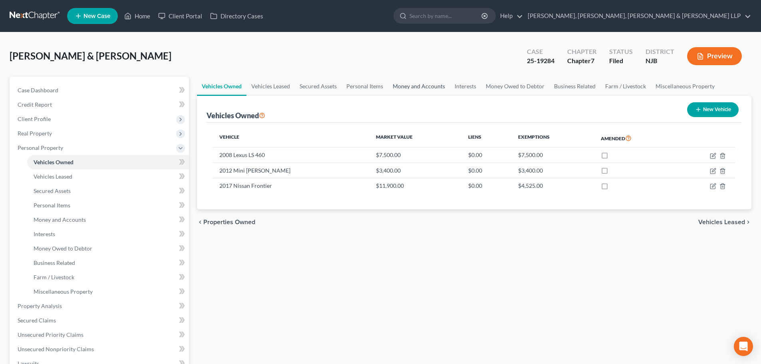
click at [422, 89] on link "Money and Accounts" at bounding box center [419, 86] width 62 height 19
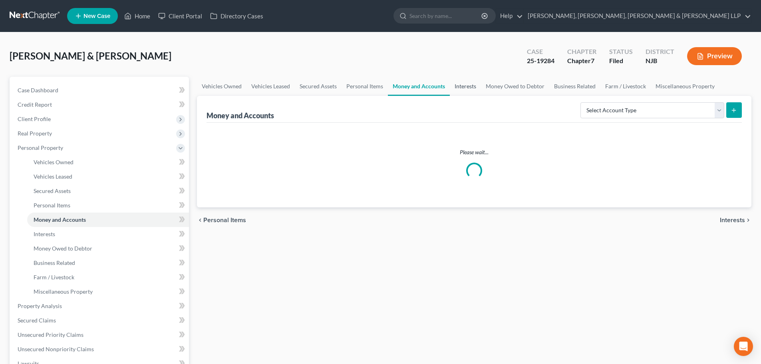
click at [464, 84] on link "Interests" at bounding box center [465, 86] width 31 height 19
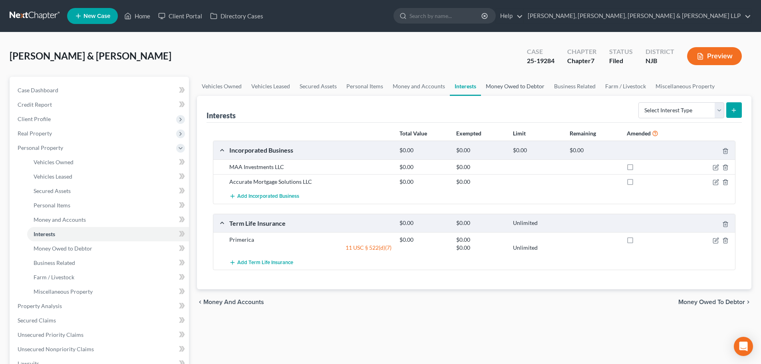
click at [496, 85] on link "Money Owed to Debtor" at bounding box center [515, 86] width 68 height 19
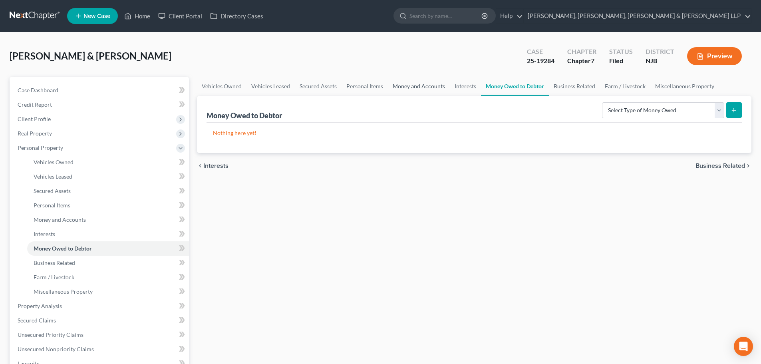
click at [404, 90] on link "Money and Accounts" at bounding box center [419, 86] width 62 height 19
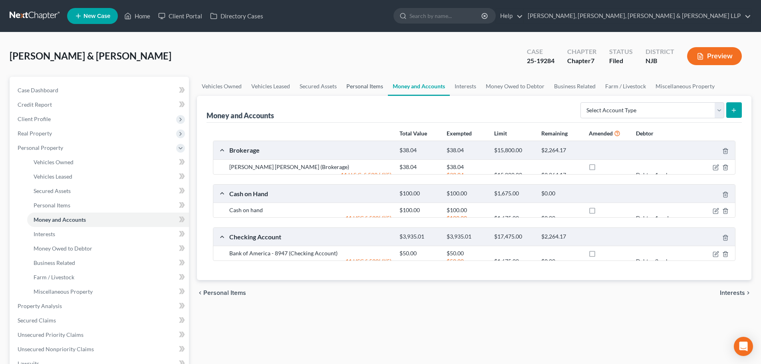
click at [380, 88] on link "Personal Items" at bounding box center [365, 86] width 46 height 19
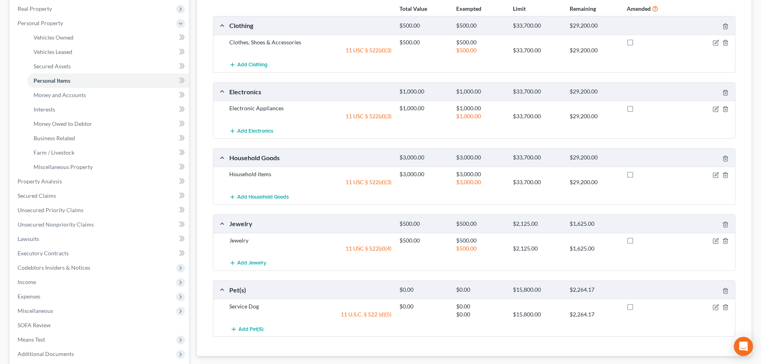
scroll to position [160, 0]
